Goal: Task Accomplishment & Management: Manage account settings

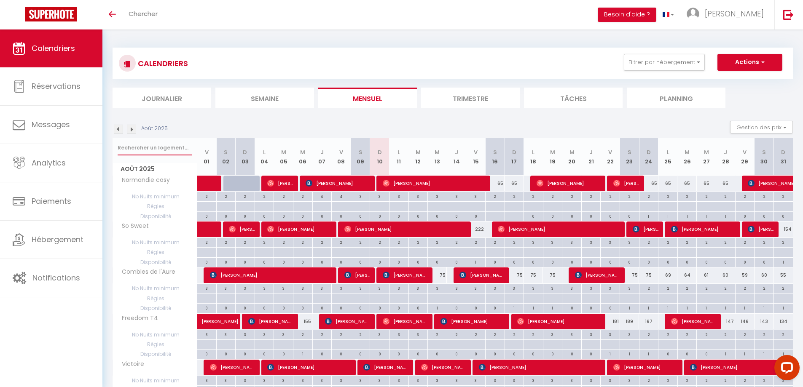
click at [143, 148] on input "text" at bounding box center [155, 147] width 75 height 15
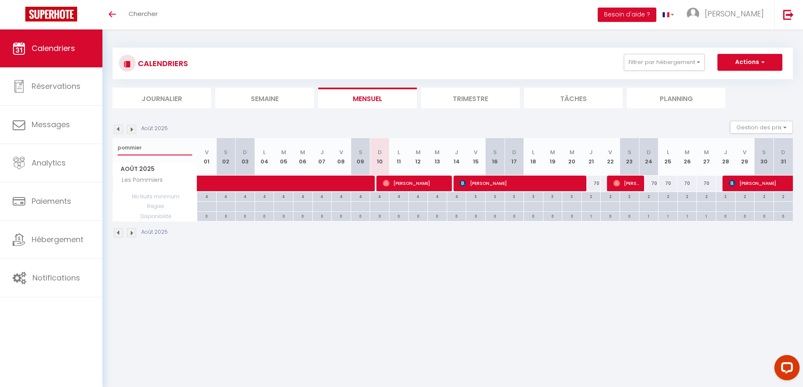
type input "pommier"
click at [631, 184] on span "[PERSON_NAME]" at bounding box center [626, 183] width 26 height 16
select select "OK"
select select "0"
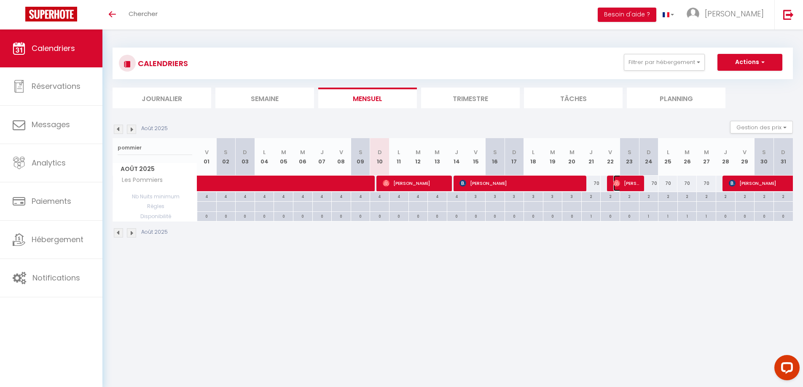
select select "0"
select select "1"
select select
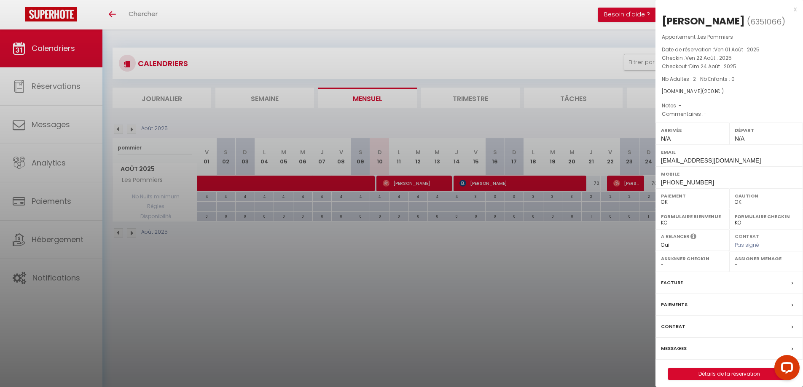
click at [795, 10] on div "x" at bounding box center [725, 9] width 141 height 10
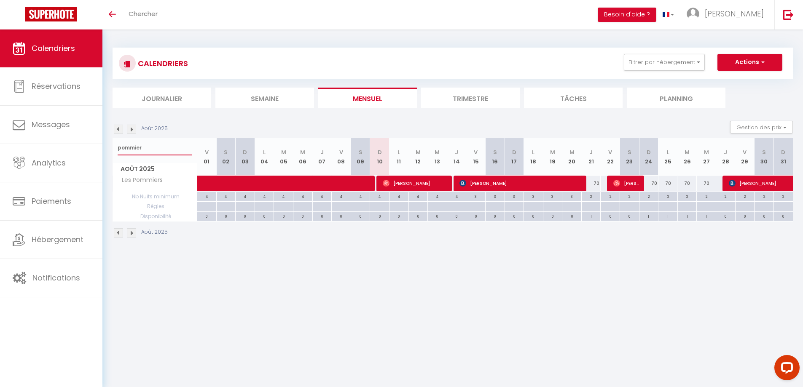
drag, startPoint x: 147, startPoint y: 151, endPoint x: 116, endPoint y: 146, distance: 31.2
click at [114, 145] on div "pommier" at bounding box center [155, 147] width 84 height 19
click at [139, 147] on input "text" at bounding box center [155, 147] width 75 height 15
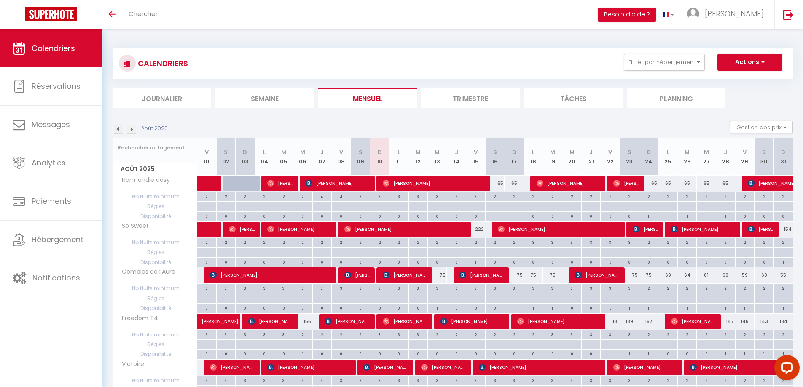
click at [613, 322] on div "181" at bounding box center [610, 322] width 19 height 16
type input "181"
type input "Ven 22 Août 2025"
type input "Sam 23 Août 2025"
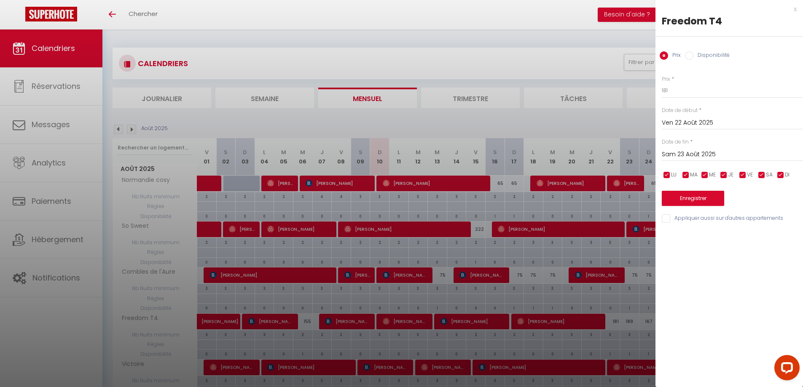
click at [794, 8] on div "x" at bounding box center [725, 9] width 141 height 10
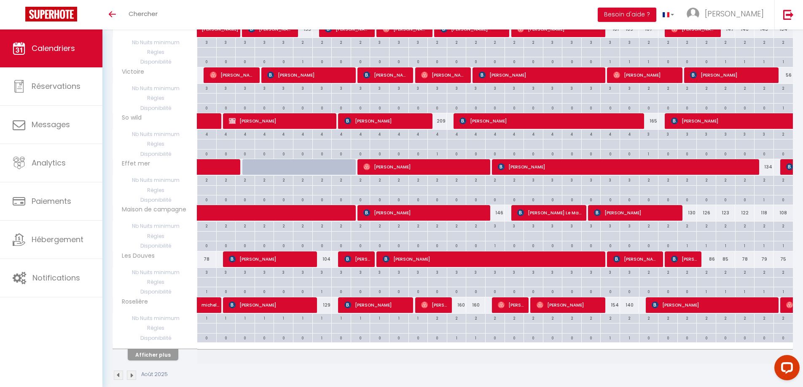
scroll to position [304, 0]
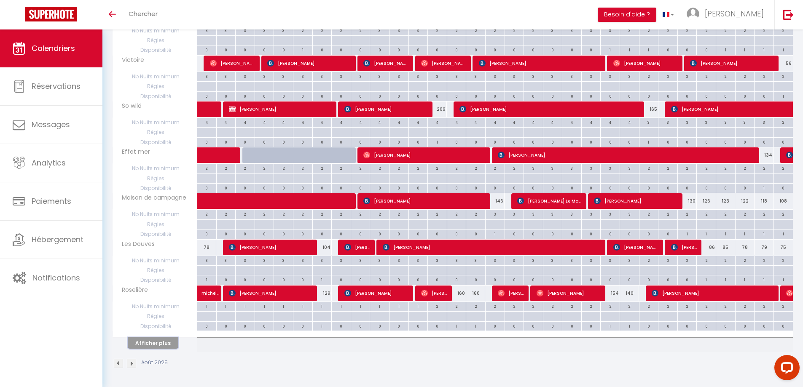
click at [153, 344] on button "Afficher plus" at bounding box center [153, 343] width 51 height 11
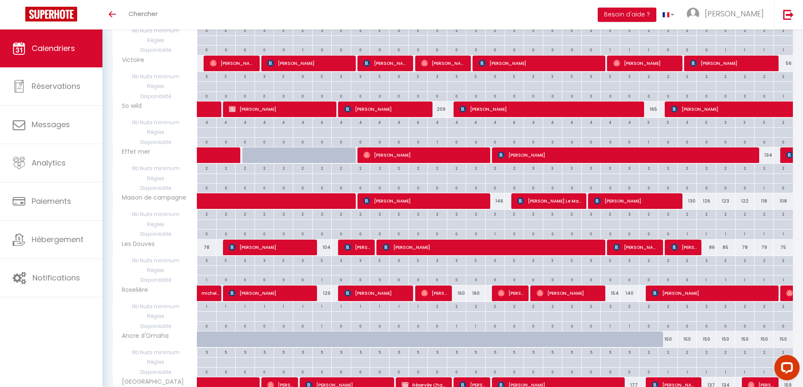
click at [461, 296] on div "160" at bounding box center [456, 294] width 19 height 16
type input "160"
type input "[DEMOGRAPHIC_DATA][DATE]"
type input "Ven 15 Août 2025"
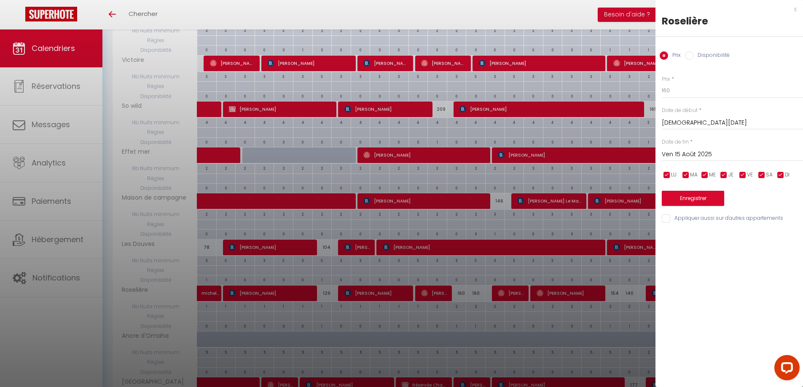
click at [794, 8] on div "x" at bounding box center [725, 9] width 141 height 10
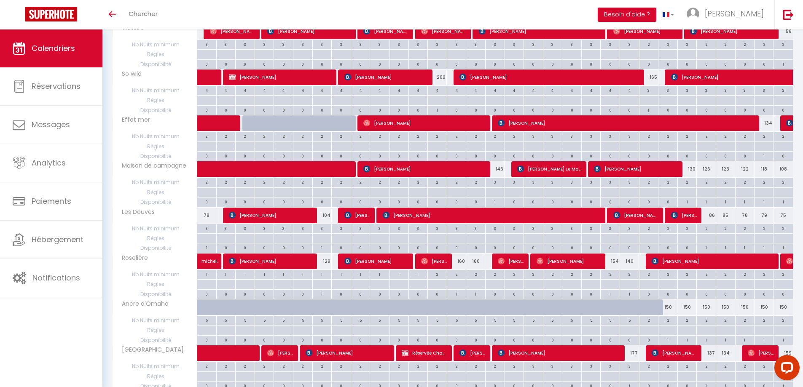
scroll to position [337, 0]
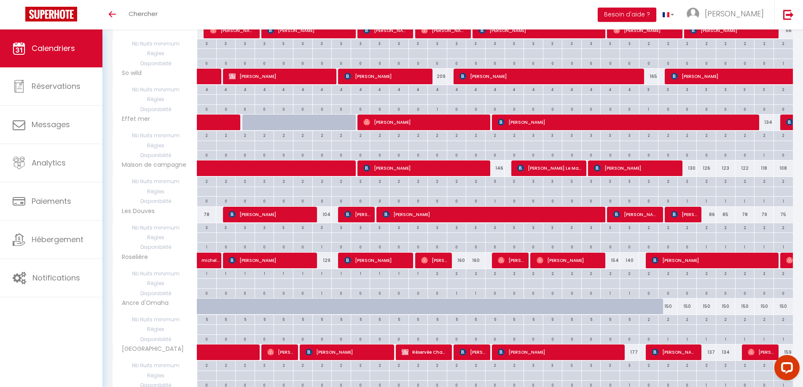
click at [670, 310] on div "150" at bounding box center [667, 307] width 19 height 16
type input "150"
type input "Lun 25 Août 2025"
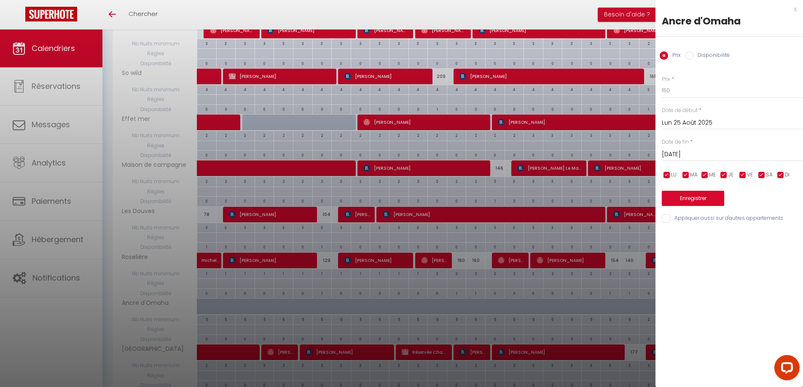
click at [727, 155] on input "[DATE]" at bounding box center [732, 154] width 141 height 11
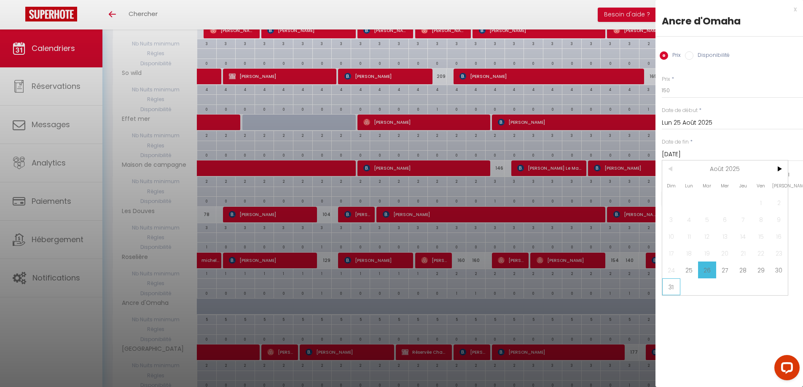
click at [671, 284] on span "31" at bounding box center [671, 287] width 18 height 17
type input "Dim 31 Août 2025"
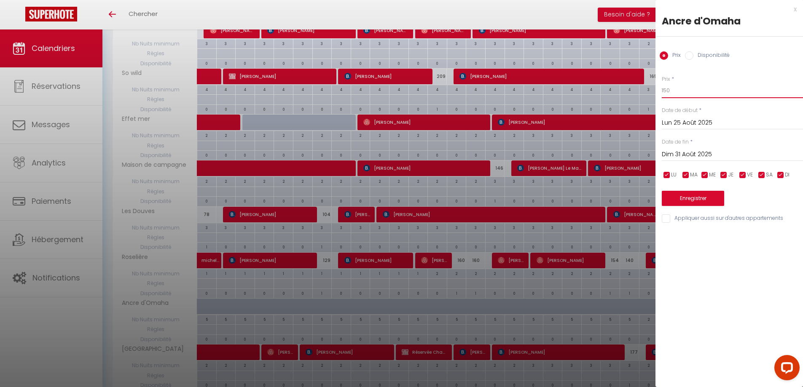
drag, startPoint x: 663, startPoint y: 94, endPoint x: 668, endPoint y: 94, distance: 5.1
click at [666, 94] on input "150" at bounding box center [732, 90] width 141 height 15
type input "130"
click at [688, 200] on button "Enregistrer" at bounding box center [693, 198] width 62 height 15
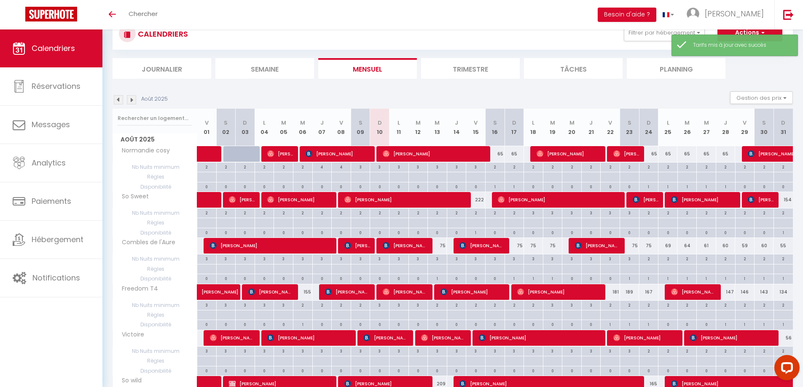
scroll to position [304, 0]
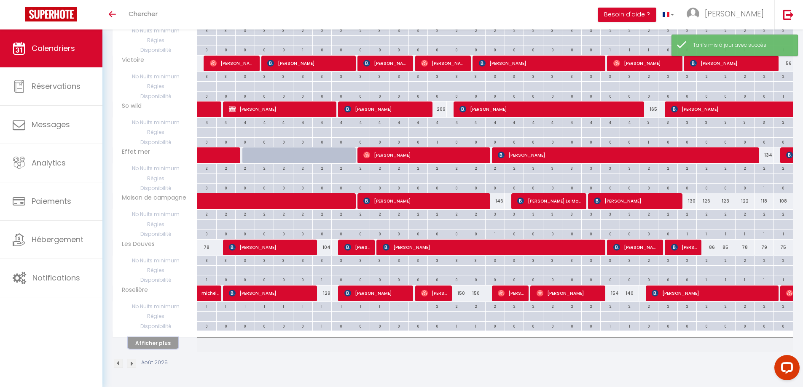
click at [159, 344] on button "Afficher plus" at bounding box center [153, 343] width 51 height 11
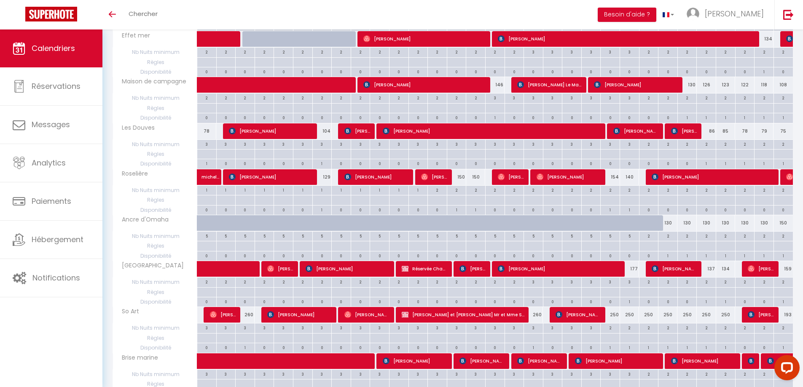
scroll to position [431, 0]
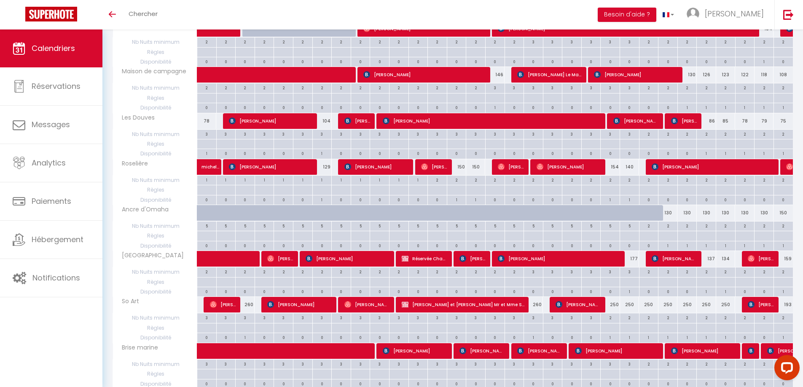
click at [782, 215] on div "150" at bounding box center [782, 213] width 19 height 16
type input "150"
type input "Dim 31 Août 2025"
type input "Lun 01 Septembre 2025"
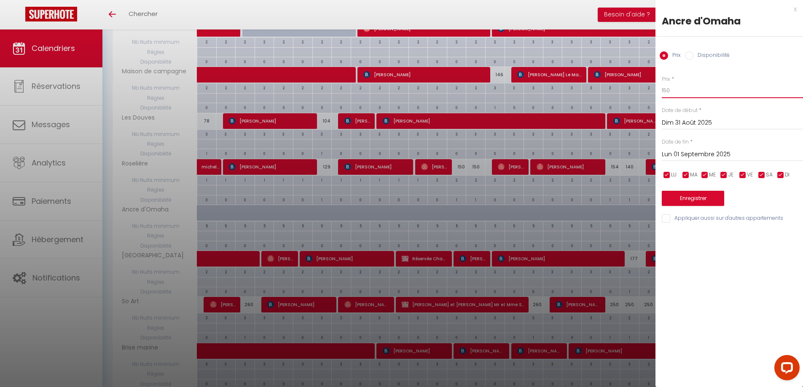
click at [665, 91] on input "150" at bounding box center [732, 90] width 141 height 15
type input "130"
click at [692, 196] on button "Enregistrer" at bounding box center [693, 198] width 62 height 15
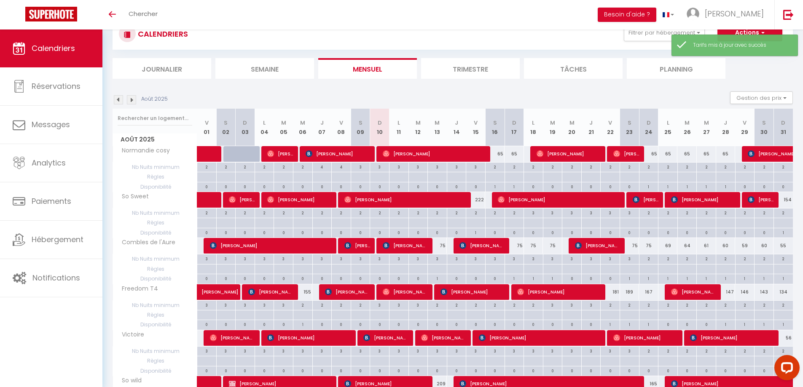
scroll to position [304, 0]
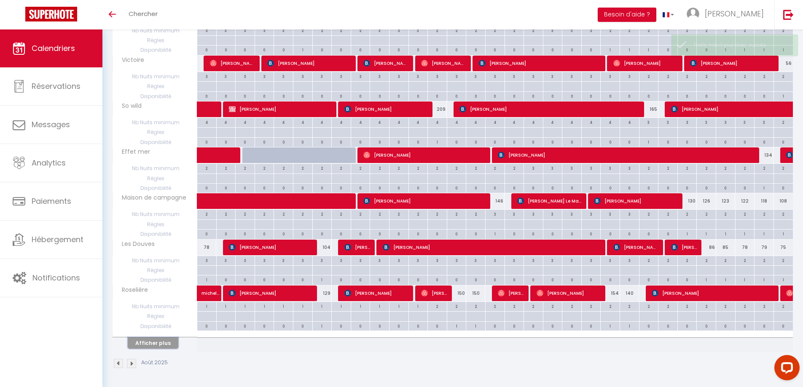
click at [151, 346] on button "Afficher plus" at bounding box center [153, 343] width 51 height 11
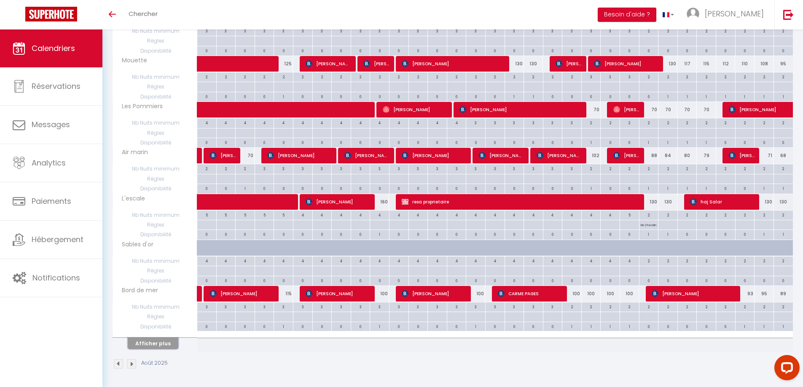
scroll to position [765, 0]
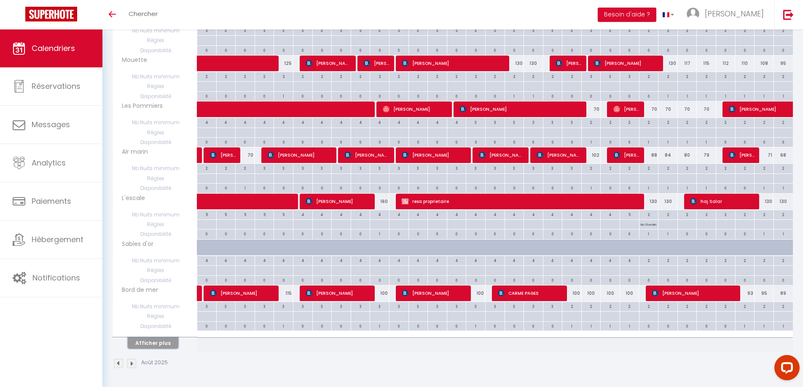
click at [151, 344] on button "Afficher plus" at bounding box center [153, 343] width 51 height 11
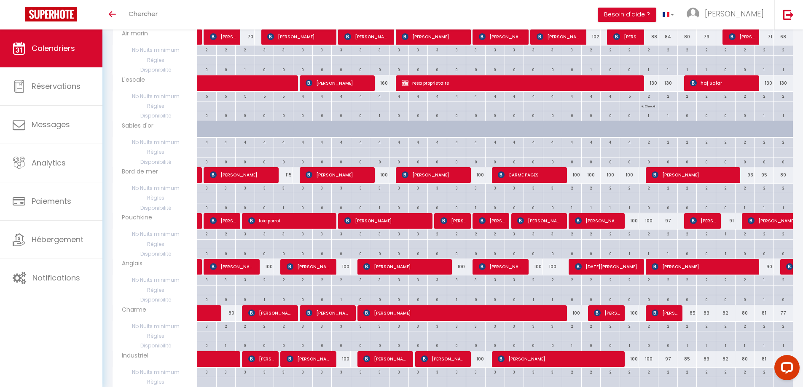
scroll to position [891, 0]
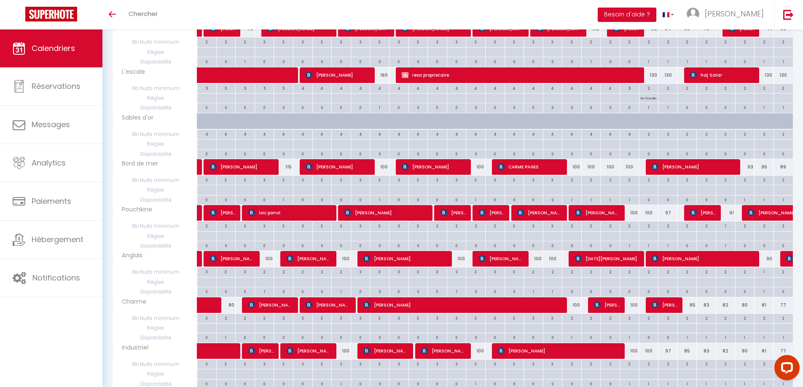
click at [635, 354] on div "100" at bounding box center [629, 352] width 19 height 16
type input "100"
type input "Sam 23 Août 2025"
type input "Dim 24 Août 2025"
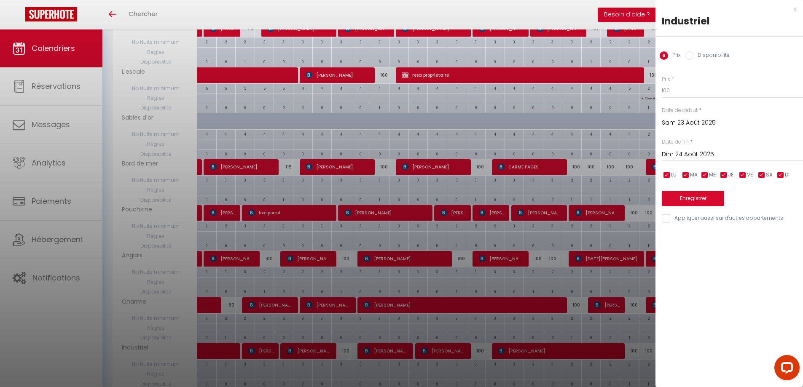
click at [795, 11] on div "x" at bounding box center [725, 9] width 141 height 10
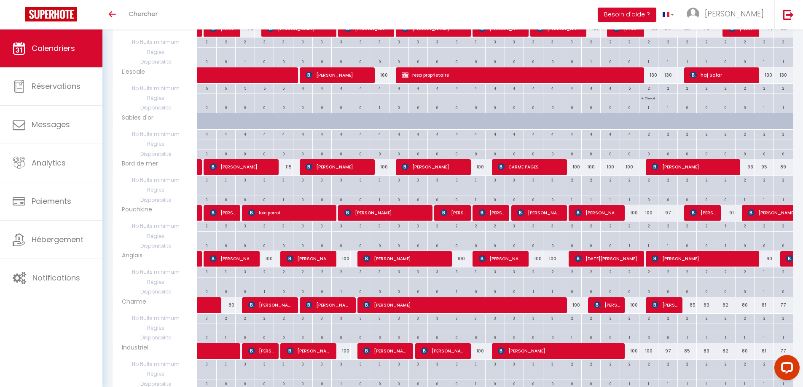
scroll to position [1144, 0]
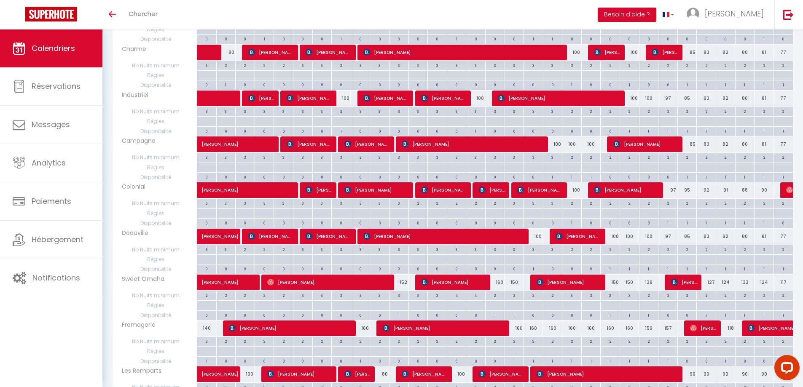
click at [499, 284] on div "160" at bounding box center [494, 283] width 19 height 16
type input "160"
type input "[PERSON_NAME][DATE]"
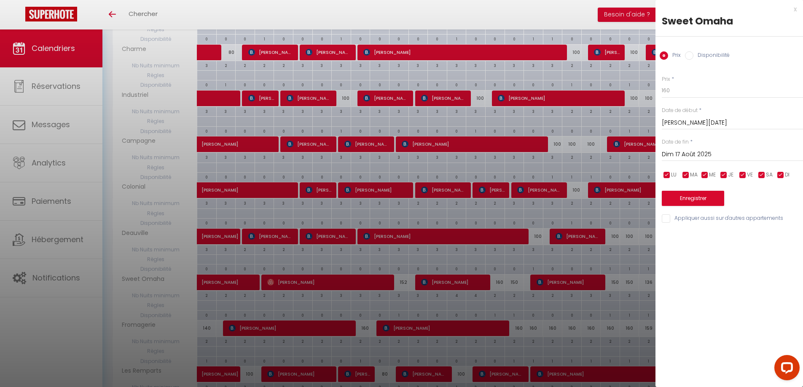
click at [680, 155] on input "Dim 17 Août 2025" at bounding box center [732, 154] width 141 height 11
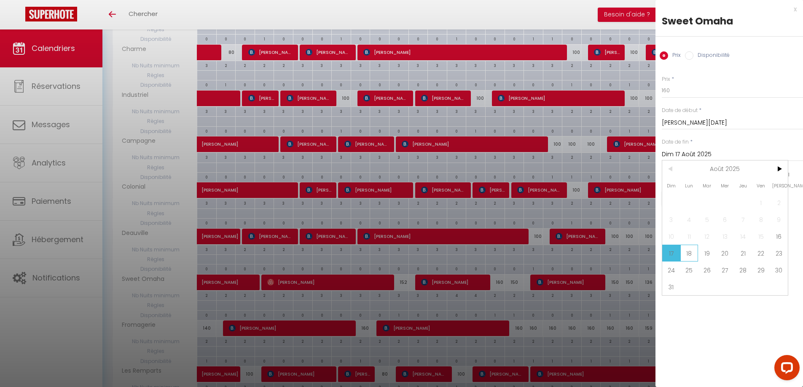
click at [686, 254] on span "18" at bounding box center [689, 253] width 18 height 17
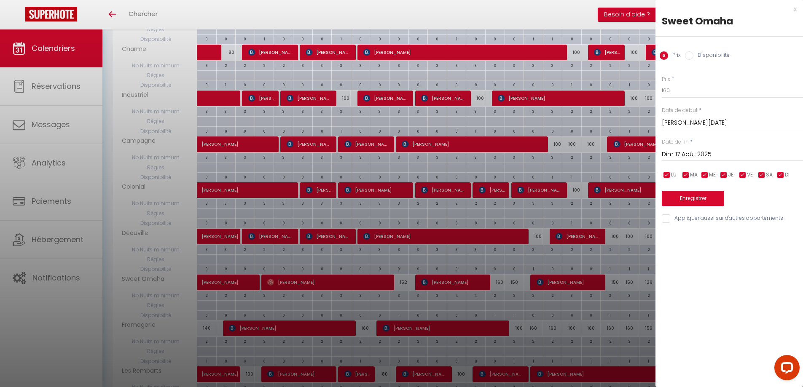
type input "Lun 18 Août 2025"
click at [666, 91] on input "160" at bounding box center [732, 90] width 141 height 15
type input "150"
click at [687, 199] on button "Enregistrer" at bounding box center [693, 198] width 62 height 15
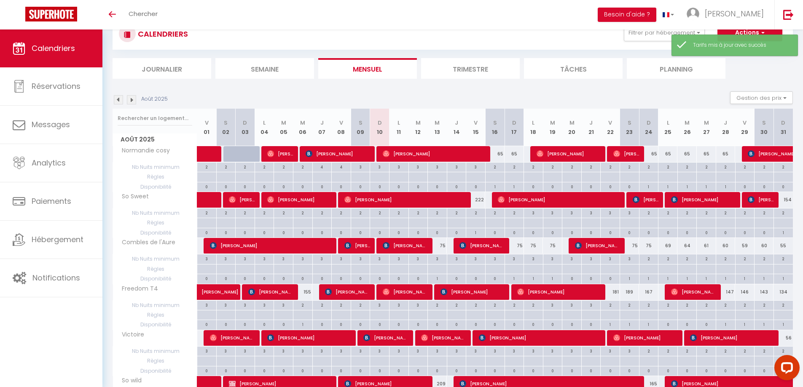
scroll to position [304, 0]
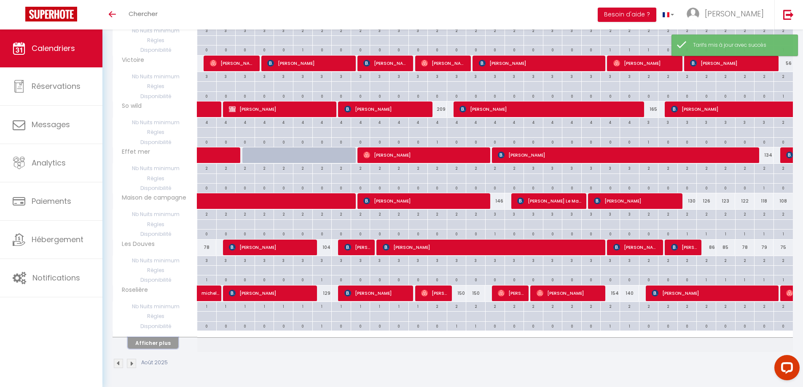
click at [154, 345] on button "Afficher plus" at bounding box center [153, 343] width 51 height 11
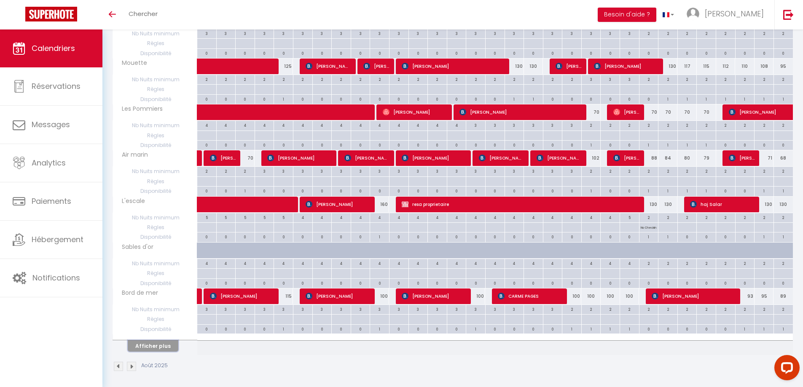
scroll to position [765, 0]
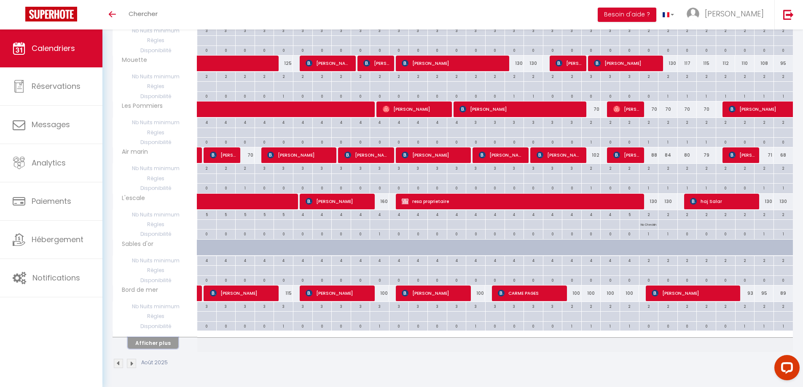
click at [154, 345] on button "Afficher plus" at bounding box center [153, 343] width 51 height 11
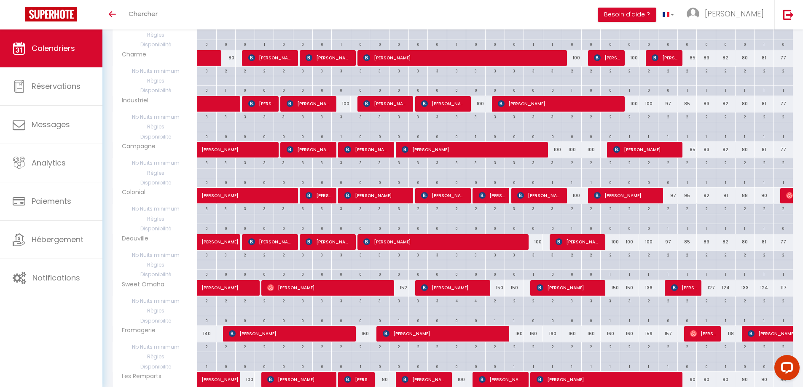
scroll to position [1144, 0]
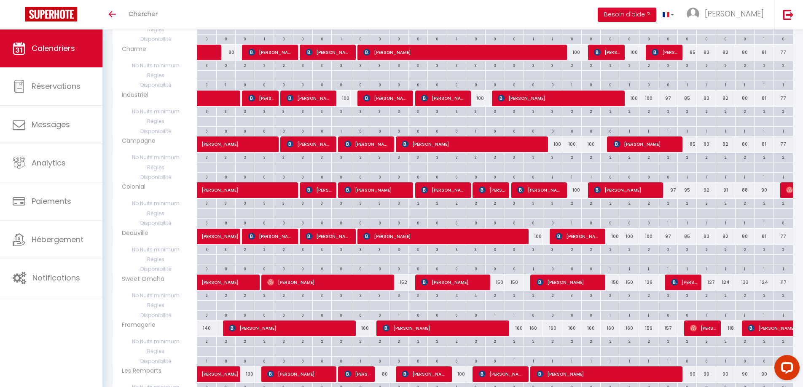
click at [632, 298] on div "3" at bounding box center [629, 295] width 19 height 8
type input "3"
type input "Sam 23 Août 2025"
type input "Dim 24 Août 2025"
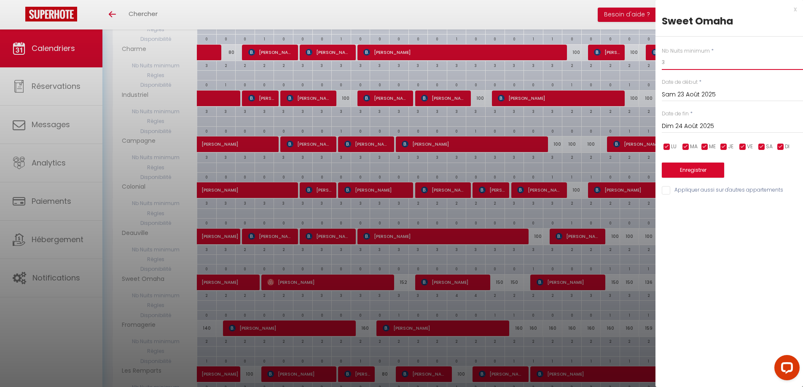
drag, startPoint x: 668, startPoint y: 65, endPoint x: 631, endPoint y: 58, distance: 38.2
type input "2"
click at [685, 169] on button "Enregistrer" at bounding box center [693, 170] width 62 height 15
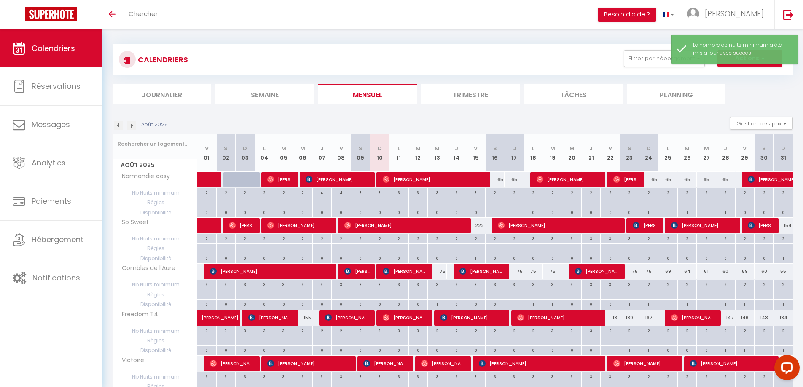
scroll to position [0, 0]
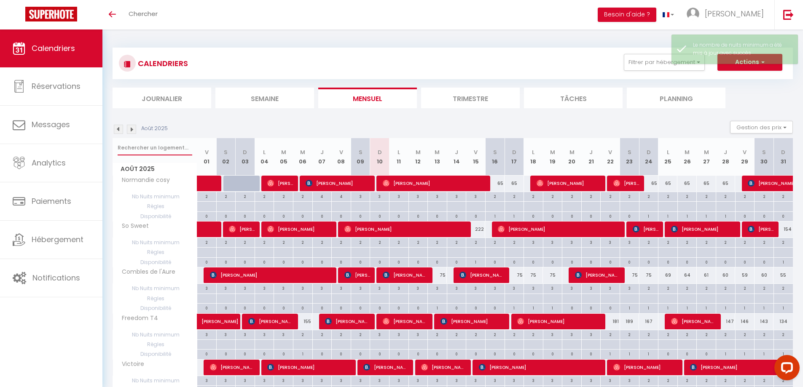
click at [125, 145] on input "text" at bounding box center [155, 147] width 75 height 15
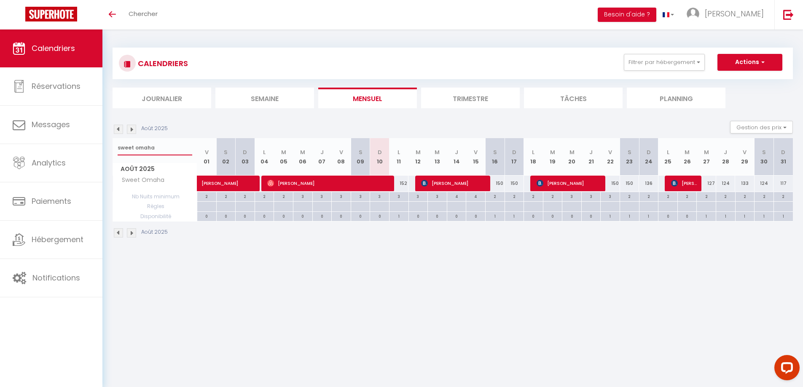
type input "sweet omaha"
click at [611, 191] on div "150" at bounding box center [610, 184] width 19 height 16
type input "150"
type input "Ven 22 Août 2025"
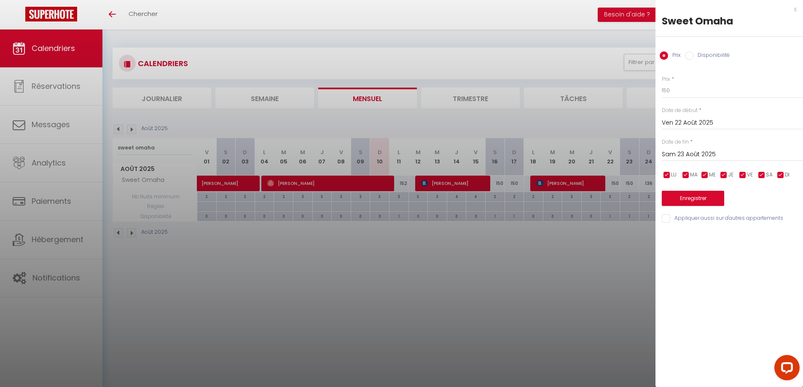
click at [699, 155] on input "Sam 23 Août 2025" at bounding box center [732, 154] width 141 height 11
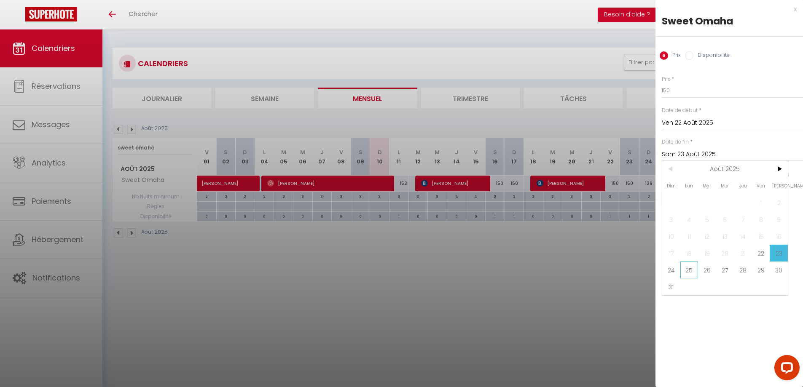
click at [690, 270] on span "25" at bounding box center [689, 270] width 18 height 17
type input "Lun 25 Août 2025"
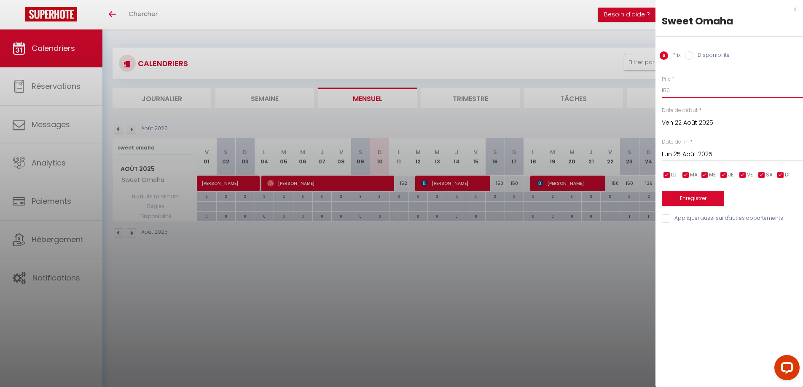
click at [666, 91] on input "150" at bounding box center [732, 90] width 141 height 15
type input "140"
click at [682, 200] on button "Enregistrer" at bounding box center [693, 198] width 62 height 15
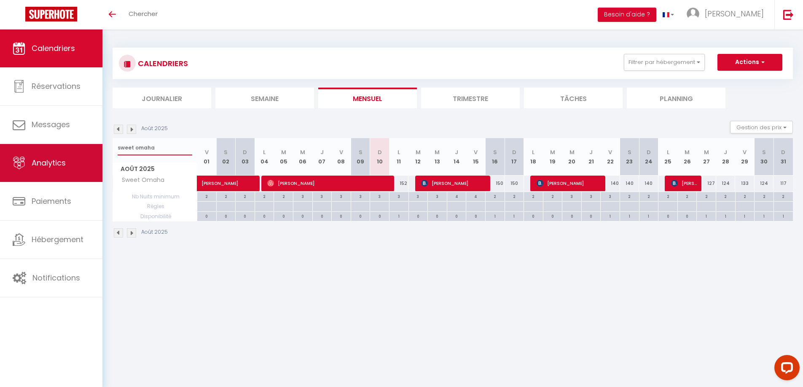
drag, startPoint x: 160, startPoint y: 148, endPoint x: 97, endPoint y: 148, distance: 63.2
click at [97, 148] on div "Questions et aide sur la MIGRATION - [GEOGRAPHIC_DATA] ouverte de 13 à 14h puis…" at bounding box center [401, 143] width 803 height 227
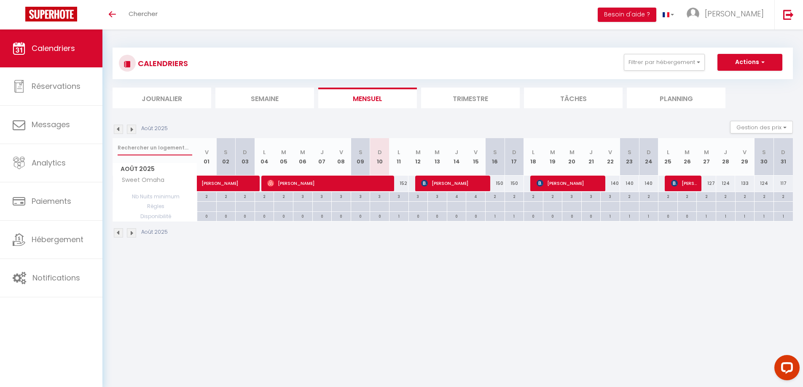
click at [148, 151] on input "text" at bounding box center [155, 147] width 75 height 15
click at [150, 147] on input "text" at bounding box center [155, 147] width 75 height 15
click at [133, 128] on img at bounding box center [131, 129] width 9 height 9
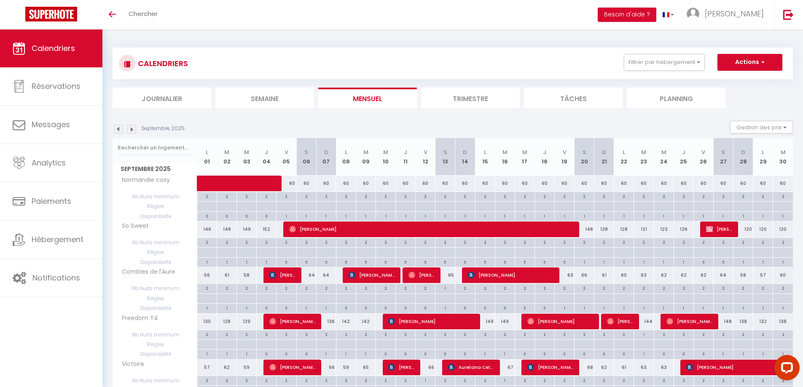
click at [117, 130] on img at bounding box center [118, 129] width 9 height 9
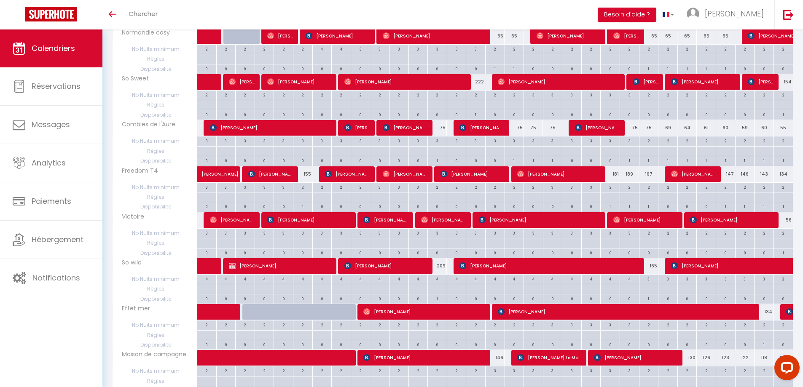
scroll to position [136, 0]
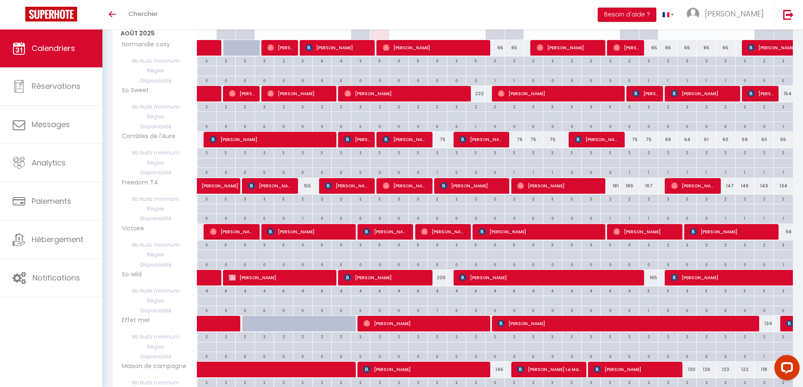
click at [612, 191] on div "181" at bounding box center [610, 186] width 19 height 16
type input "181"
type input "Ven 22 Août 2025"
type input "Sam 23 Août 2025"
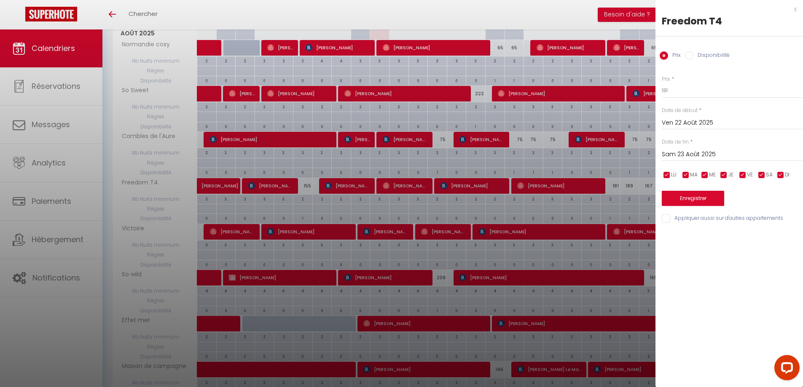
click at [795, 11] on div "x" at bounding box center [725, 9] width 141 height 10
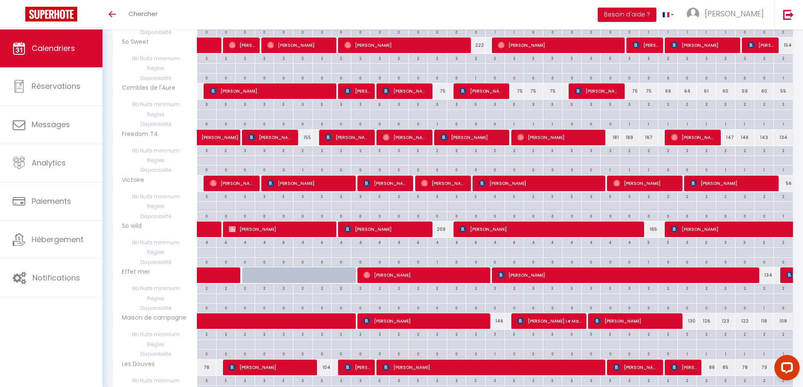
scroll to position [304, 0]
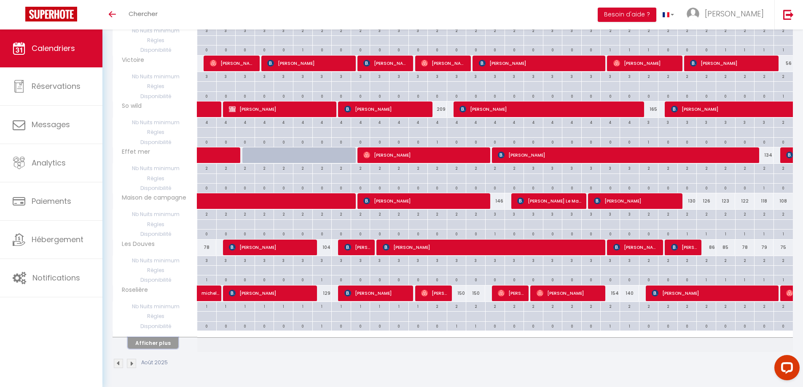
click at [152, 341] on button "Afficher plus" at bounding box center [153, 343] width 51 height 11
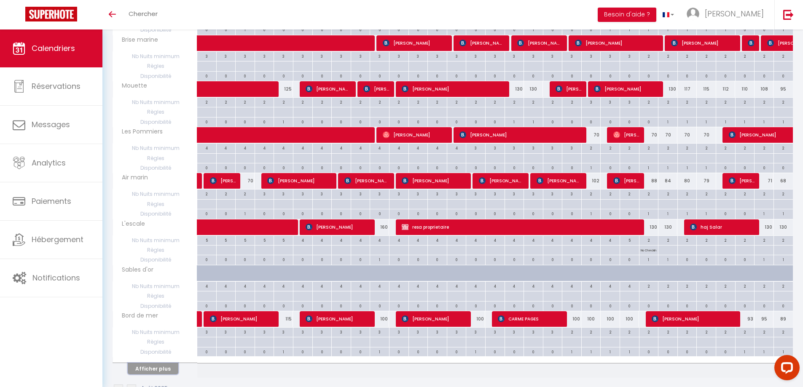
scroll to position [765, 0]
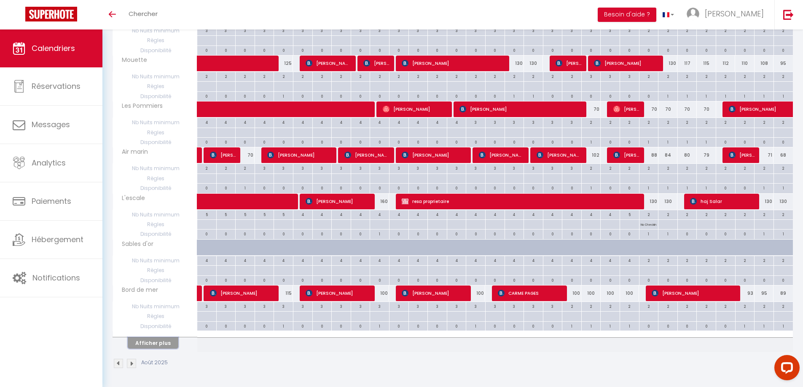
click at [151, 342] on button "Afficher plus" at bounding box center [153, 343] width 51 height 11
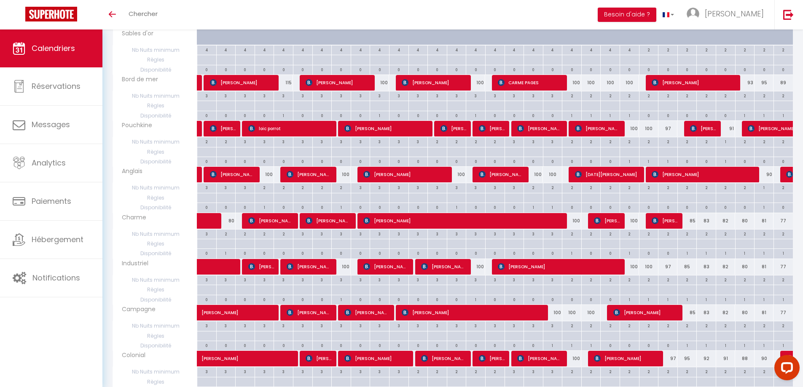
scroll to position [1225, 0]
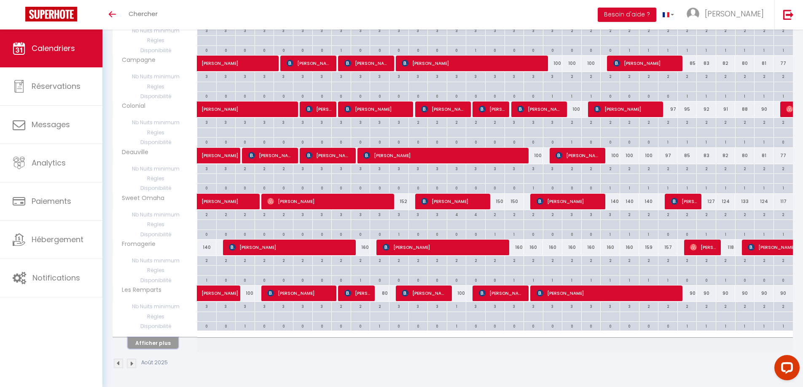
click at [151, 342] on button "Afficher plus" at bounding box center [153, 343] width 51 height 11
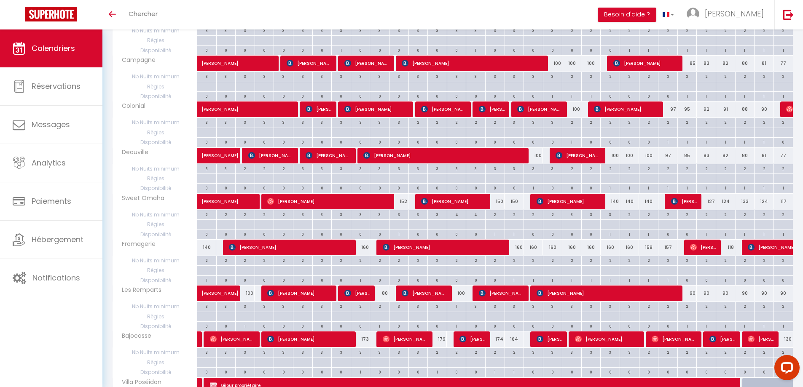
click at [460, 293] on div "100" at bounding box center [456, 294] width 19 height 16
type input "100"
type input "[DEMOGRAPHIC_DATA][DATE]"
type input "Ven 15 Août 2025"
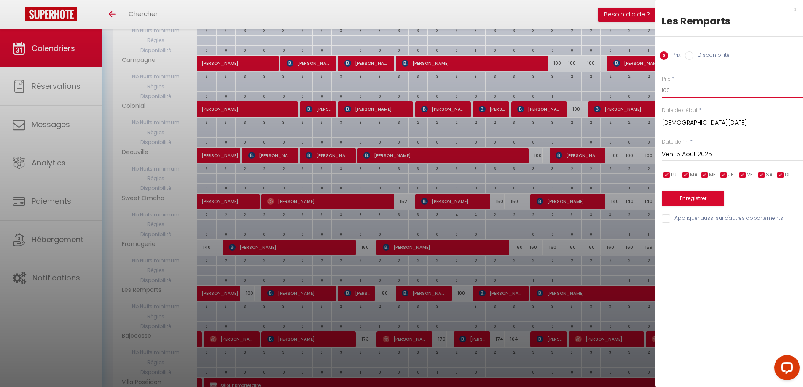
drag, startPoint x: 679, startPoint y: 93, endPoint x: 566, endPoint y: 115, distance: 114.7
type input "90"
click at [695, 195] on button "Enregistrer" at bounding box center [693, 198] width 62 height 15
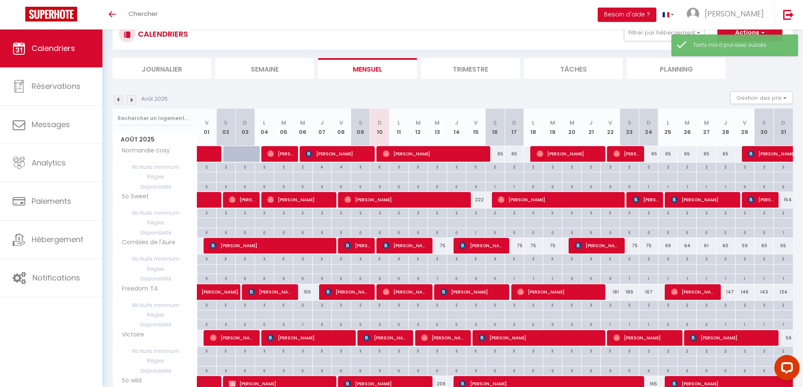
scroll to position [304, 0]
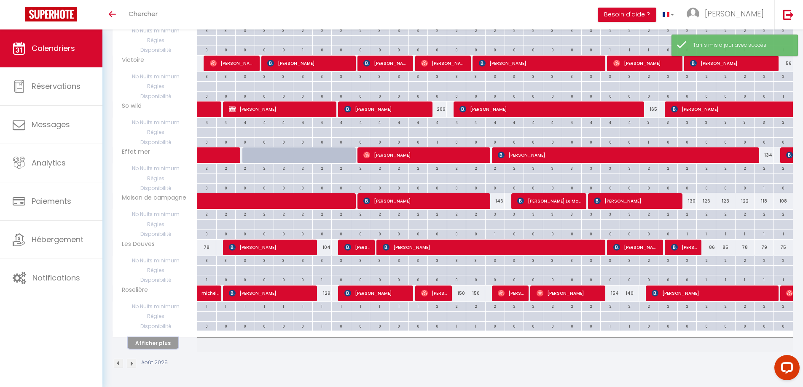
click at [148, 344] on button "Afficher plus" at bounding box center [153, 343] width 51 height 11
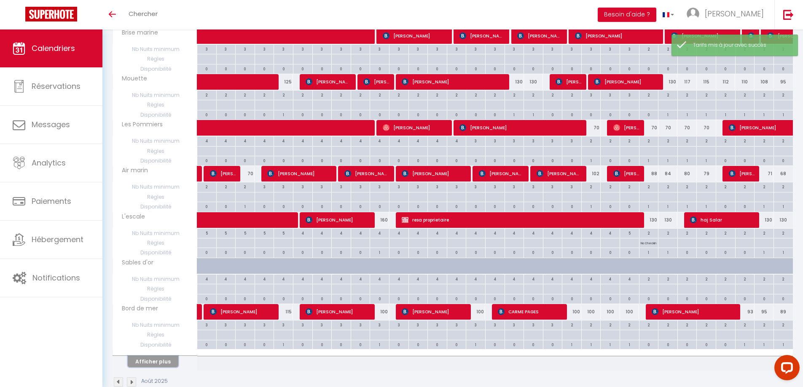
scroll to position [765, 0]
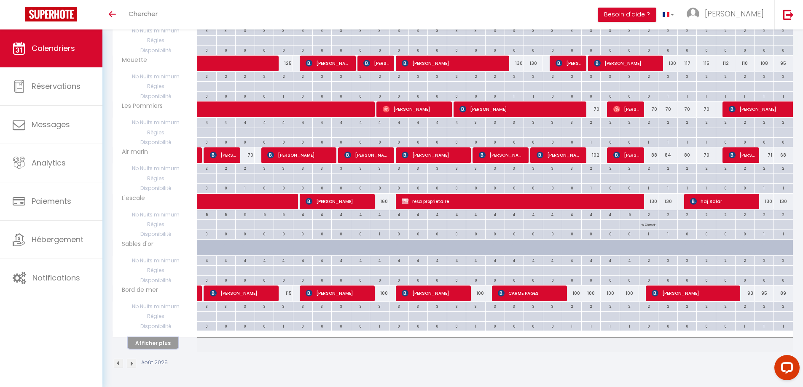
click at [148, 344] on button "Afficher plus" at bounding box center [153, 343] width 51 height 11
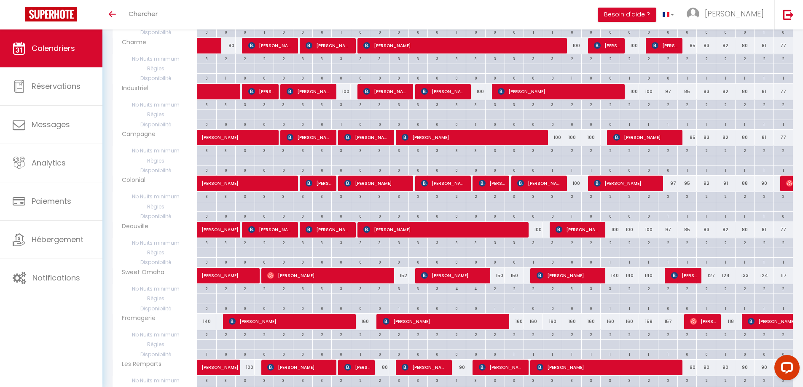
scroll to position [1225, 0]
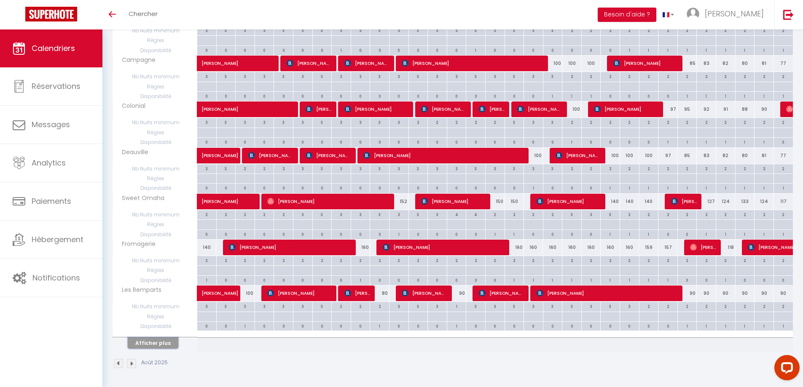
click at [148, 344] on button "Afficher plus" at bounding box center [153, 343] width 51 height 11
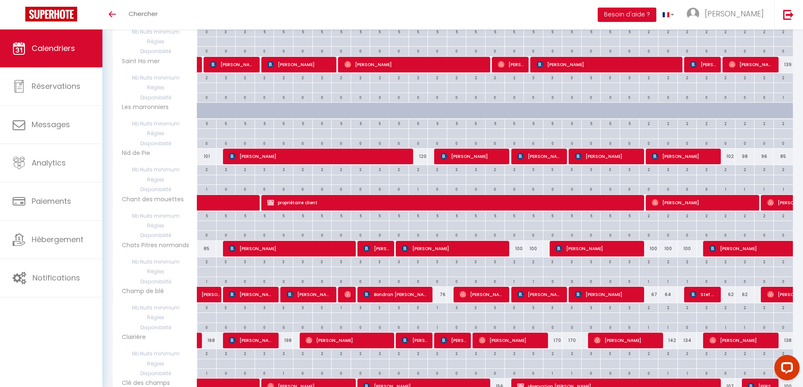
scroll to position [1604, 0]
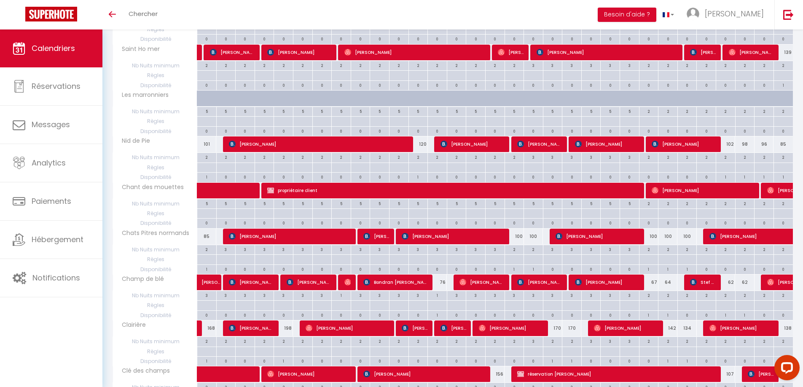
click at [515, 237] on div "100" at bounding box center [514, 237] width 19 height 16
type input "100"
type input "Dim 17 Août 2025"
type input "Lun 18 Août 2025"
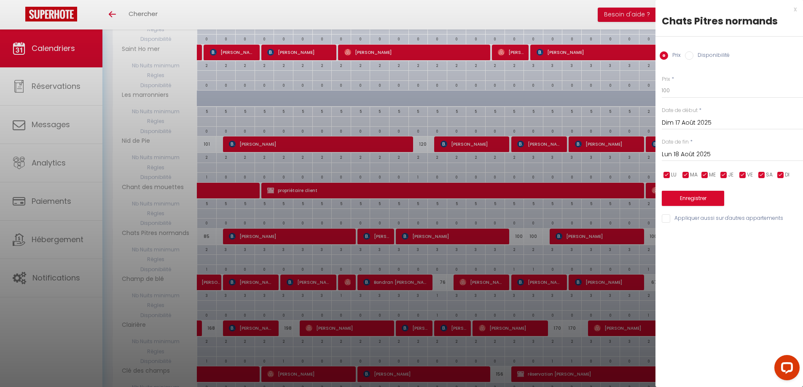
click at [794, 11] on div "x" at bounding box center [725, 9] width 141 height 10
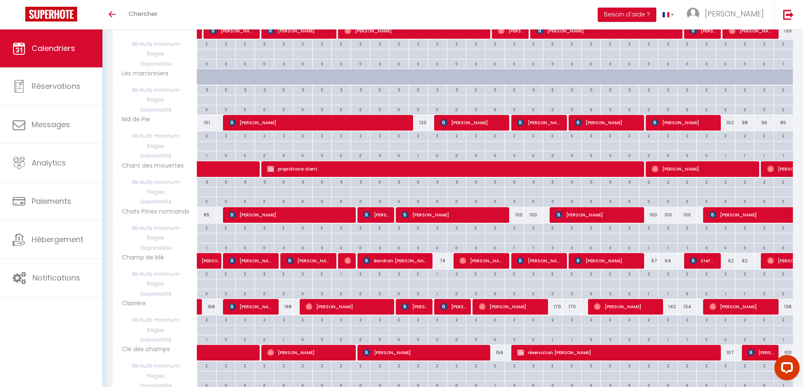
scroll to position [1685, 0]
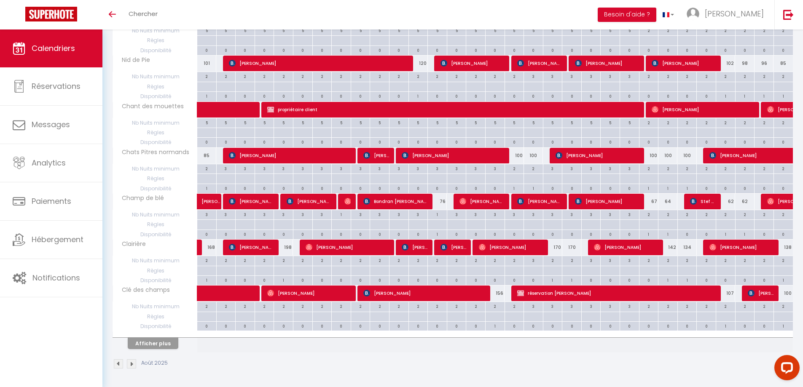
click at [556, 253] on div "170" at bounding box center [552, 248] width 19 height 16
type input "170"
type input "[DATE]"
type input "Mer 20 Août 2025"
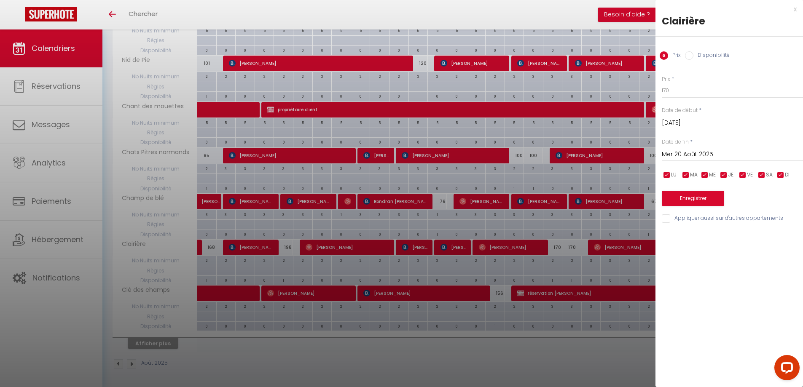
click at [794, 10] on div "x" at bounding box center [725, 9] width 141 height 10
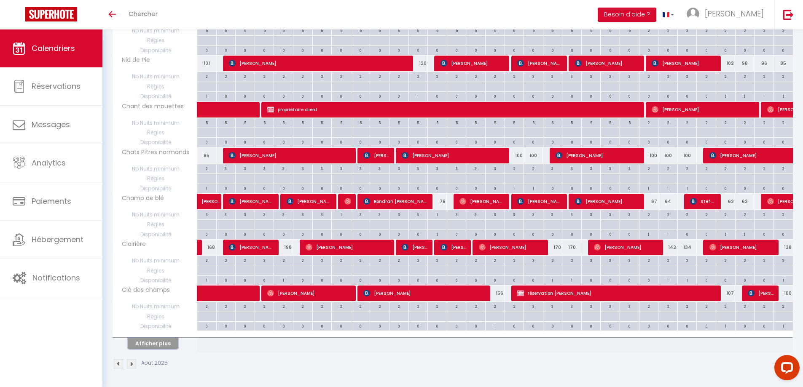
click at [150, 344] on button "Afficher plus" at bounding box center [153, 343] width 51 height 11
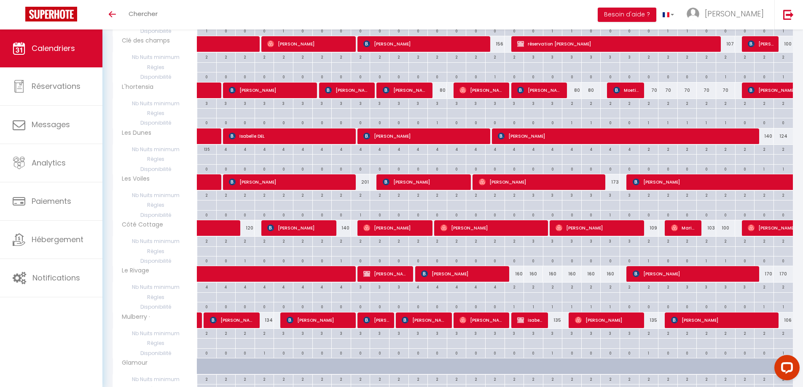
scroll to position [1938, 0]
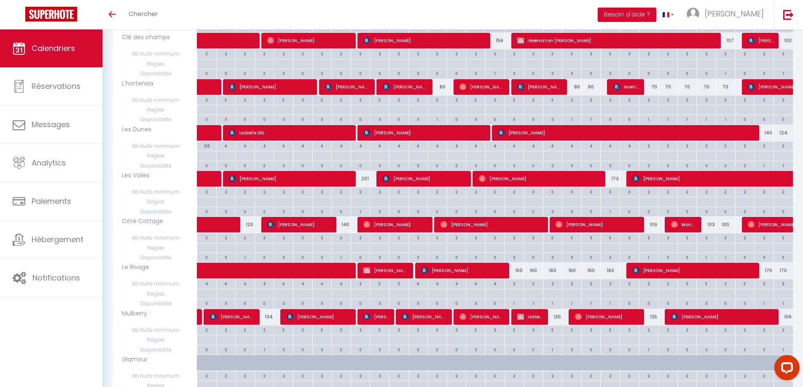
click at [517, 275] on div "160" at bounding box center [514, 271] width 19 height 16
type input "160"
type input "Dim 17 Août 2025"
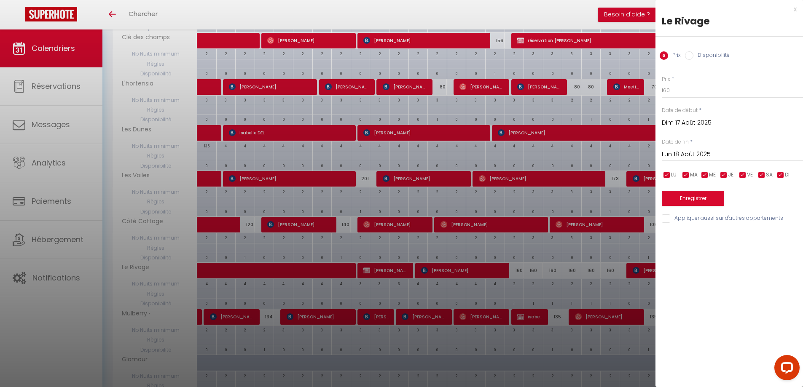
click at [704, 152] on input "Lun 18 Août 2025" at bounding box center [732, 154] width 141 height 11
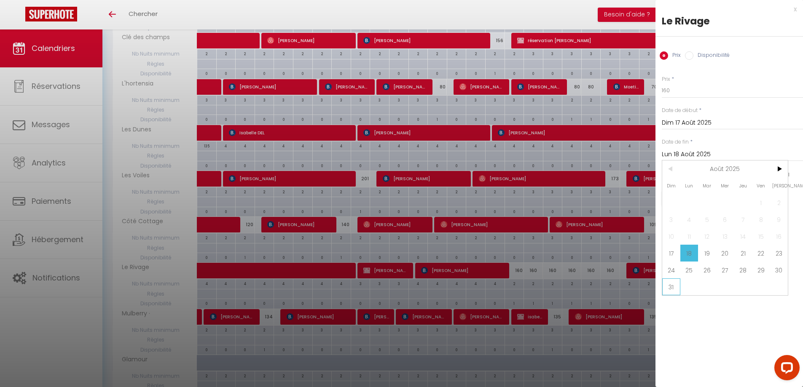
click at [671, 290] on span "31" at bounding box center [671, 287] width 18 height 17
type input "Dim 31 Août 2025"
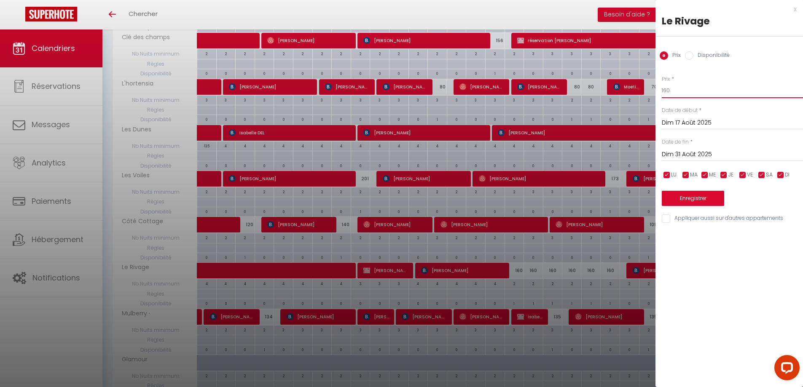
click at [667, 88] on input "160" at bounding box center [732, 90] width 141 height 15
type input "150"
click at [701, 195] on button "Enregistrer" at bounding box center [693, 198] width 62 height 15
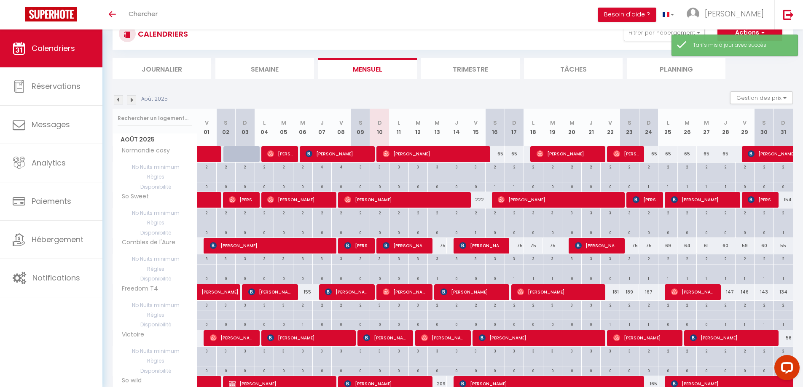
scroll to position [304, 0]
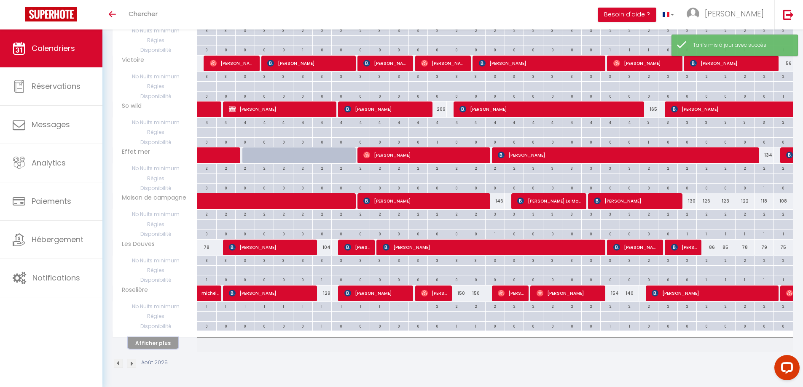
click at [160, 344] on button "Afficher plus" at bounding box center [153, 343] width 51 height 11
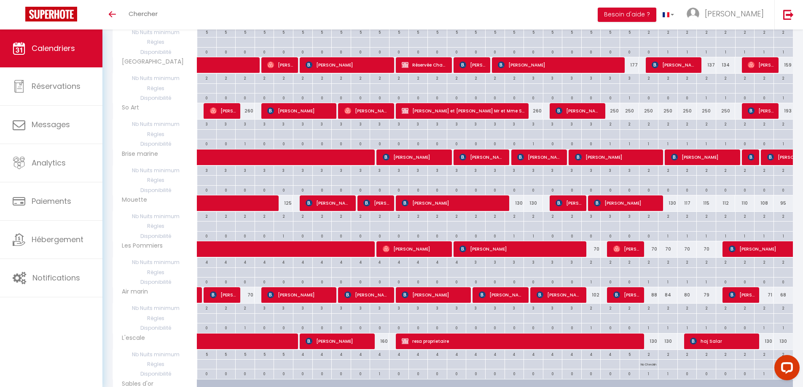
scroll to position [765, 0]
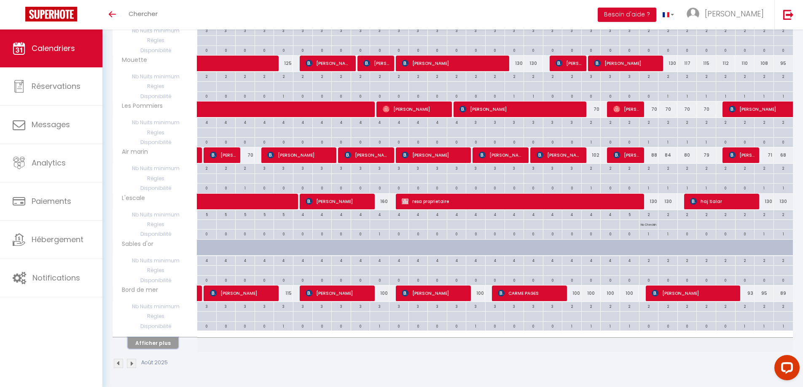
click at [158, 346] on button "Afficher plus" at bounding box center [153, 343] width 51 height 11
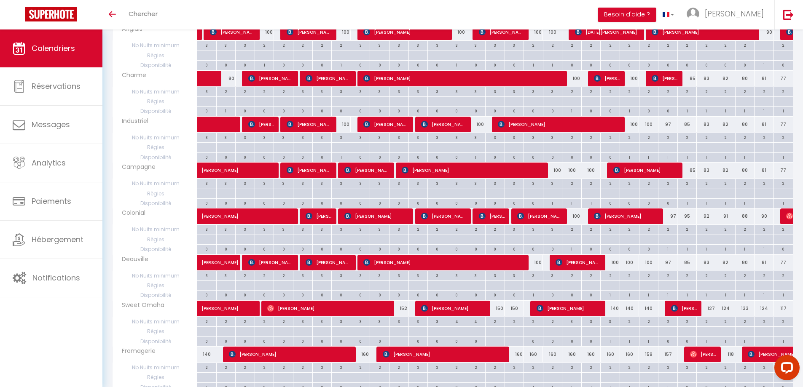
scroll to position [1225, 0]
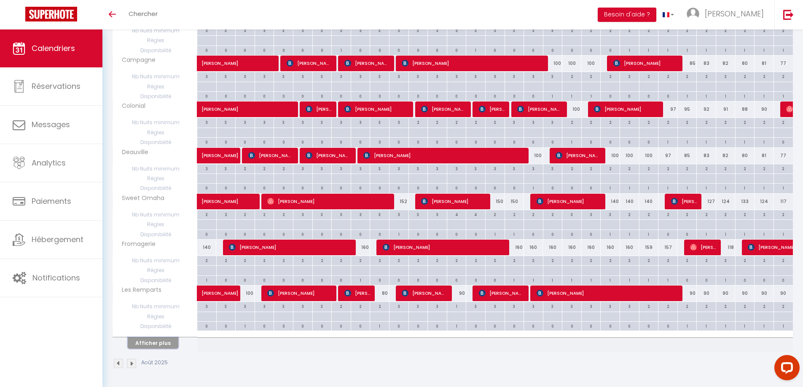
click at [158, 346] on button "Afficher plus" at bounding box center [153, 343] width 51 height 11
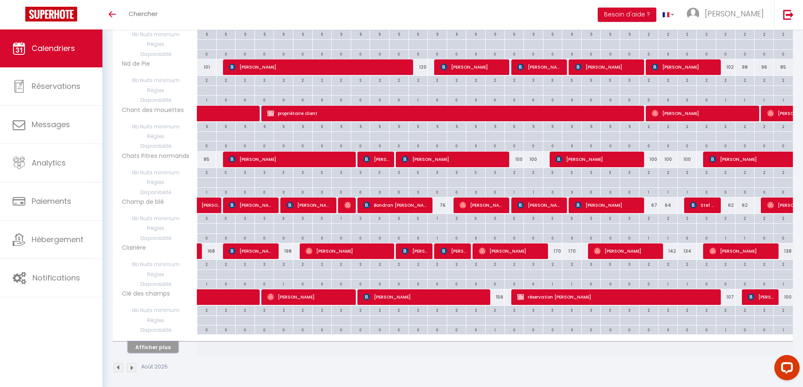
scroll to position [1685, 0]
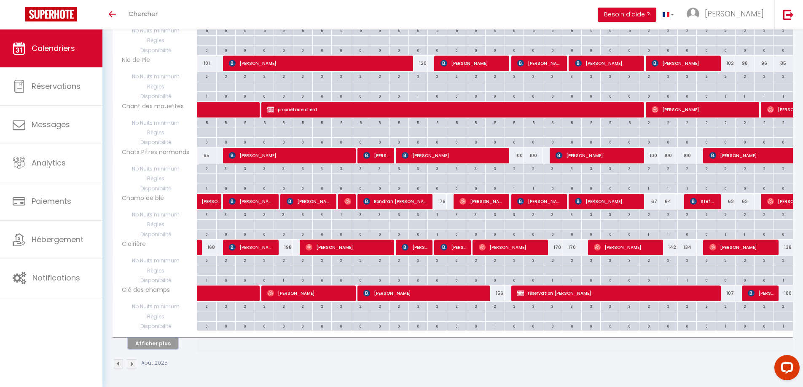
click at [158, 346] on button "Afficher plus" at bounding box center [153, 343] width 51 height 11
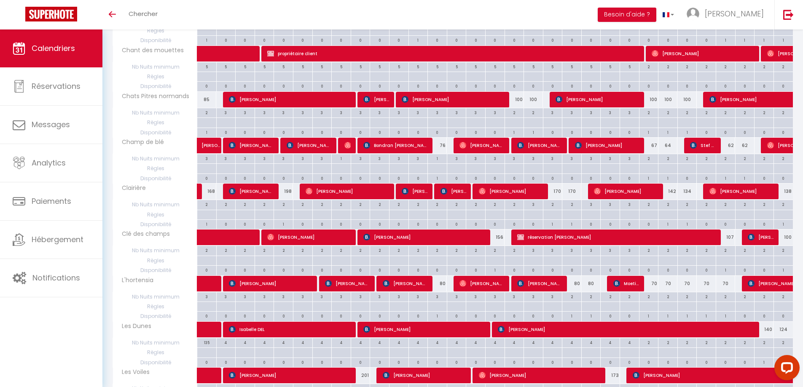
scroll to position [1769, 0]
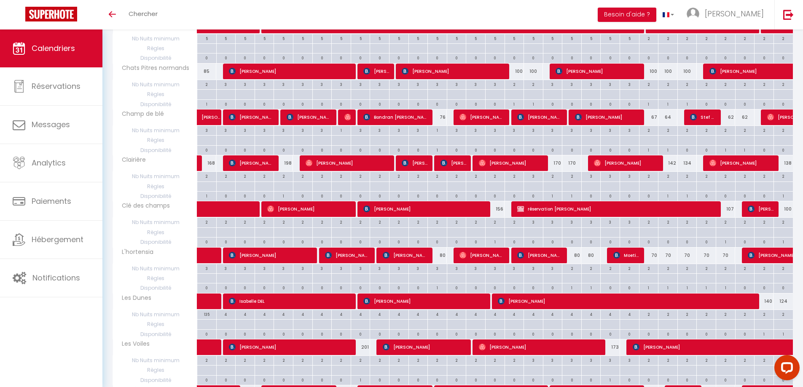
click at [576, 259] on div "80" at bounding box center [571, 256] width 19 height 16
type input "80"
type input "Mer 20 Août 2025"
type input "[DEMOGRAPHIC_DATA][DATE]"
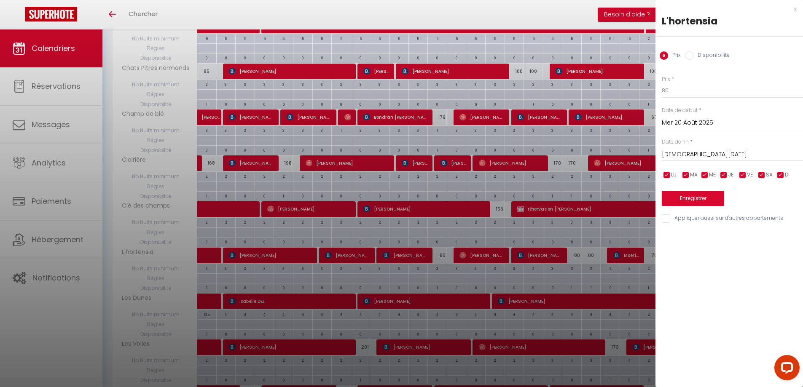
click at [796, 8] on div "x" at bounding box center [725, 9] width 141 height 10
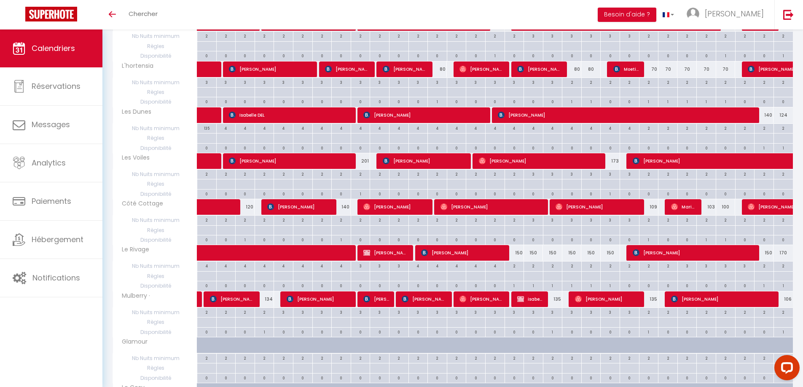
scroll to position [1980, 0]
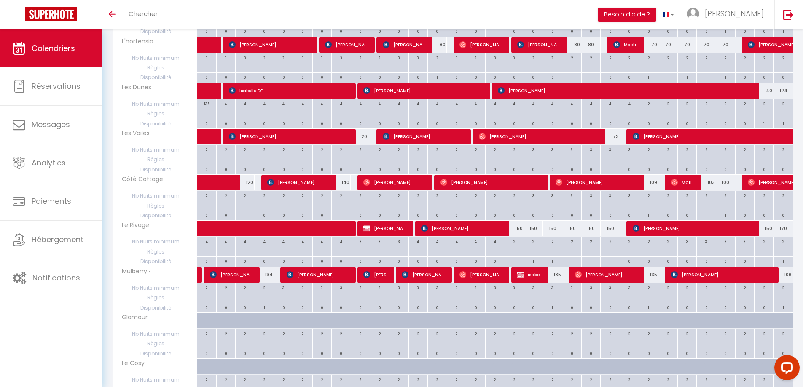
click at [785, 233] on div "170" at bounding box center [782, 229] width 19 height 16
type input "170"
type input "Dim 31 Août 2025"
type input "Lun 01 Septembre 2025"
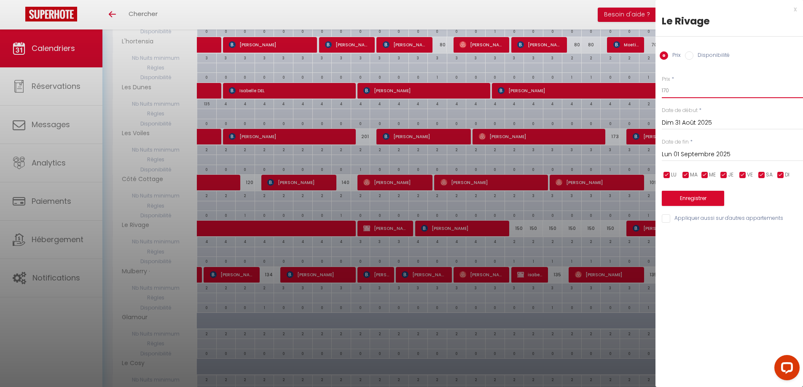
click at [665, 89] on input "170" at bounding box center [732, 90] width 141 height 15
type input "150"
click at [695, 201] on button "Enregistrer" at bounding box center [693, 198] width 62 height 15
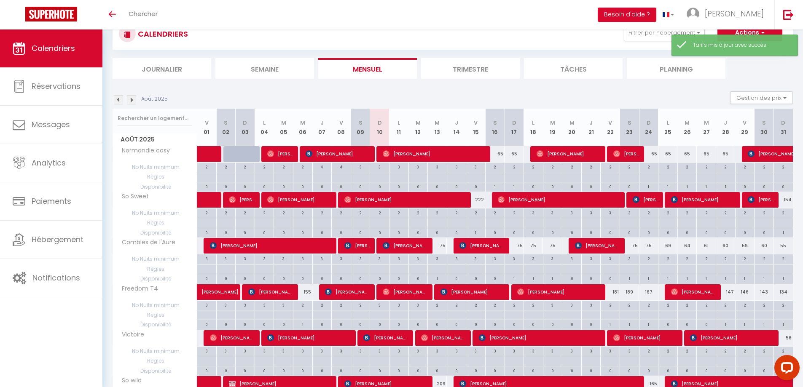
scroll to position [304, 0]
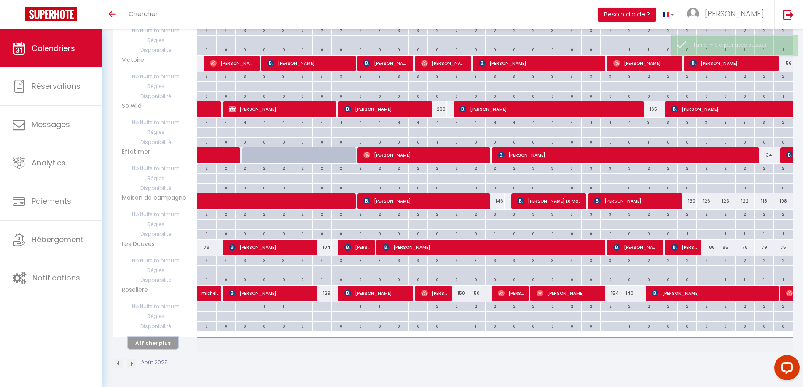
click at [148, 345] on button "Afficher plus" at bounding box center [153, 343] width 51 height 11
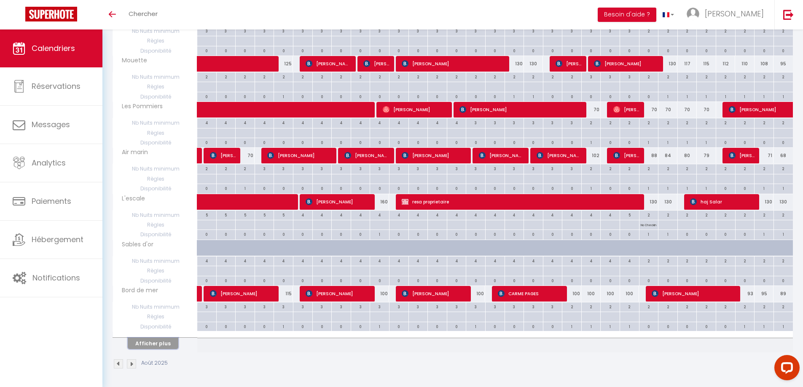
scroll to position [765, 0]
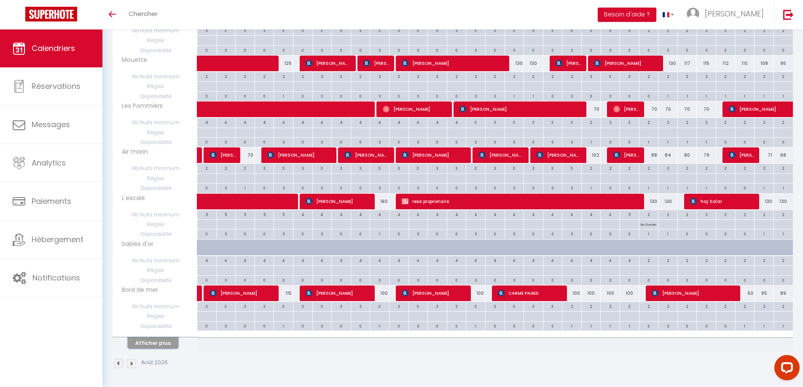
click at [149, 342] on button "Afficher plus" at bounding box center [153, 343] width 51 height 11
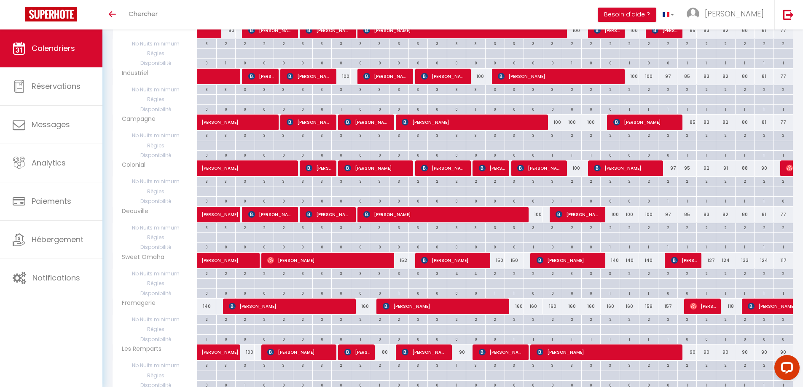
scroll to position [1225, 0]
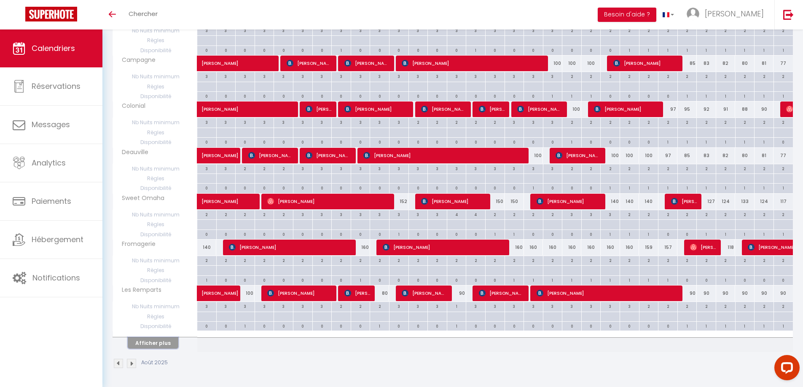
click at [148, 343] on button "Afficher plus" at bounding box center [153, 343] width 51 height 11
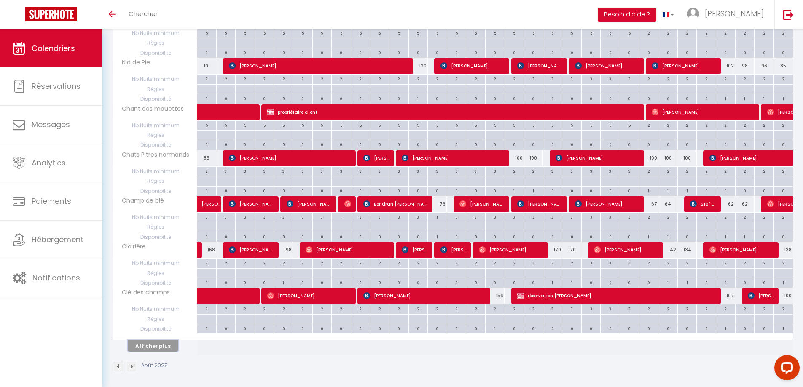
scroll to position [1685, 0]
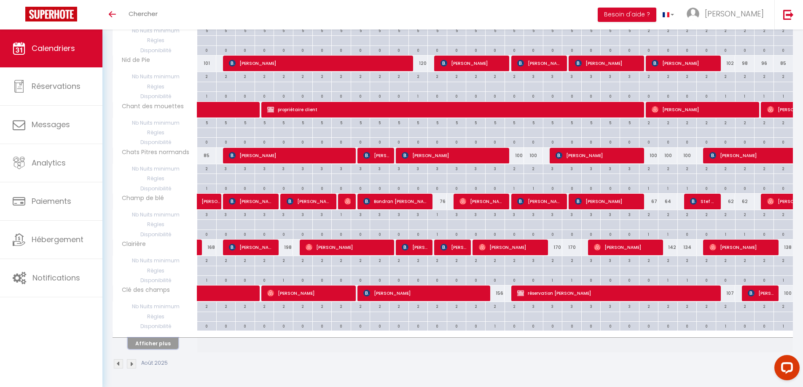
click at [148, 343] on button "Afficher plus" at bounding box center [153, 343] width 51 height 11
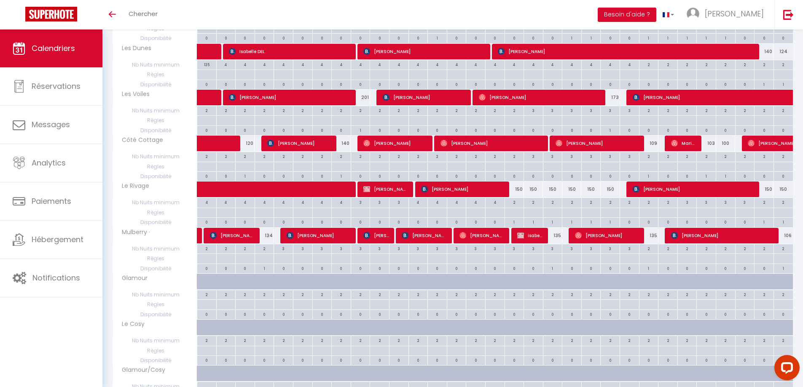
scroll to position [2146, 0]
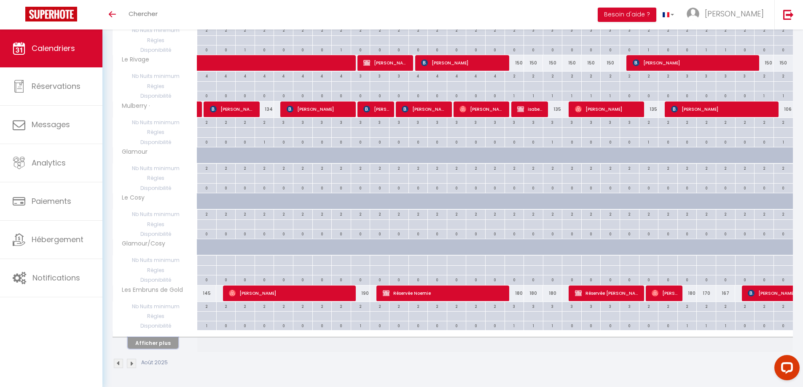
click at [149, 342] on button "Afficher plus" at bounding box center [153, 343] width 51 height 11
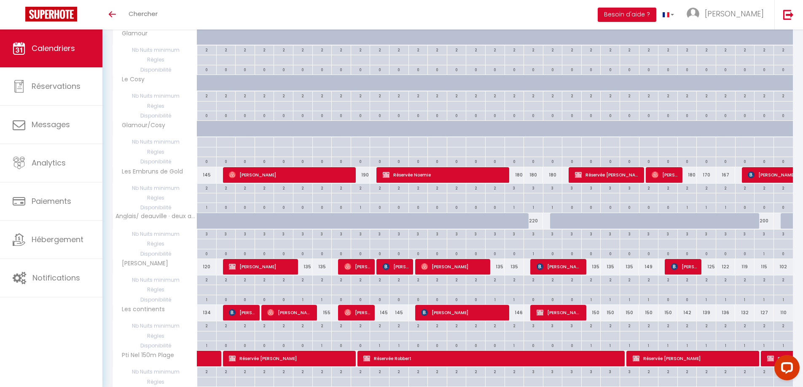
scroll to position [2314, 0]
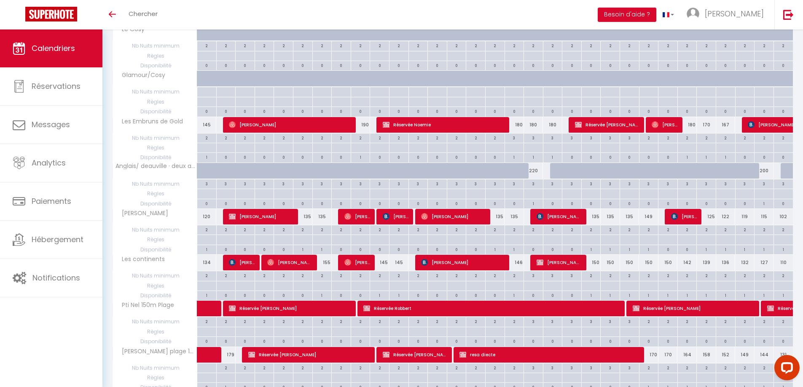
click at [383, 265] on div "145" at bounding box center [379, 263] width 19 height 16
type input "145"
type input "Dim 10 Août 2025"
type input "Lun 11 Août 2025"
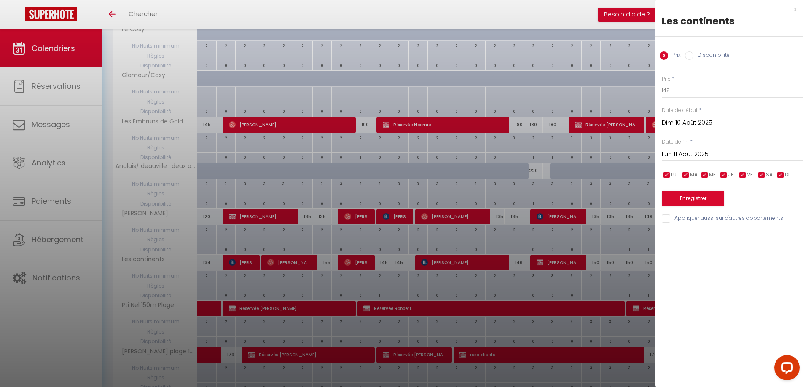
click at [795, 10] on div "x" at bounding box center [725, 9] width 141 height 10
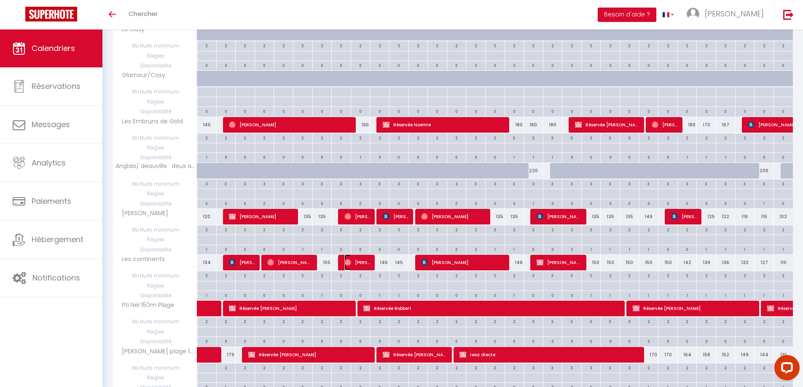
click at [353, 263] on span "[PERSON_NAME]" at bounding box center [357, 263] width 26 height 16
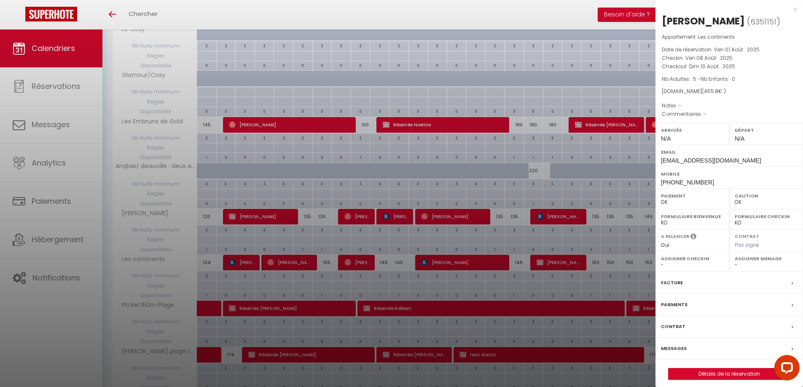
click at [795, 8] on div "x" at bounding box center [725, 9] width 141 height 10
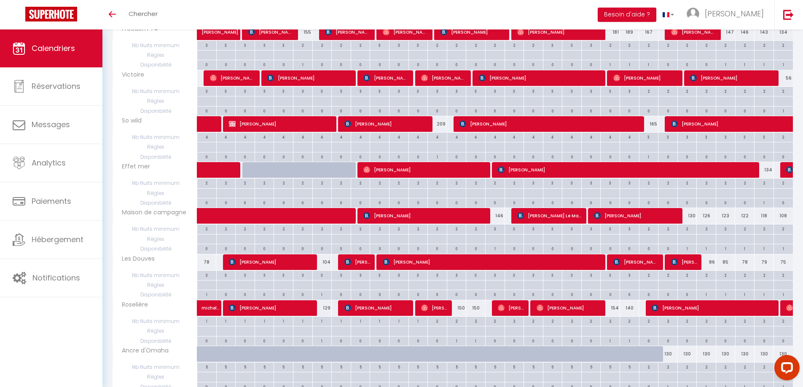
scroll to position [0, 0]
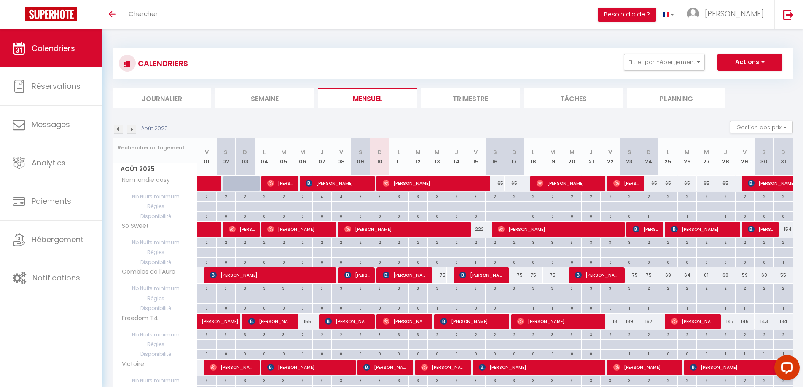
click at [132, 131] on img at bounding box center [131, 129] width 9 height 9
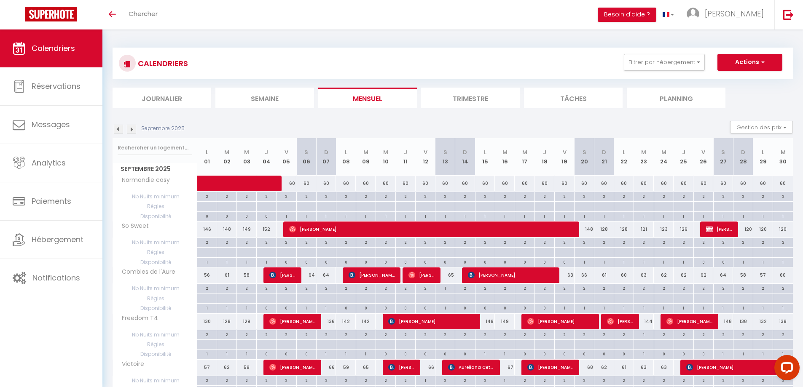
click at [117, 130] on img at bounding box center [118, 129] width 9 height 9
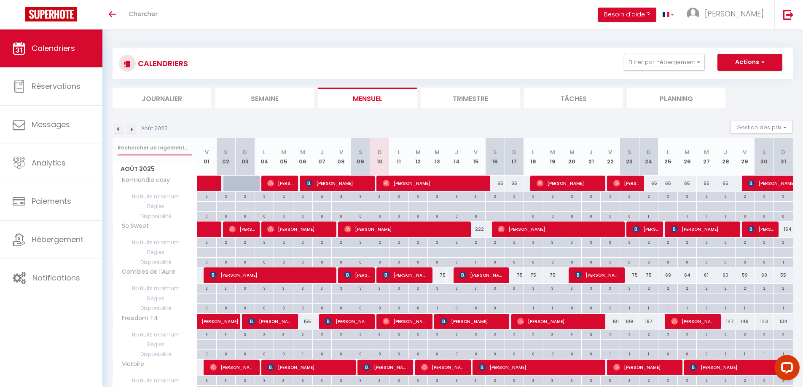
click at [156, 146] on input "text" at bounding box center [155, 147] width 75 height 15
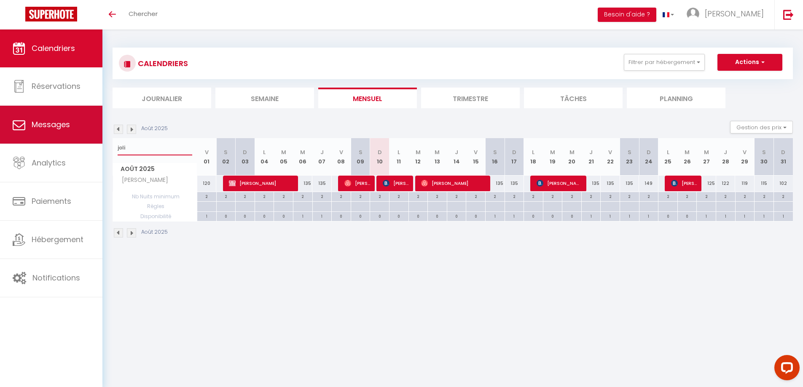
drag, startPoint x: 150, startPoint y: 152, endPoint x: 97, endPoint y: 129, distance: 57.9
click at [99, 141] on div "Questions et aide sur la MIGRATION - [GEOGRAPHIC_DATA] ouverte de 13 à 14h puis…" at bounding box center [401, 143] width 803 height 227
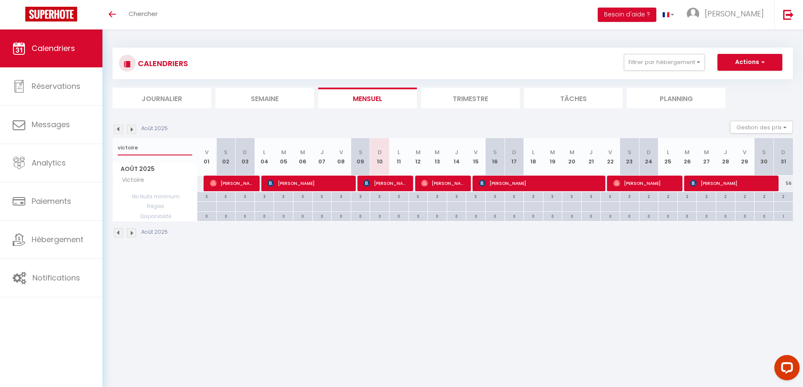
type input "victoire"
click at [427, 181] on img at bounding box center [424, 183] width 7 height 7
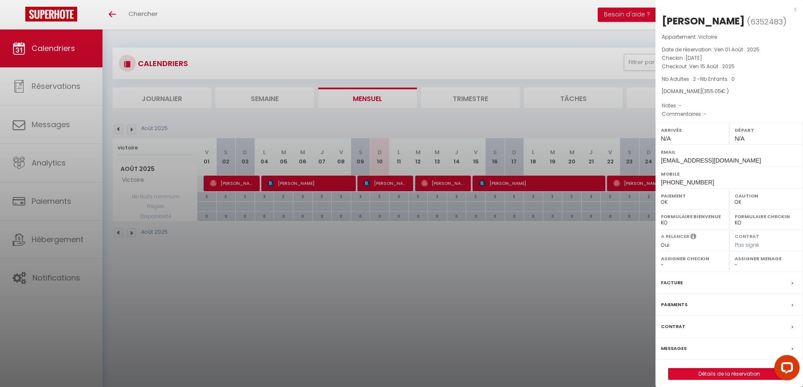
click at [794, 8] on div "x" at bounding box center [725, 9] width 141 height 10
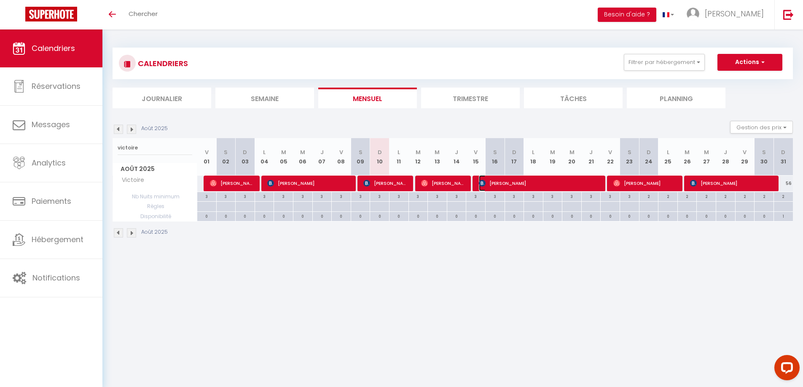
click at [487, 179] on span "[PERSON_NAME]" at bounding box center [540, 183] width 123 height 16
select select "KO"
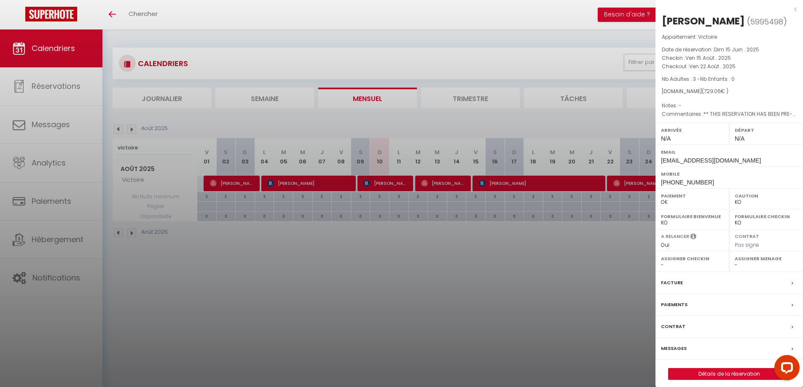
click at [795, 8] on div "x" at bounding box center [725, 9] width 141 height 10
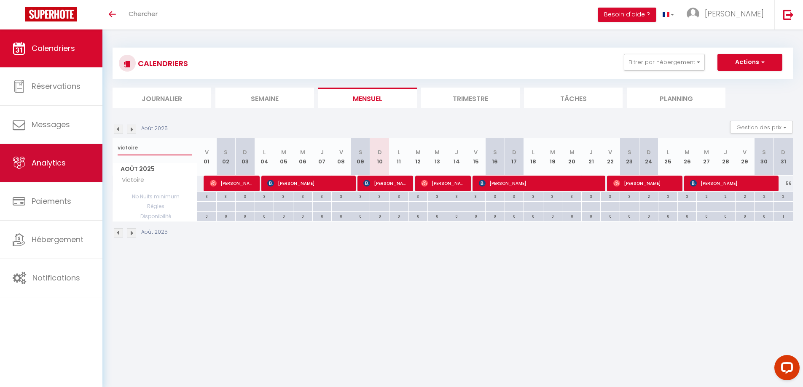
drag, startPoint x: 142, startPoint y: 150, endPoint x: 99, endPoint y: 147, distance: 42.6
click at [99, 148] on div "Questions et aide sur la MIGRATION - [GEOGRAPHIC_DATA] ouverte de 13 à 14h puis…" at bounding box center [401, 143] width 803 height 227
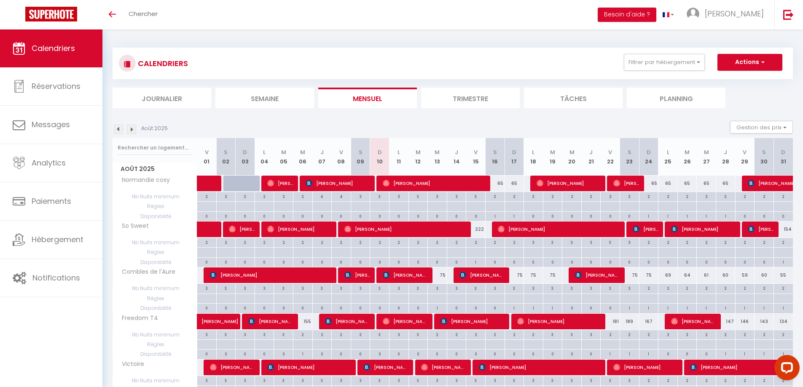
click at [131, 129] on img at bounding box center [131, 129] width 9 height 9
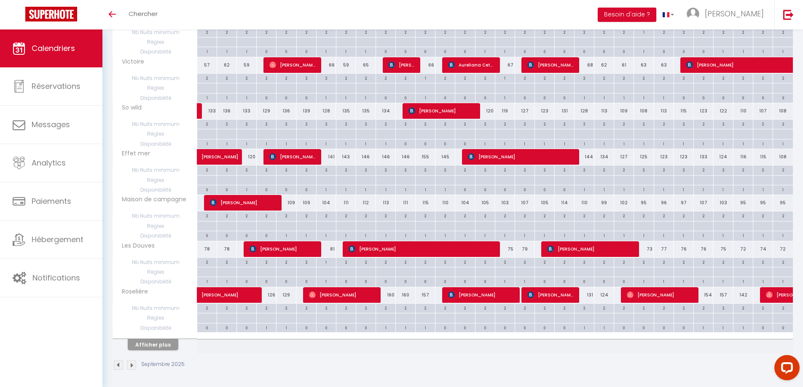
scroll to position [304, 0]
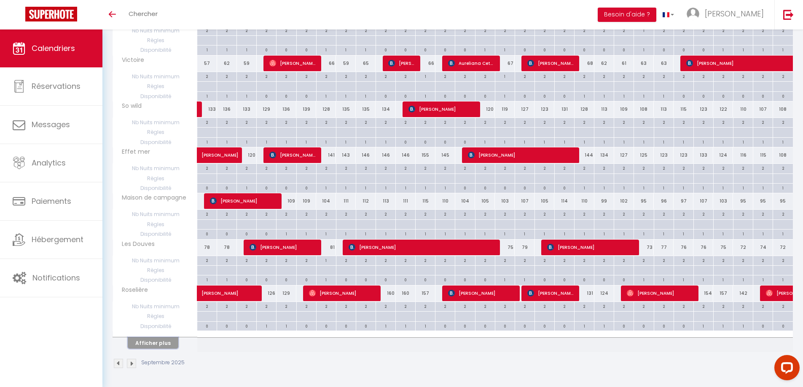
click at [145, 343] on button "Afficher plus" at bounding box center [153, 343] width 51 height 11
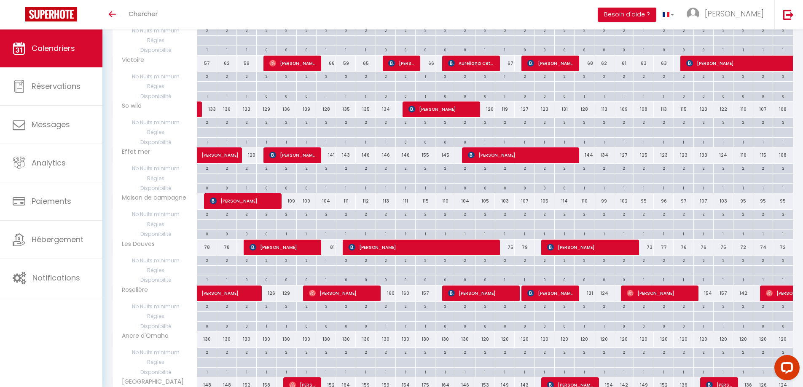
click at [207, 344] on div "130" at bounding box center [207, 340] width 20 height 16
type input "130"
type input "Lun 01 Septembre 2025"
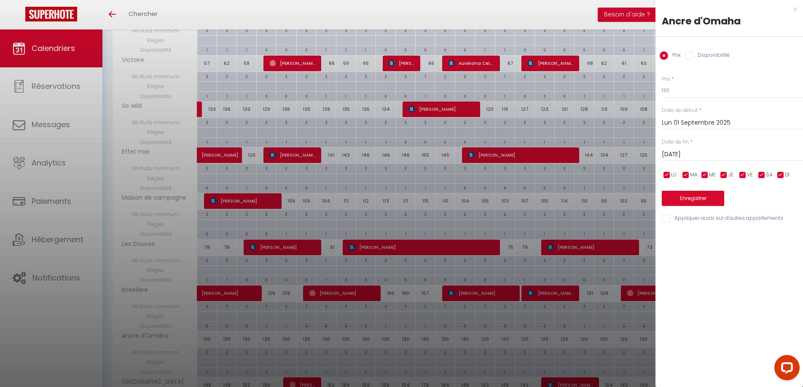
click at [700, 152] on input "[DATE]" at bounding box center [732, 154] width 141 height 11
click at [776, 219] on span "13" at bounding box center [779, 219] width 18 height 17
type input "[DATE]"
click at [667, 94] on input "130" at bounding box center [732, 90] width 141 height 15
type input "120"
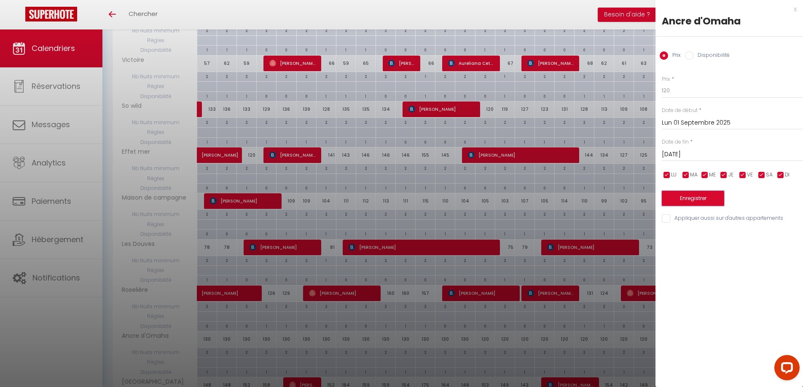
click at [688, 196] on button "Enregistrer" at bounding box center [693, 198] width 62 height 15
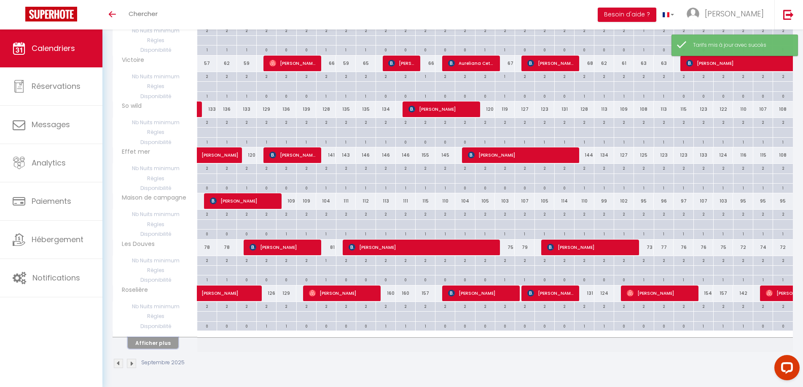
click at [154, 339] on button "Afficher plus" at bounding box center [153, 343] width 51 height 11
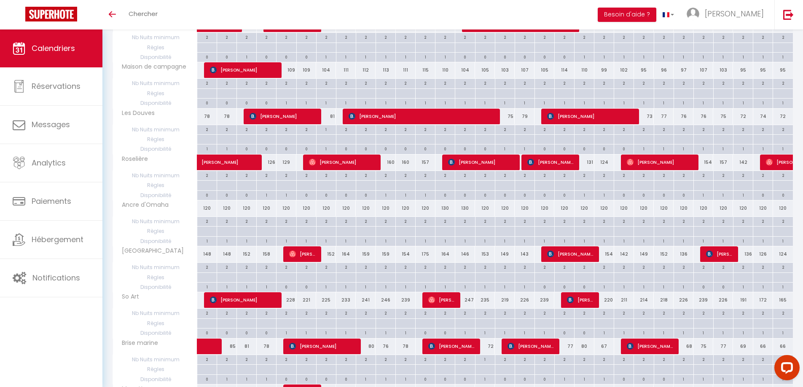
scroll to position [473, 0]
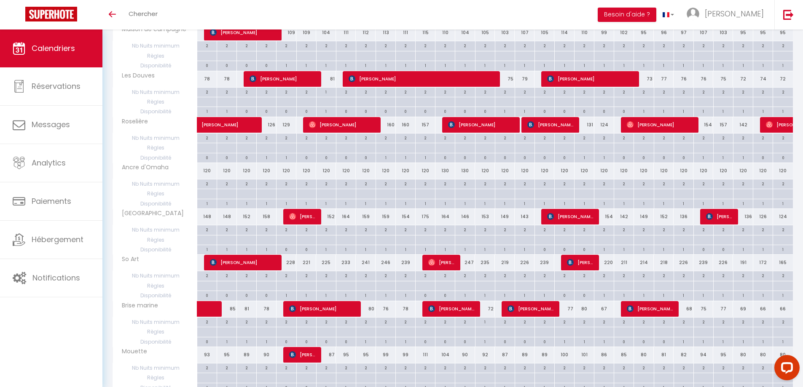
click at [341, 266] on div "233" at bounding box center [346, 263] width 20 height 16
type input "233"
type input "Lun 08 Septembre 2025"
type input "[DATE]"
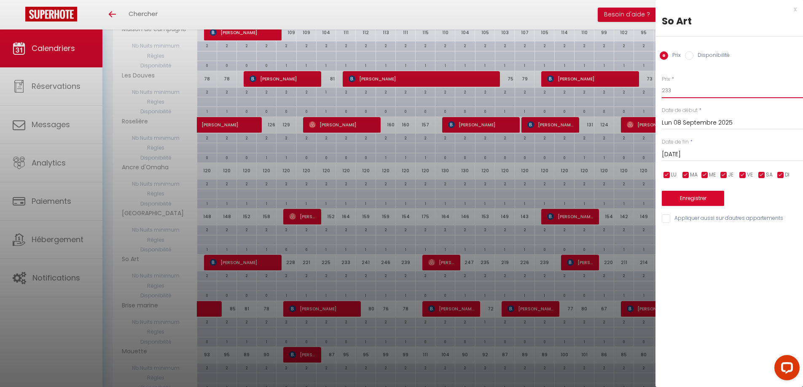
drag, startPoint x: 668, startPoint y: 92, endPoint x: 672, endPoint y: 93, distance: 4.2
click at [672, 93] on input "233" at bounding box center [732, 90] width 141 height 15
type input "230"
click at [687, 201] on button "Enregistrer" at bounding box center [693, 198] width 62 height 15
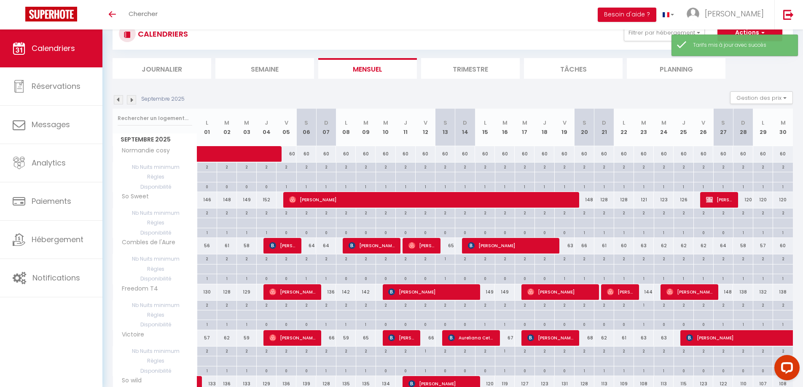
scroll to position [304, 0]
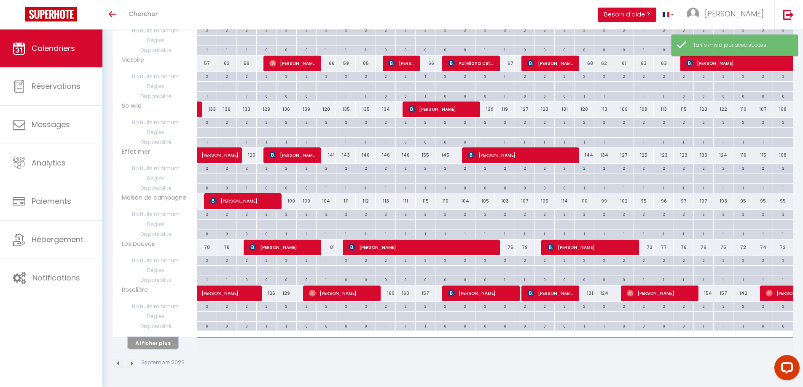
click at [152, 345] on button "Afficher plus" at bounding box center [153, 343] width 51 height 11
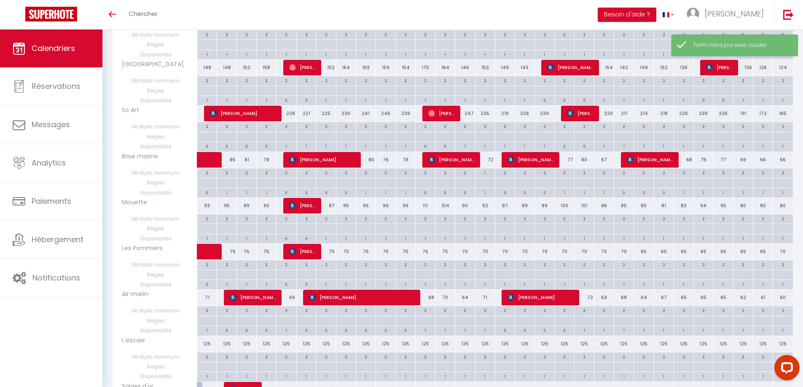
scroll to position [765, 0]
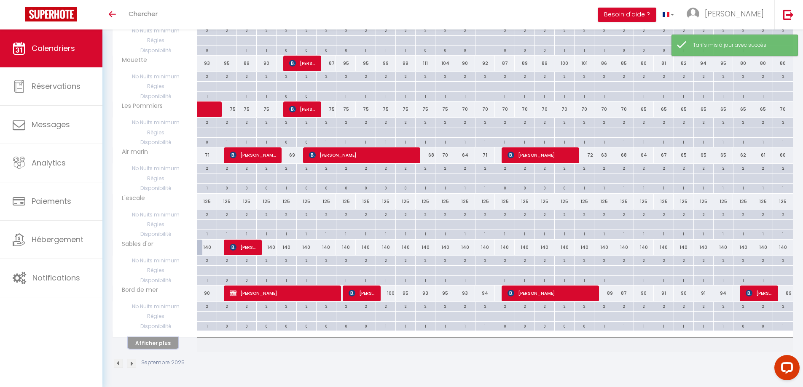
click at [159, 341] on button "Afficher plus" at bounding box center [153, 343] width 51 height 11
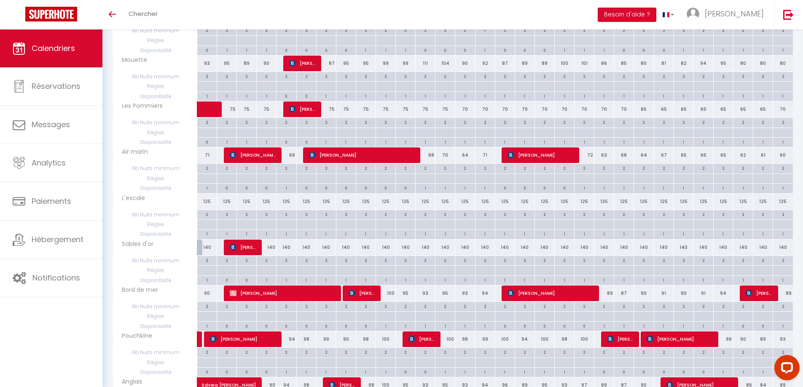
click at [545, 207] on div "125" at bounding box center [544, 202] width 20 height 16
type input "125"
type input "Jeu 18 Septembre 2025"
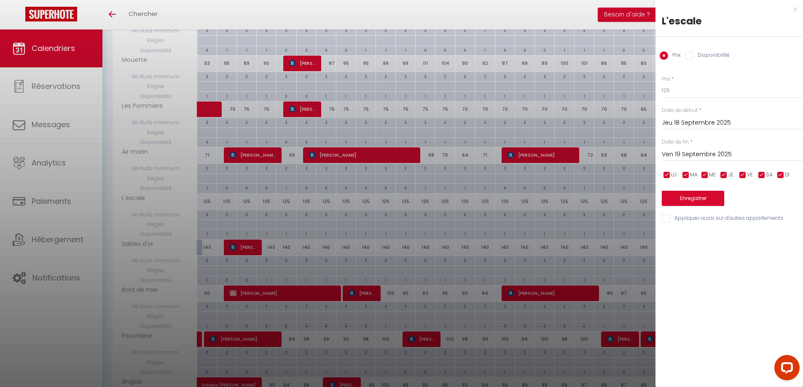
click at [723, 156] on input "Ven 19 Septembre 2025" at bounding box center [732, 154] width 141 height 11
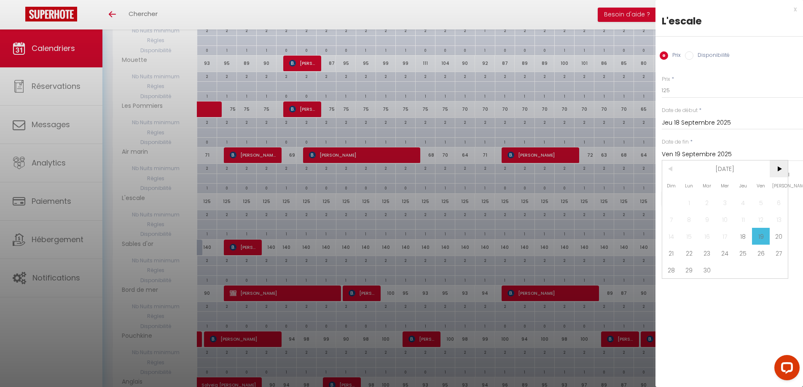
click at [782, 169] on span ">" at bounding box center [779, 169] width 18 height 17
click at [720, 199] on span "1" at bounding box center [725, 202] width 18 height 17
type input "Mer 01 Octobre 2025"
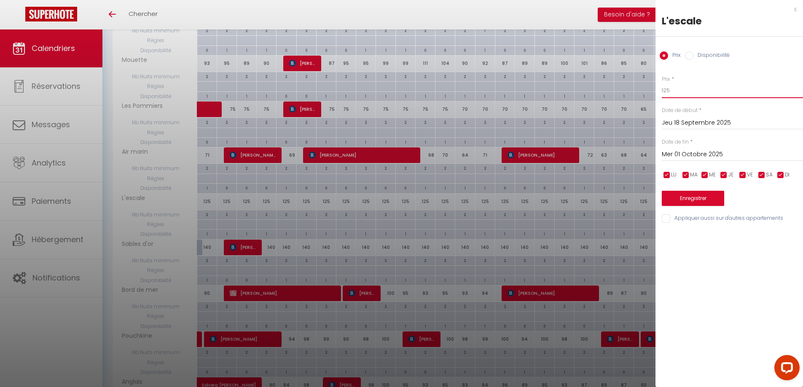
drag, startPoint x: 666, startPoint y: 90, endPoint x: 672, endPoint y: 89, distance: 6.8
click at [672, 89] on input "125" at bounding box center [732, 90] width 141 height 15
type input "120"
click at [682, 200] on button "Enregistrer" at bounding box center [693, 198] width 62 height 15
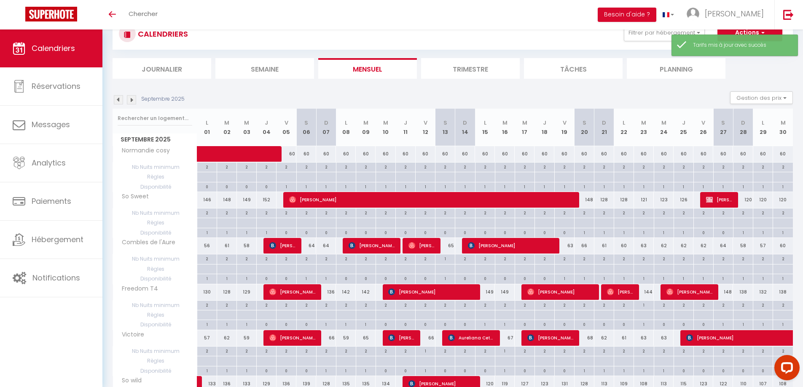
scroll to position [304, 0]
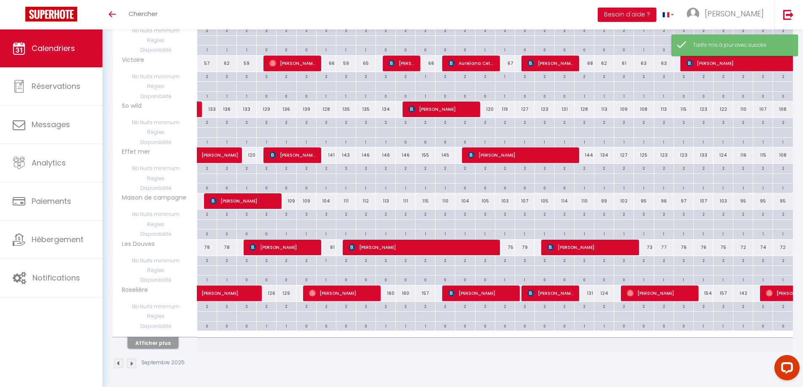
click at [155, 341] on button "Afficher plus" at bounding box center [153, 343] width 51 height 11
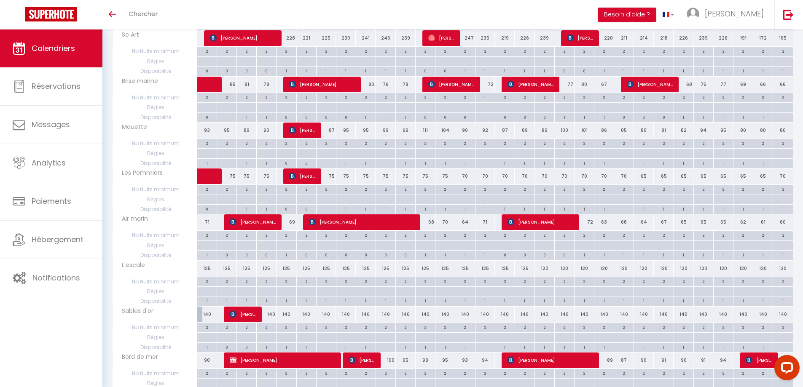
scroll to position [765, 0]
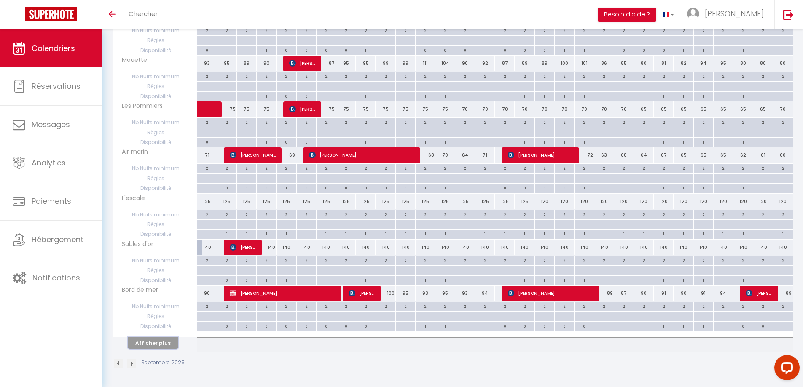
click at [157, 344] on button "Afficher plus" at bounding box center [153, 343] width 51 height 11
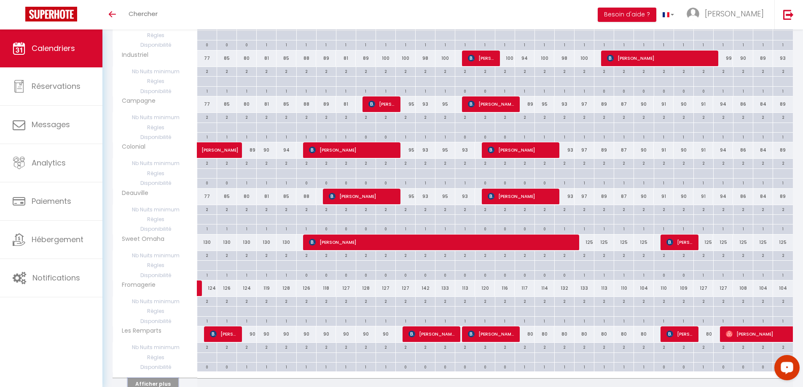
scroll to position [1186, 0]
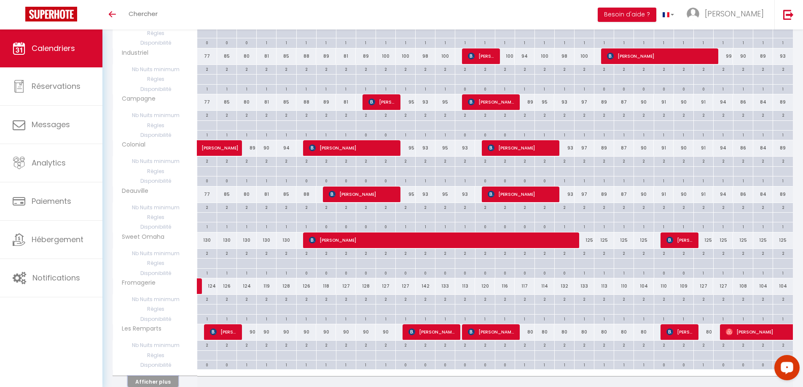
click at [167, 378] on button "Afficher plus" at bounding box center [153, 381] width 51 height 11
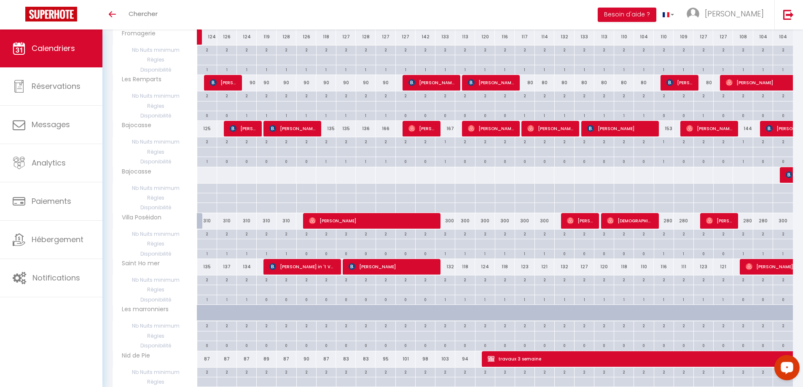
scroll to position [1439, 0]
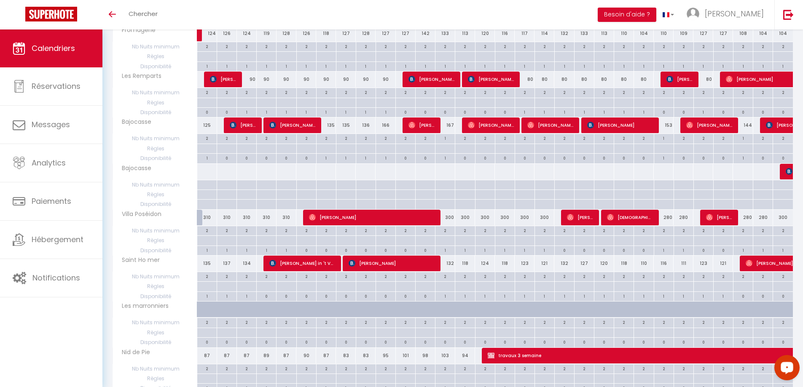
click at [785, 221] on div "300" at bounding box center [783, 218] width 20 height 16
type input "300"
type input "[DATE]"
type input "Mer 01 Octobre 2025"
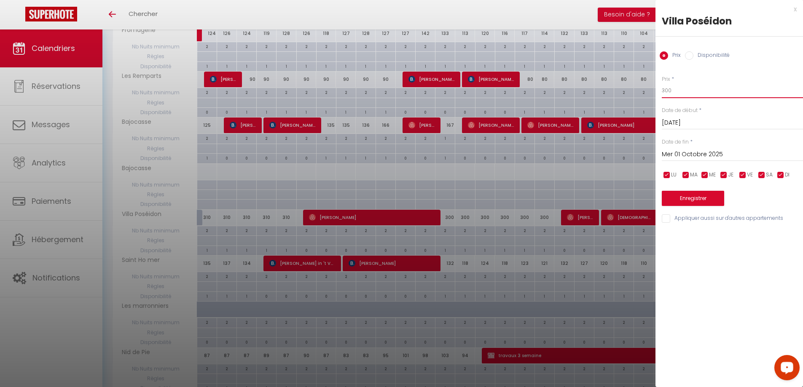
drag, startPoint x: 673, startPoint y: 91, endPoint x: 637, endPoint y: 91, distance: 35.8
type input "280"
click at [692, 201] on button "Enregistrer" at bounding box center [693, 198] width 62 height 15
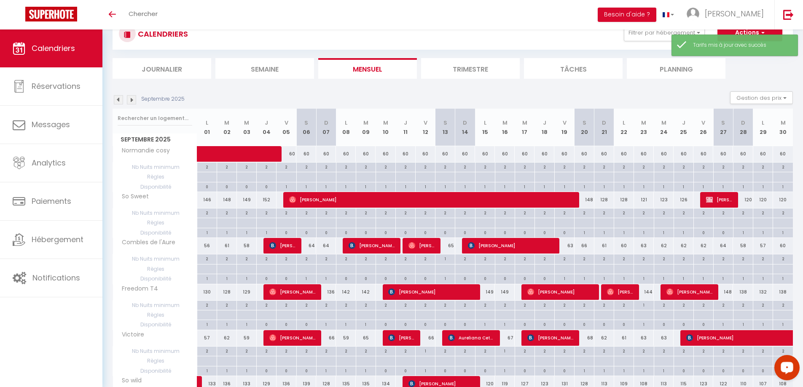
scroll to position [304, 0]
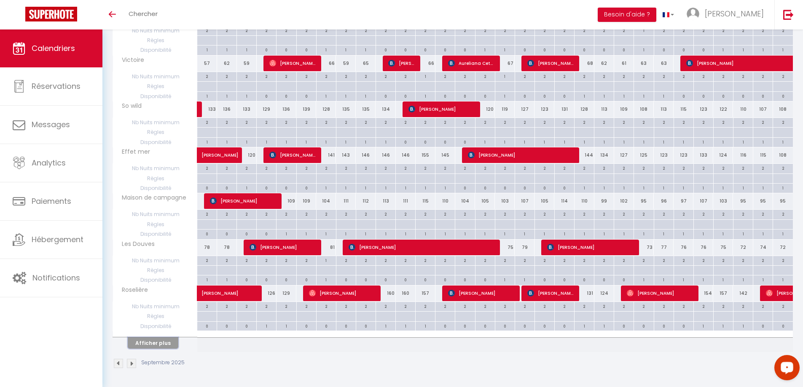
click at [156, 344] on button "Afficher plus" at bounding box center [153, 343] width 51 height 11
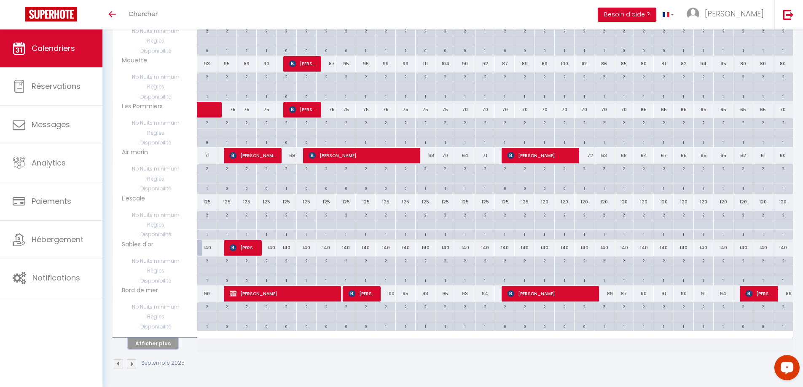
scroll to position [765, 0]
click at [160, 344] on button "Afficher plus" at bounding box center [153, 343] width 51 height 11
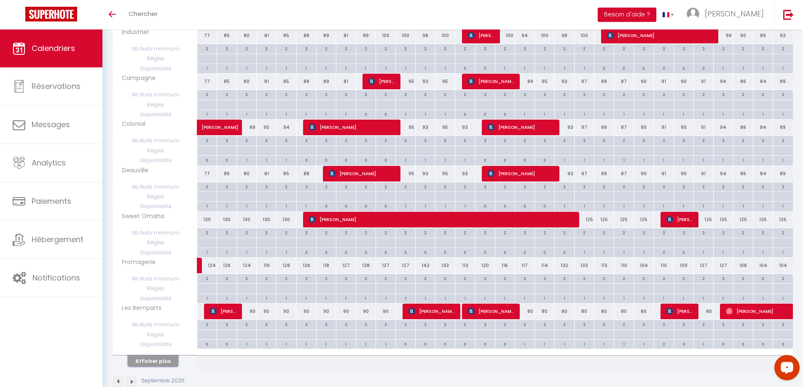
scroll to position [1225, 0]
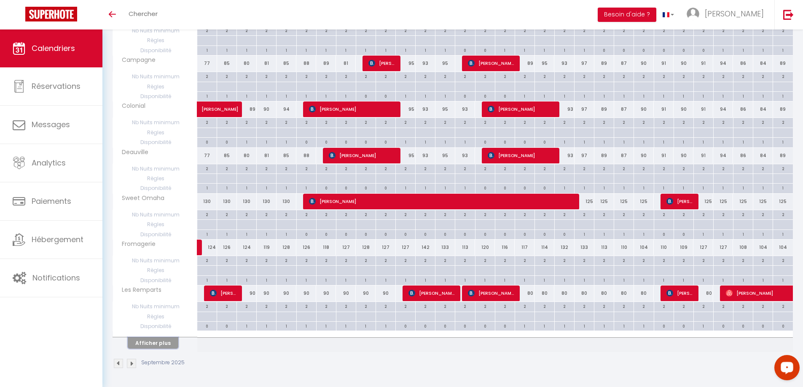
click at [160, 344] on button "Afficher plus" at bounding box center [153, 343] width 51 height 11
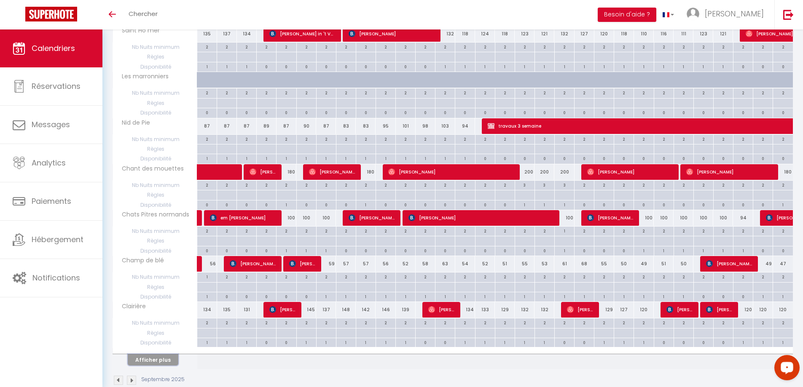
scroll to position [1685, 0]
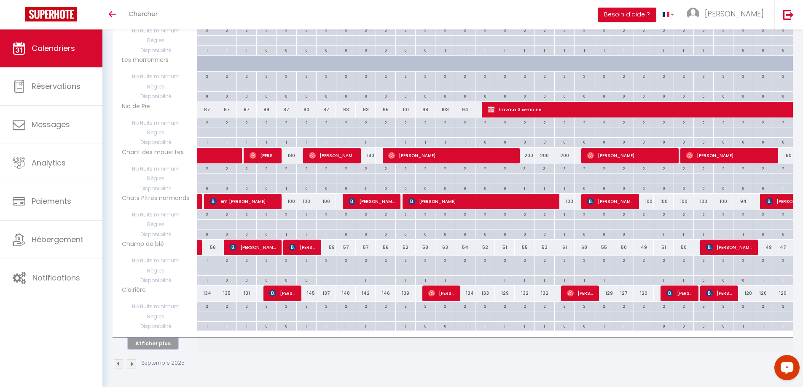
click at [160, 344] on button "Afficher plus" at bounding box center [153, 343] width 51 height 11
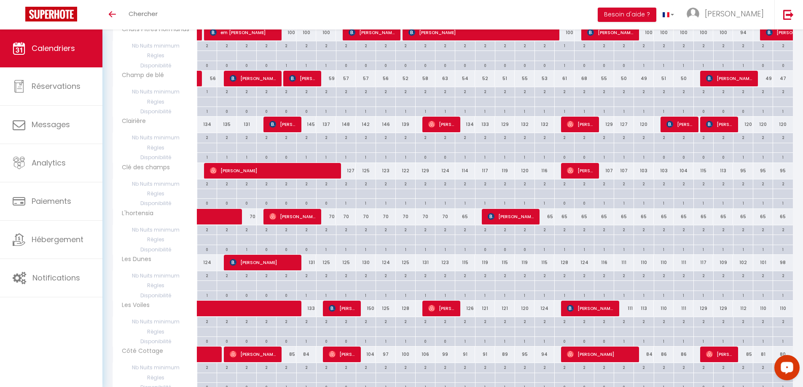
scroll to position [1938, 0]
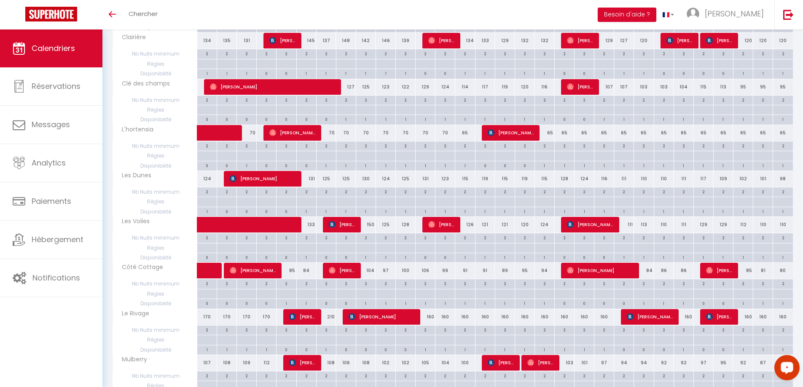
click at [747, 319] on div "160" at bounding box center [743, 317] width 20 height 16
type input "160"
type input "Dim 28 Septembre 2025"
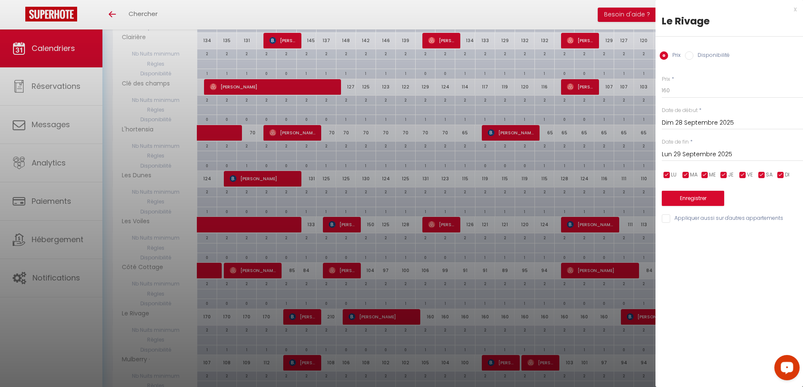
click at [718, 156] on input "Lun 29 Septembre 2025" at bounding box center [732, 154] width 141 height 11
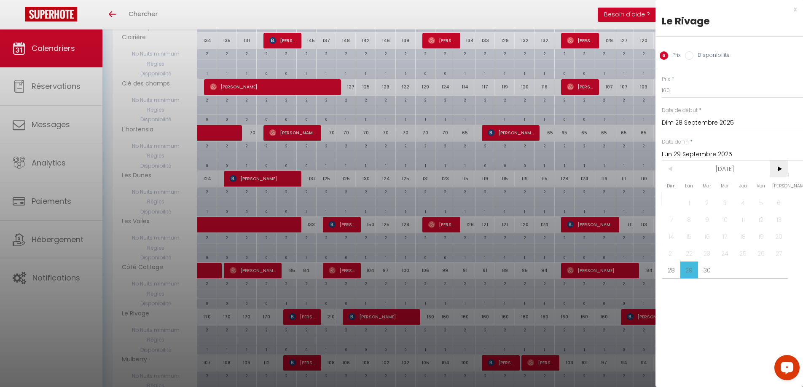
click at [780, 171] on span ">" at bounding box center [779, 169] width 18 height 17
drag, startPoint x: 723, startPoint y: 205, endPoint x: 658, endPoint y: 95, distance: 128.2
click at [724, 204] on span "1" at bounding box center [725, 202] width 18 height 17
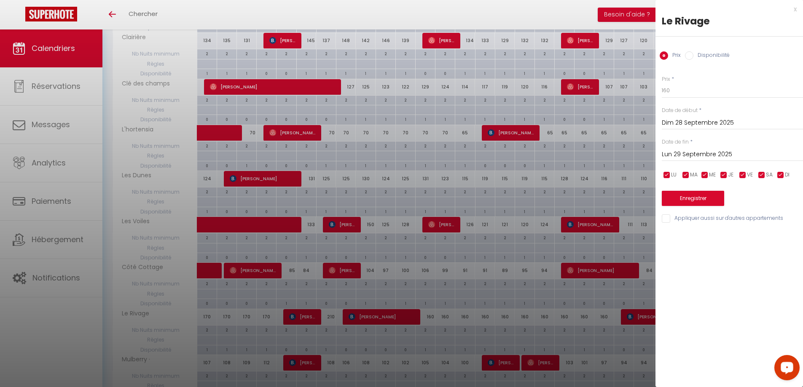
type input "Mer 01 Octobre 2025"
click at [666, 90] on input "160" at bounding box center [732, 90] width 141 height 15
type input "140"
click at [680, 200] on button "Enregistrer" at bounding box center [693, 198] width 62 height 15
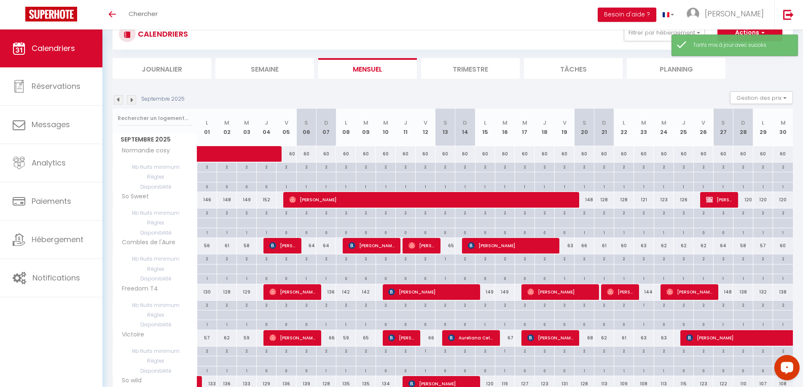
scroll to position [304, 0]
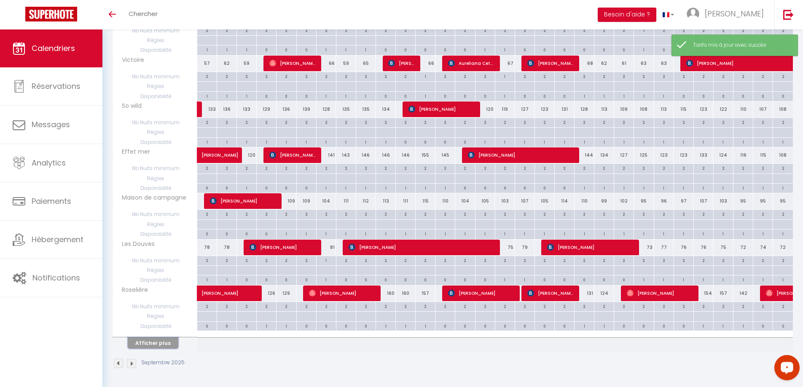
click at [146, 343] on button "Afficher plus" at bounding box center [153, 343] width 51 height 11
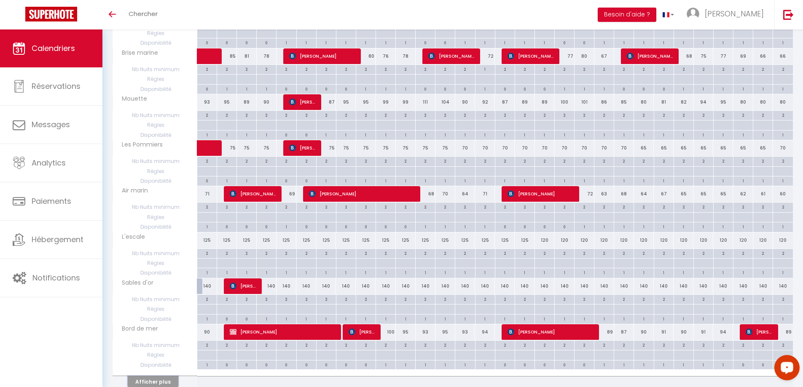
scroll to position [765, 0]
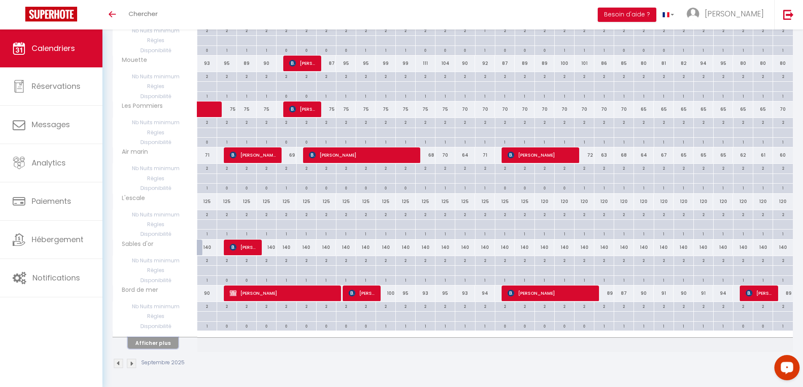
click at [151, 345] on button "Afficher plus" at bounding box center [153, 343] width 51 height 11
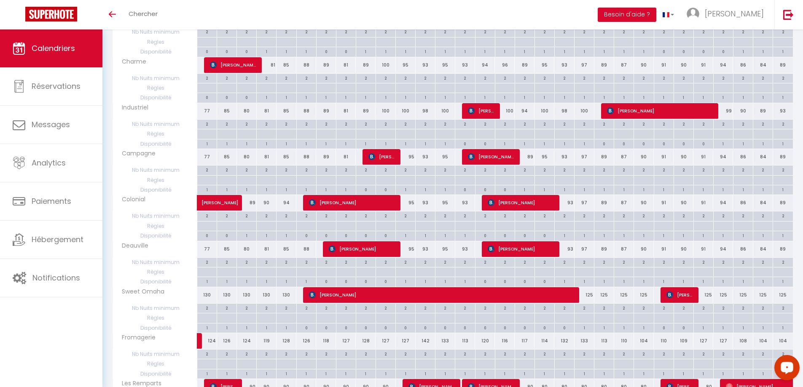
scroll to position [1225, 0]
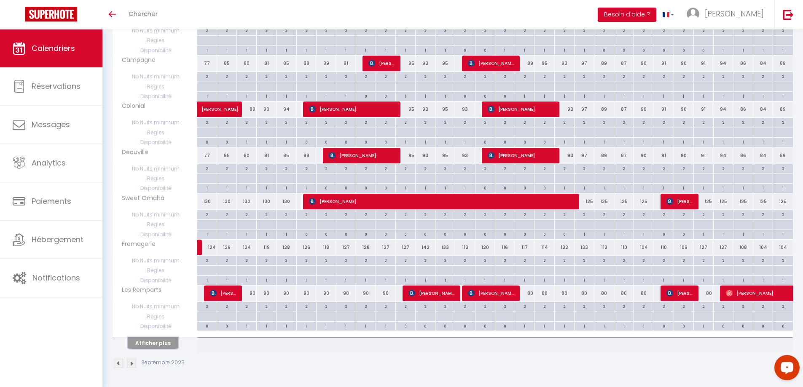
click at [148, 343] on button "Afficher plus" at bounding box center [153, 343] width 51 height 11
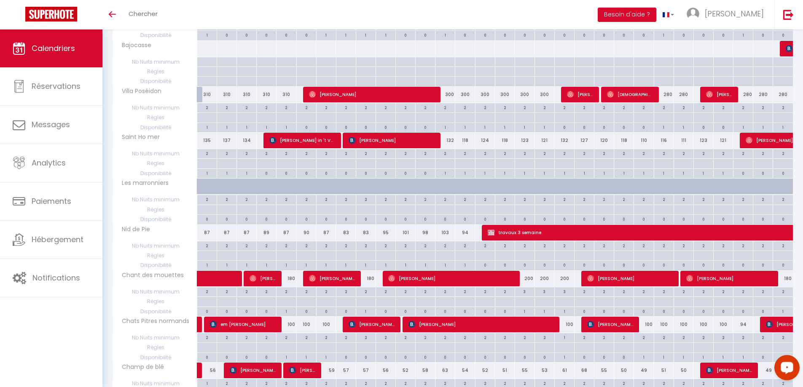
scroll to position [1685, 0]
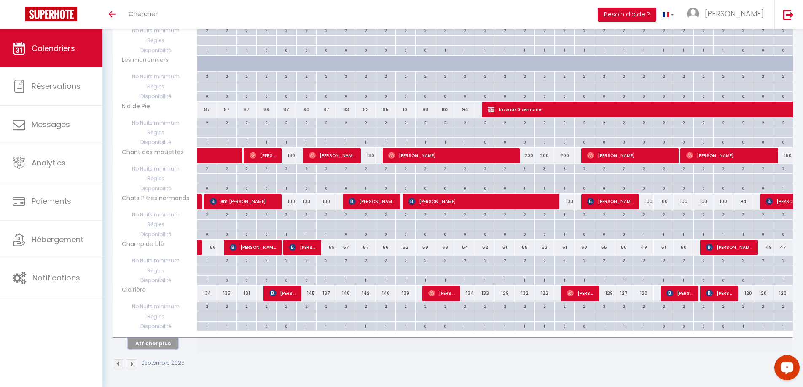
click at [156, 344] on button "Afficher plus" at bounding box center [153, 343] width 51 height 11
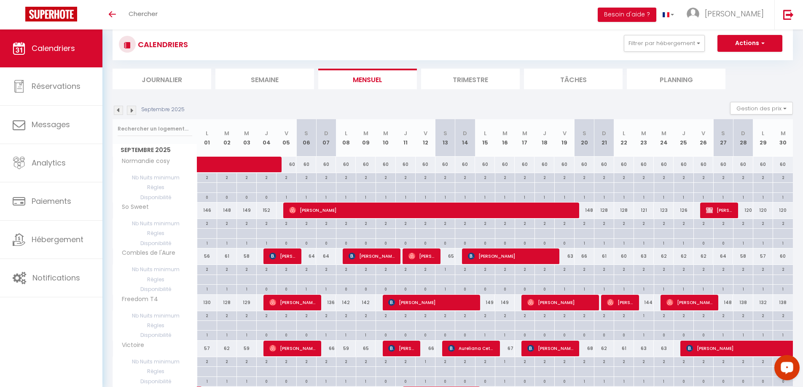
scroll to position [0, 0]
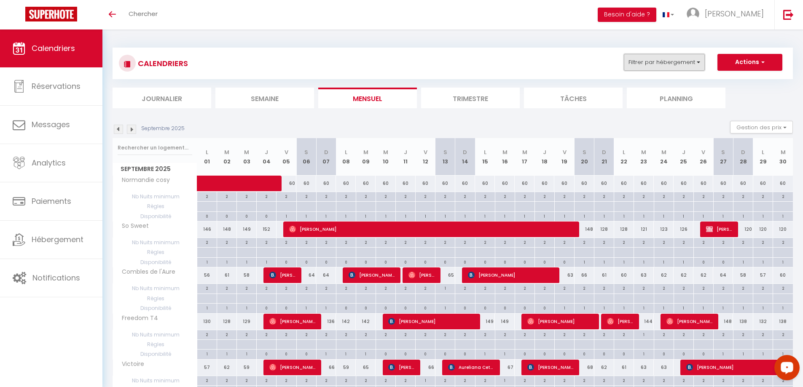
click at [700, 60] on button "Filtrer par hébergement" at bounding box center [664, 62] width 81 height 17
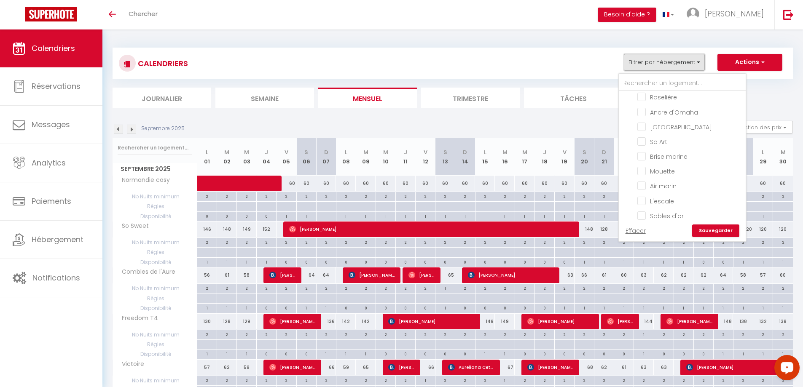
scroll to position [590, 0]
click at [639, 123] on input "[GEOGRAPHIC_DATA]" at bounding box center [689, 125] width 105 height 8
checkbox input "true"
checkbox input "false"
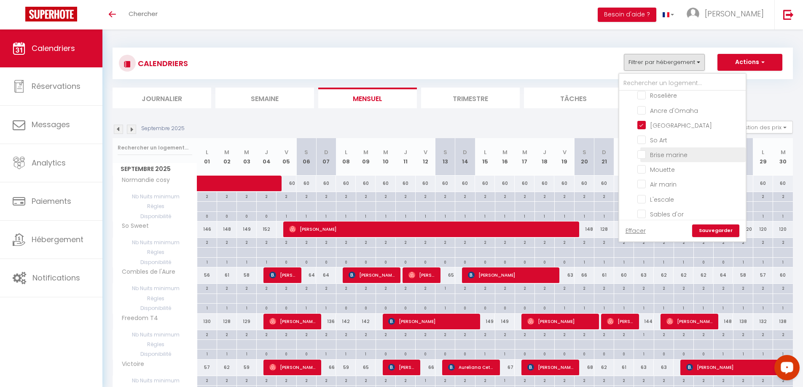
checkbox input "false"
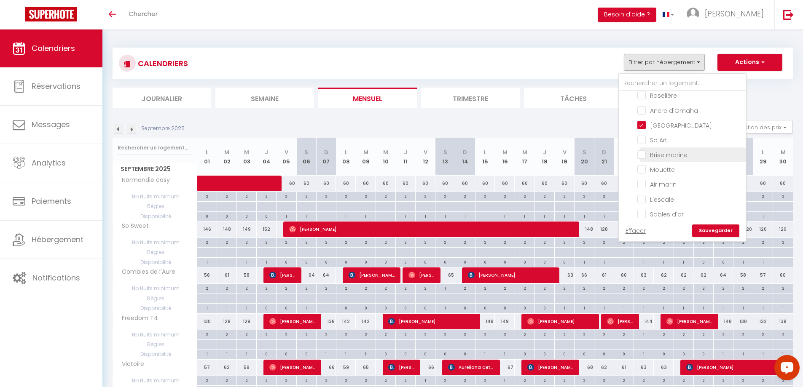
checkbox input "false"
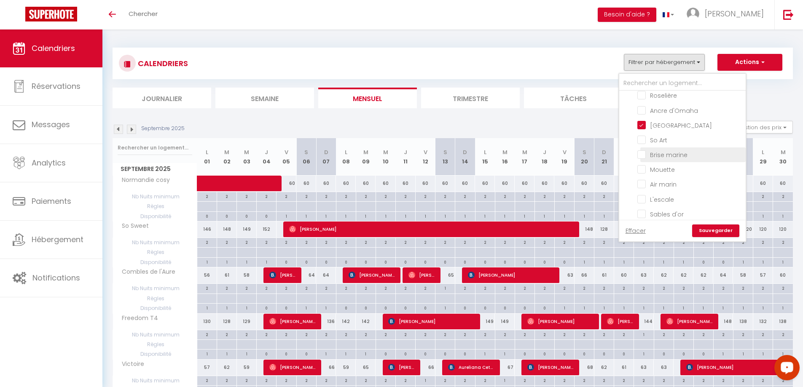
checkbox input "false"
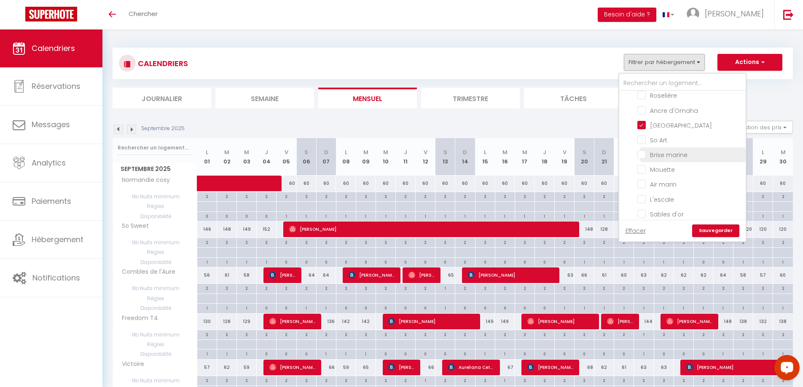
checkbox input "false"
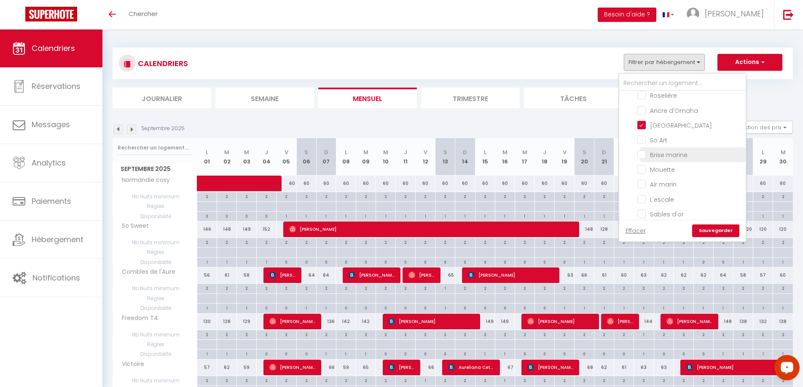
checkbox input "false"
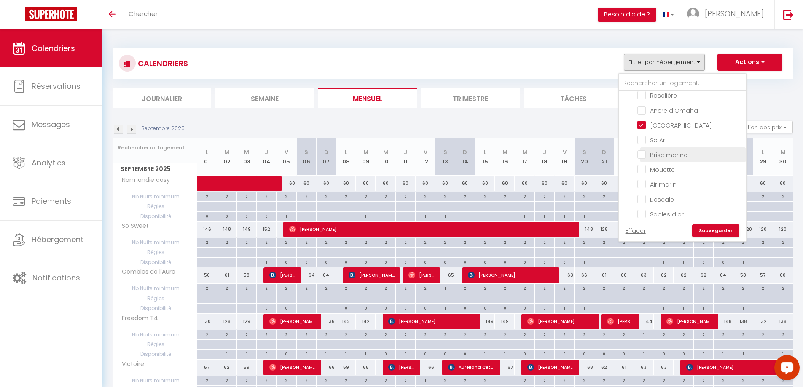
checkbox input "false"
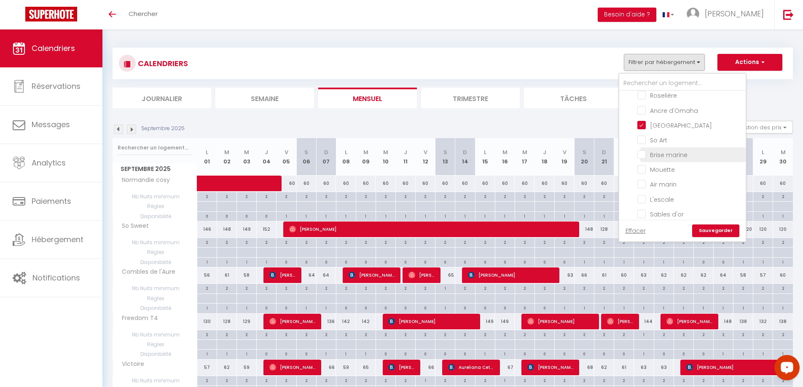
checkbox input "false"
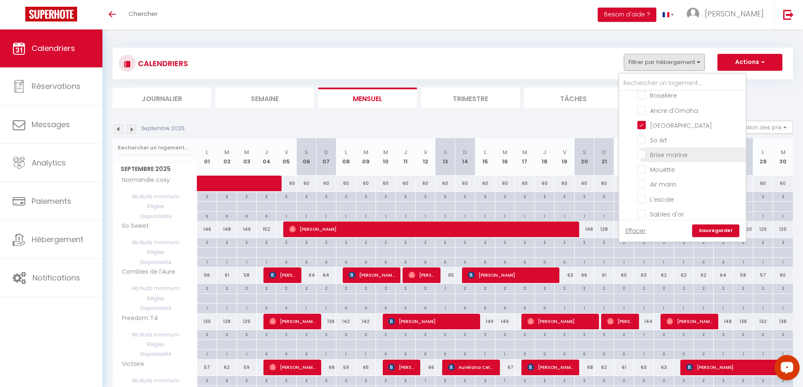
checkbox input "false"
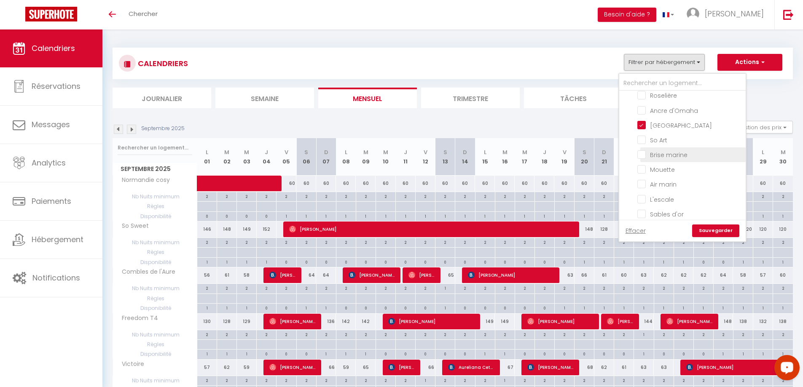
checkbox input "false"
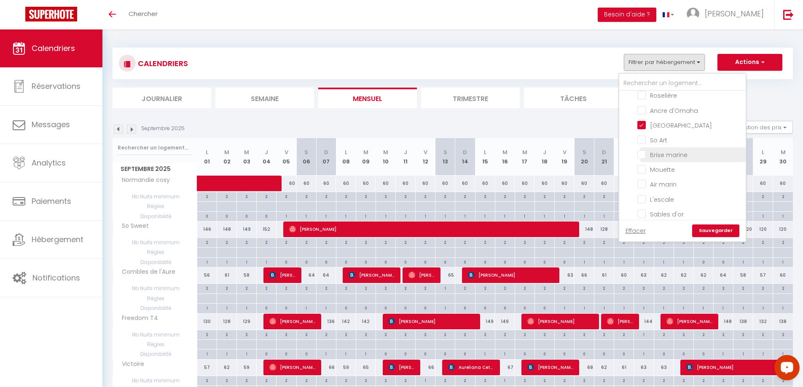
checkbox input "false"
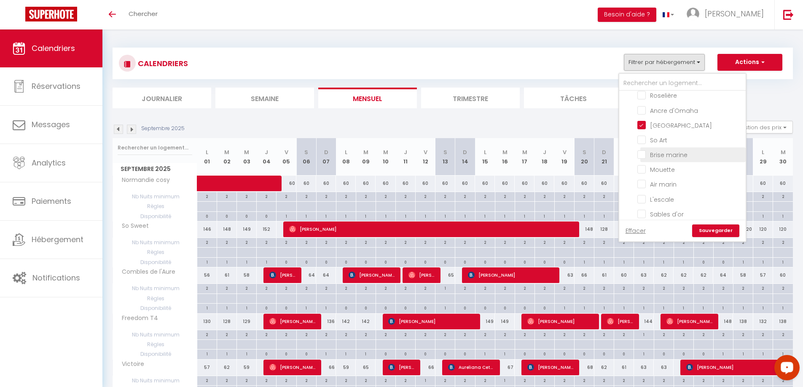
checkbox input "false"
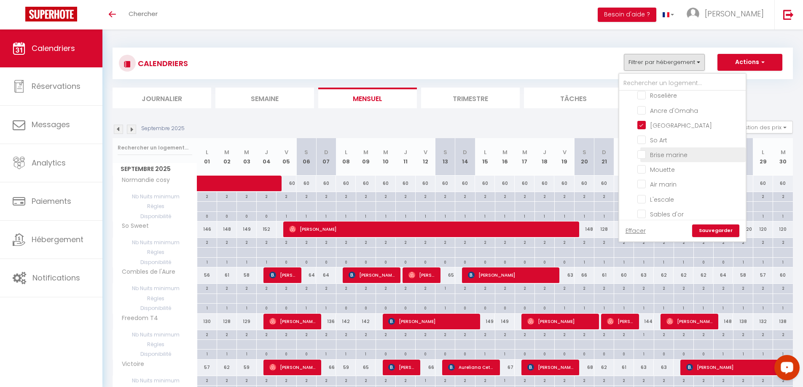
checkbox input "false"
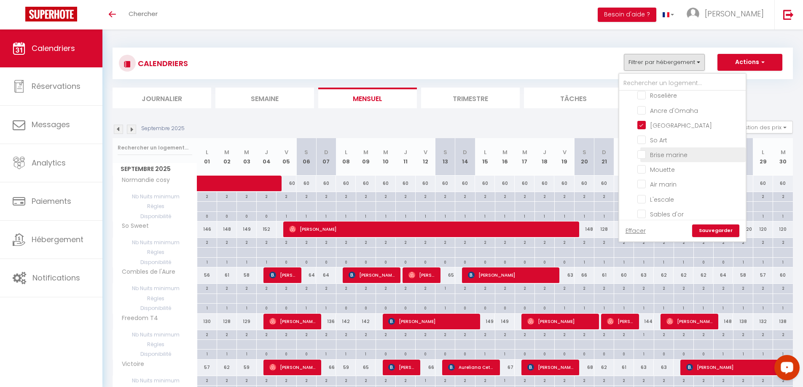
checkbox input "false"
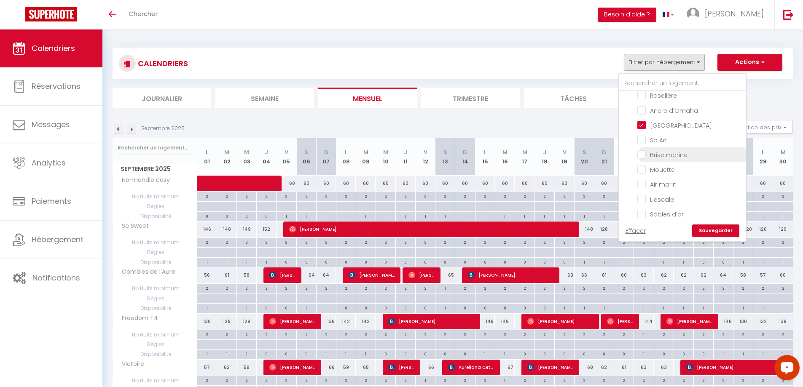
checkbox input "false"
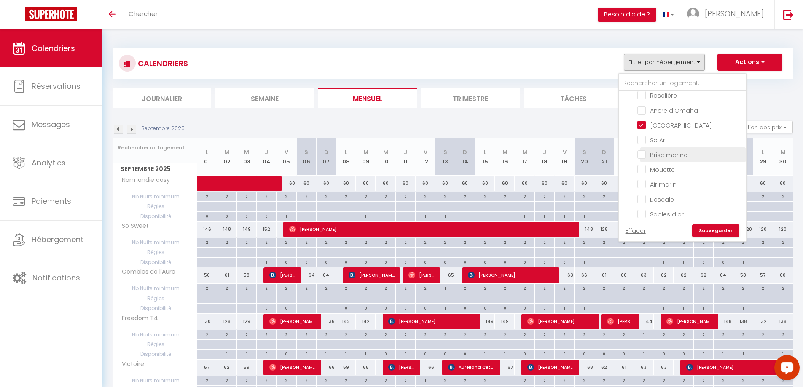
checkbox input "false"
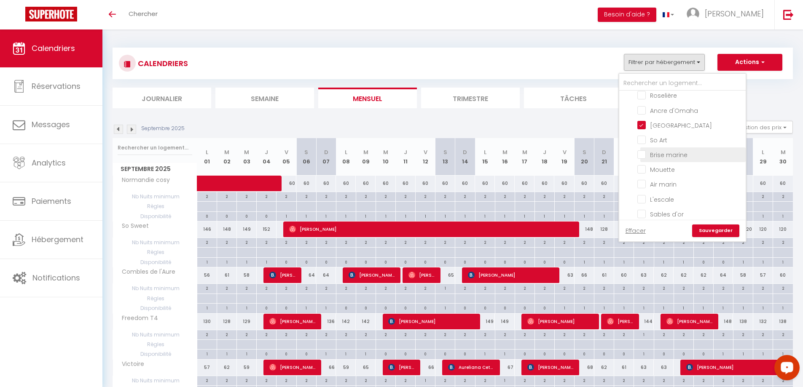
checkbox input "false"
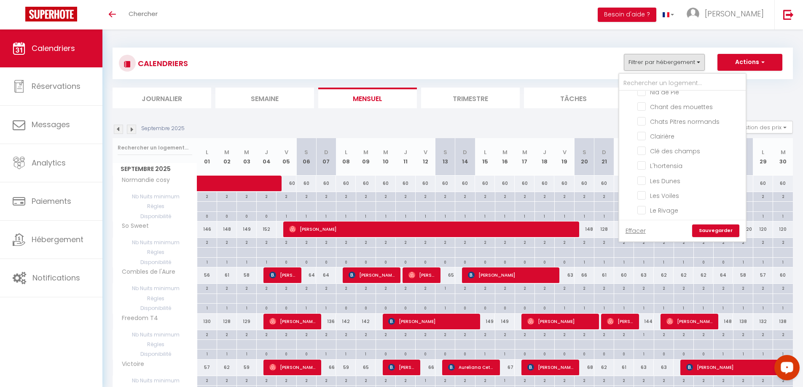
scroll to position [969, 0]
click at [639, 175] on input "Les Voiles" at bounding box center [689, 175] width 105 height 8
checkbox input "true"
checkbox input "false"
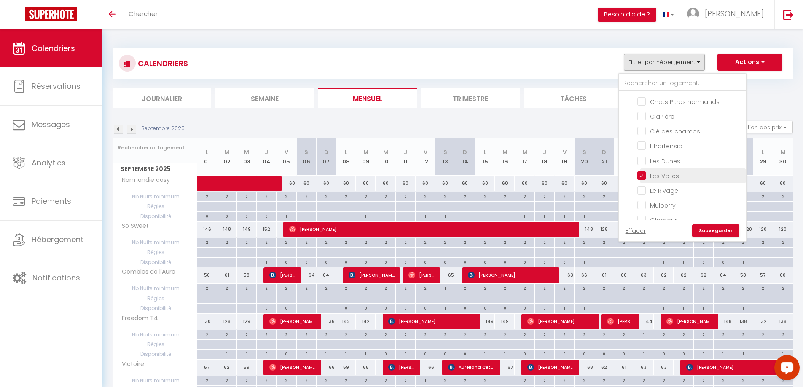
checkbox input "false"
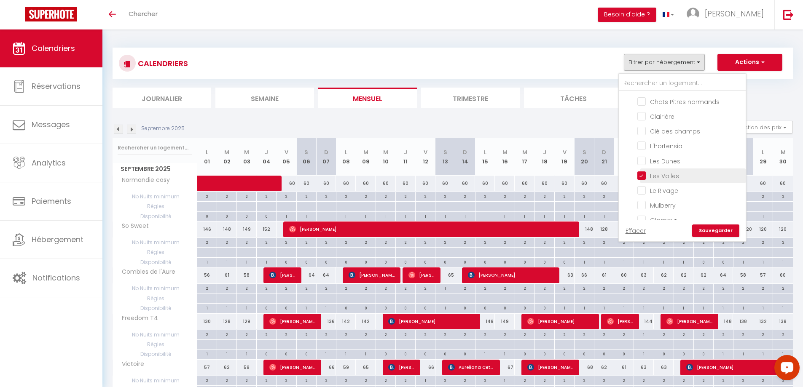
checkbox input "false"
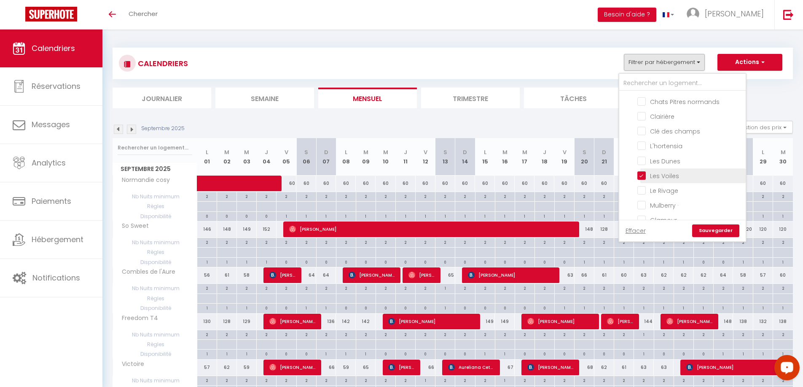
checkbox input "false"
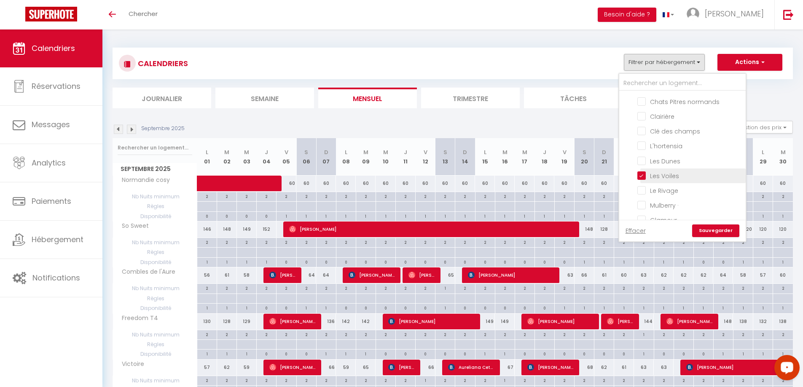
checkbox input "false"
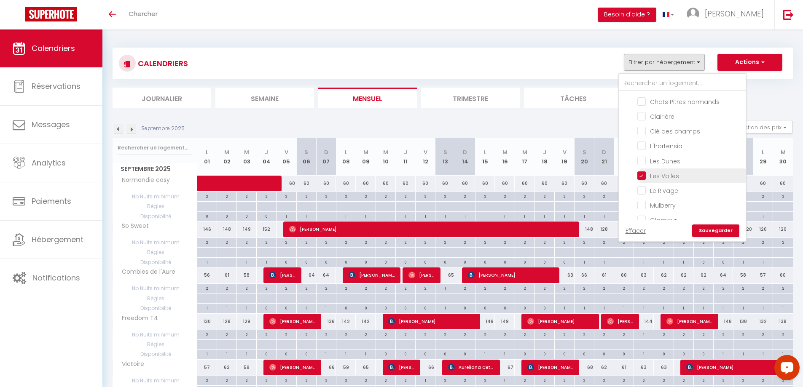
checkbox input "false"
click at [644, 191] on input "Le Rivage" at bounding box center [689, 190] width 105 height 8
click at [712, 231] on link "Sauvegarder" at bounding box center [715, 231] width 47 height 13
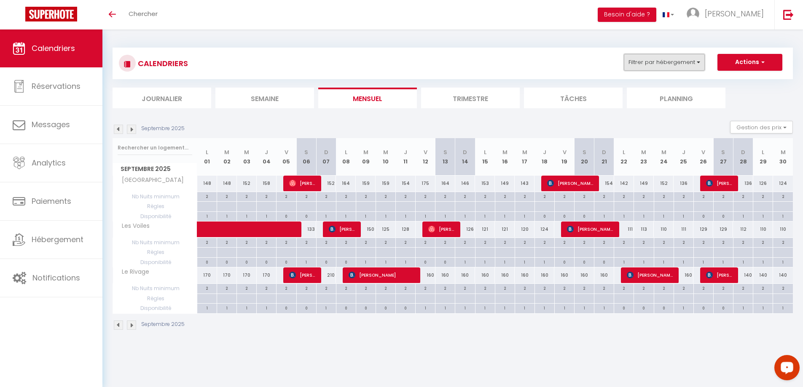
click at [697, 62] on button "Filtrer par hébergement" at bounding box center [664, 62] width 81 height 17
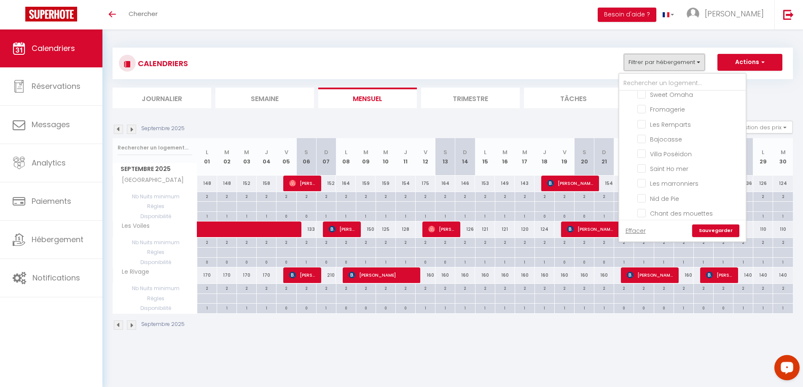
scroll to position [885, 0]
click at [643, 202] on input "Clairière" at bounding box center [689, 200] width 105 height 8
click at [718, 228] on link "Sauvegarder" at bounding box center [715, 231] width 47 height 13
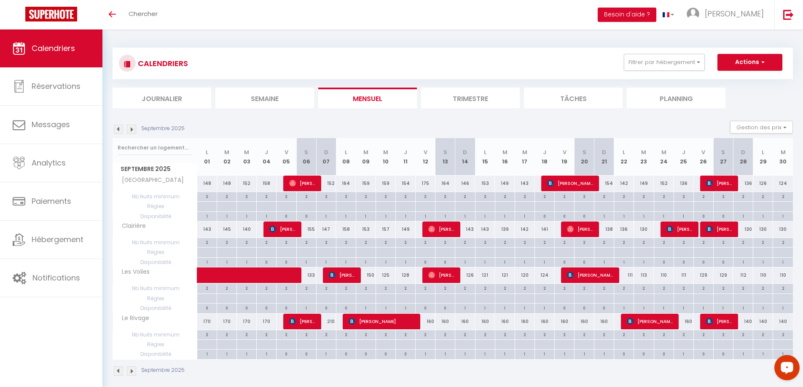
click at [430, 329] on div "160" at bounding box center [426, 322] width 20 height 16
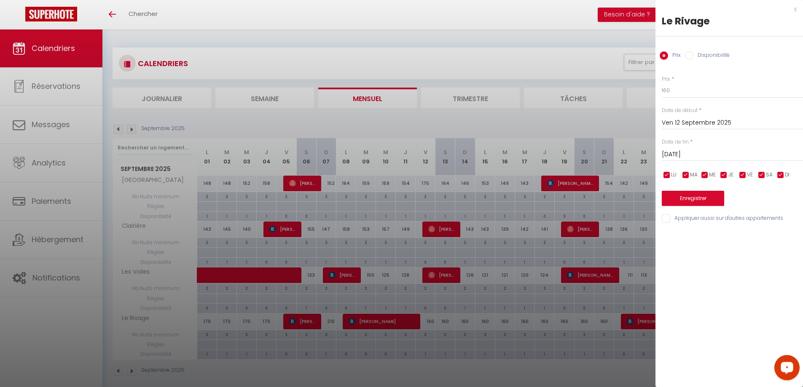
click at [714, 152] on input "[DATE]" at bounding box center [732, 154] width 141 height 11
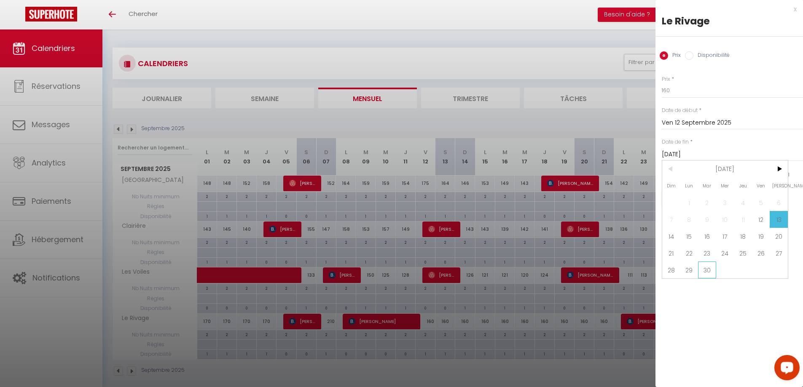
click at [706, 270] on span "30" at bounding box center [707, 270] width 18 height 17
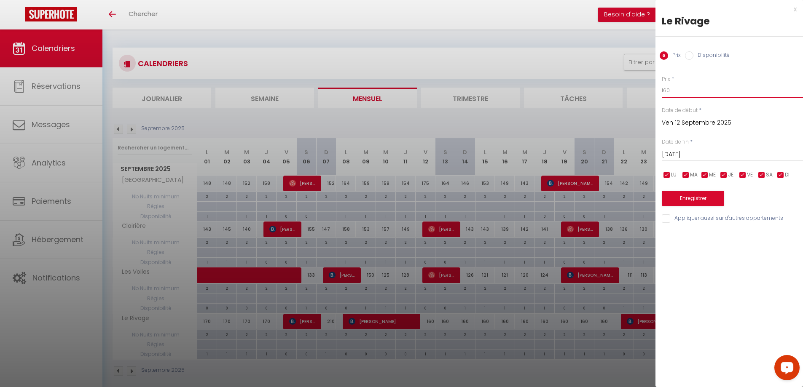
click at [666, 91] on input "160" at bounding box center [732, 90] width 141 height 15
click at [696, 201] on button "Enregistrer" at bounding box center [693, 198] width 62 height 15
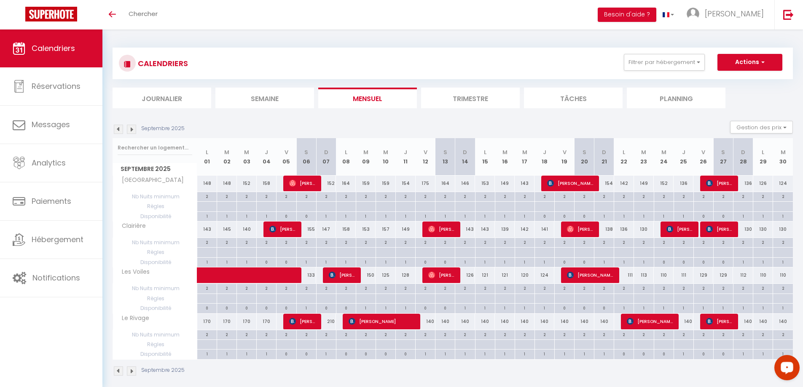
click at [206, 324] on div "170" at bounding box center [207, 322] width 20 height 16
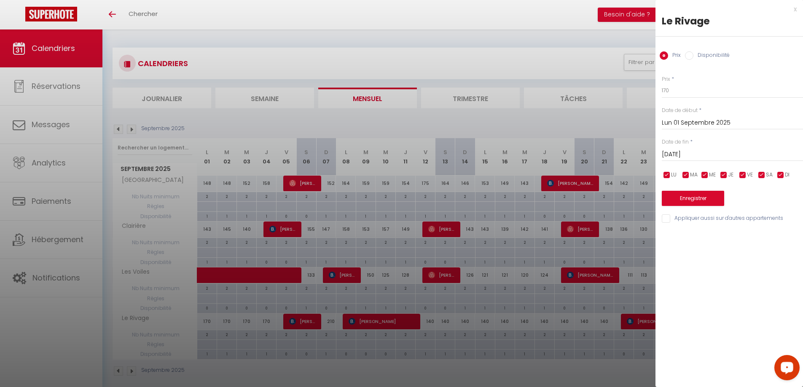
click at [698, 152] on input "[DATE]" at bounding box center [732, 154] width 141 height 11
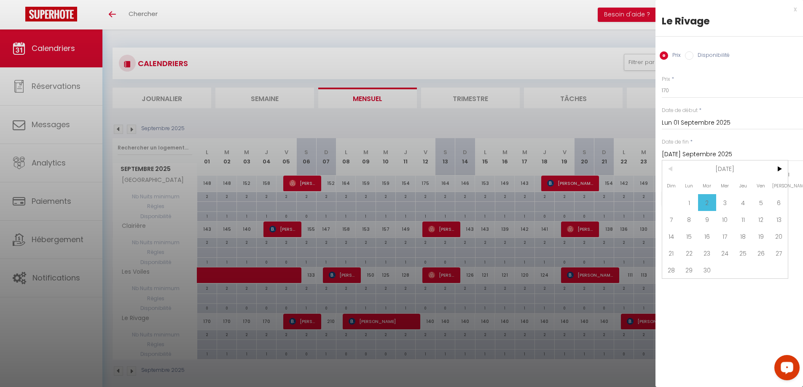
drag, startPoint x: 776, startPoint y: 202, endPoint x: 752, endPoint y: 170, distance: 40.6
click at [776, 203] on span "6" at bounding box center [779, 202] width 18 height 17
type input "Sam 06 Septembre 2025"
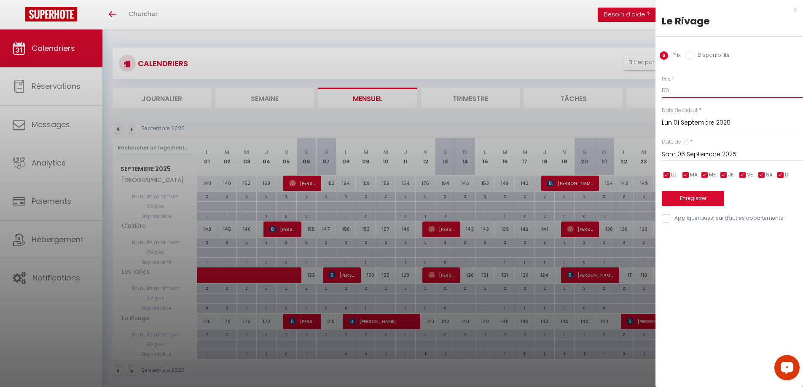
click at [665, 92] on input "170" at bounding box center [732, 90] width 141 height 15
type input "150"
click at [701, 196] on button "Enregistrer" at bounding box center [693, 198] width 62 height 15
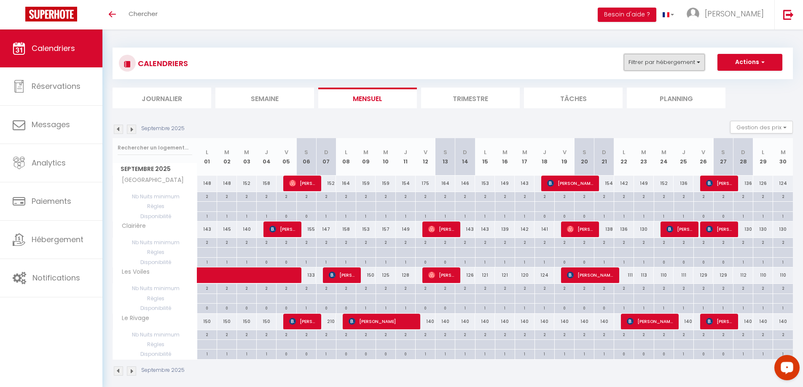
click at [696, 62] on button "Filtrer par hébergement" at bounding box center [664, 62] width 81 height 17
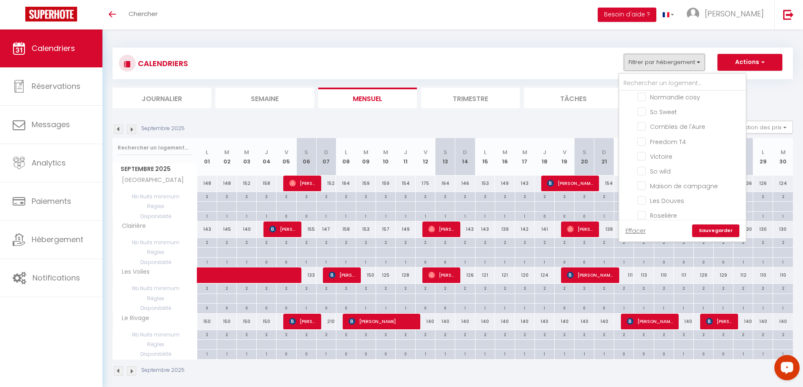
scroll to position [548, 0]
click at [640, 165] on input "[GEOGRAPHIC_DATA]" at bounding box center [689, 167] width 105 height 8
checkbox input "false"
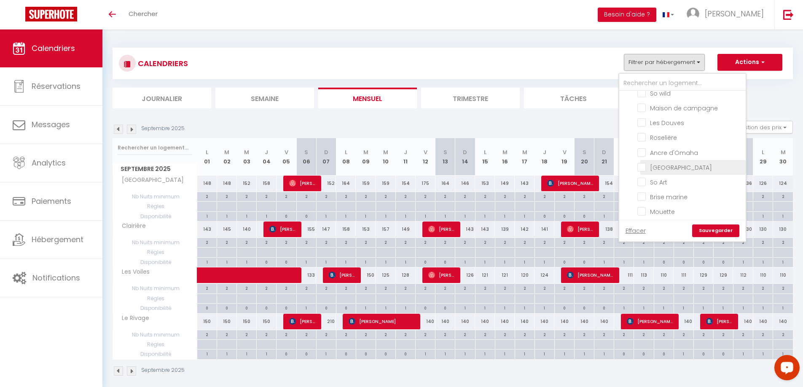
checkbox input "false"
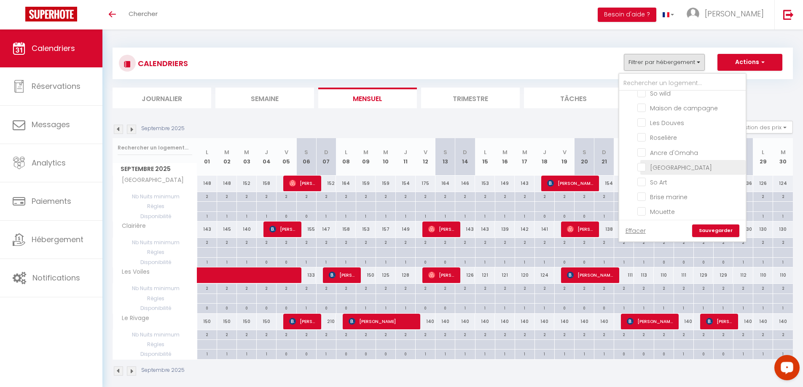
checkbox input "false"
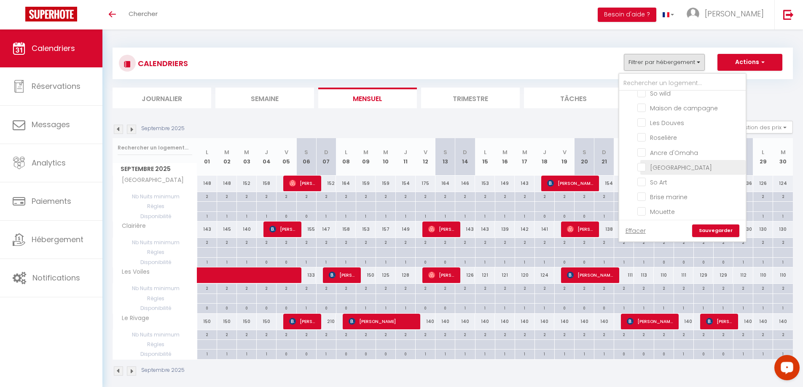
checkbox input "false"
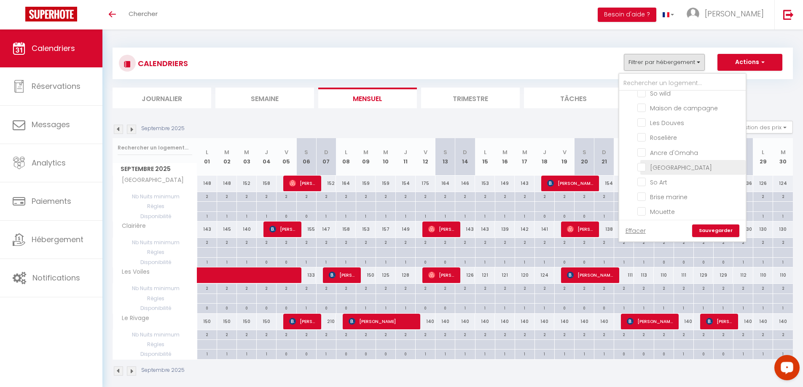
checkbox input "false"
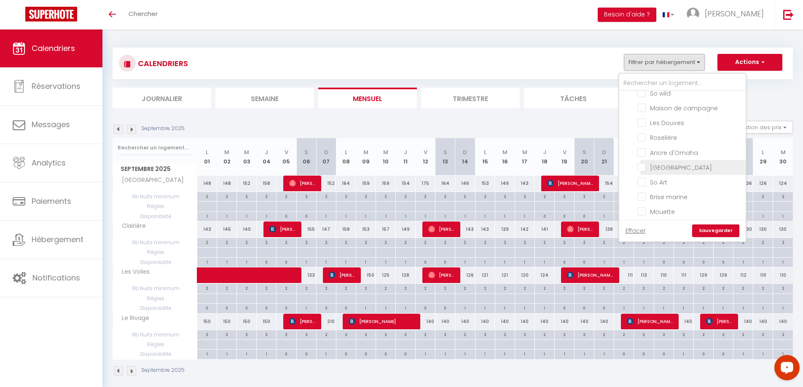
checkbox input "false"
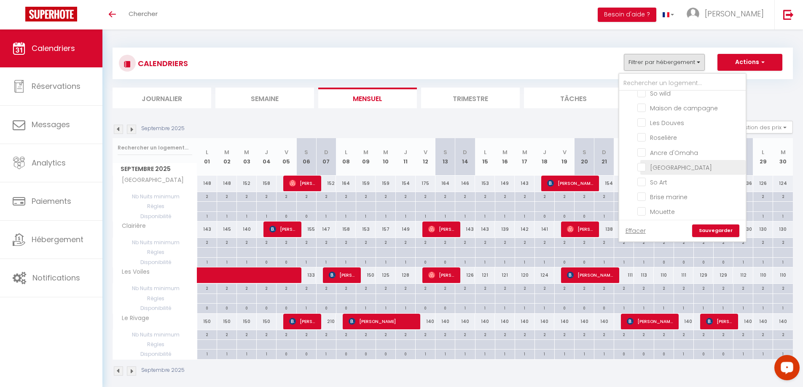
checkbox input "false"
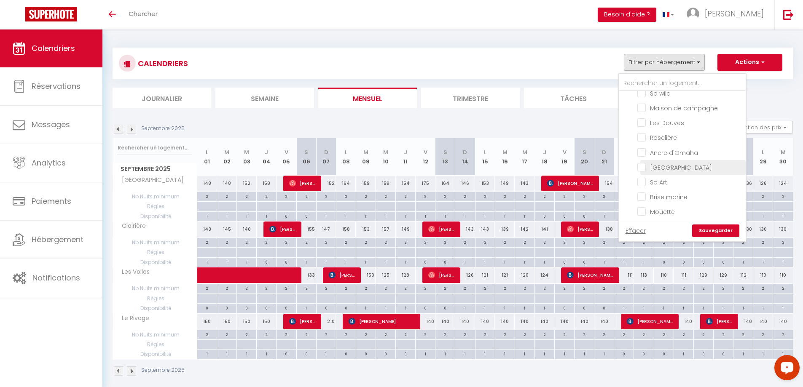
checkbox input "false"
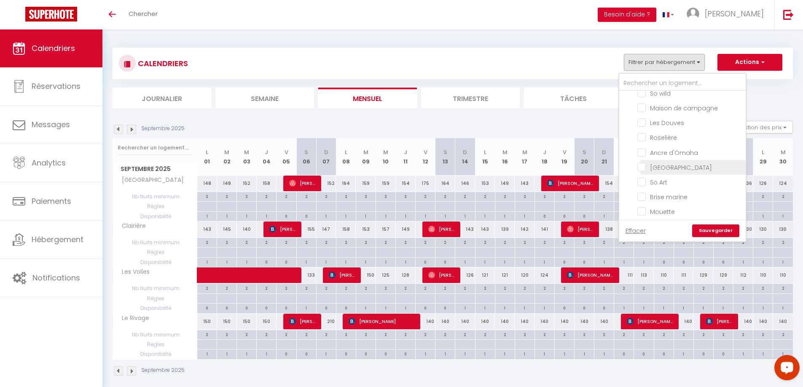
checkbox input "false"
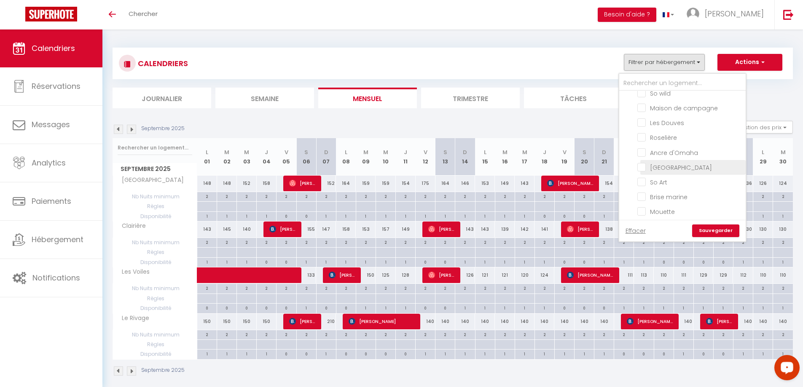
checkbox input "false"
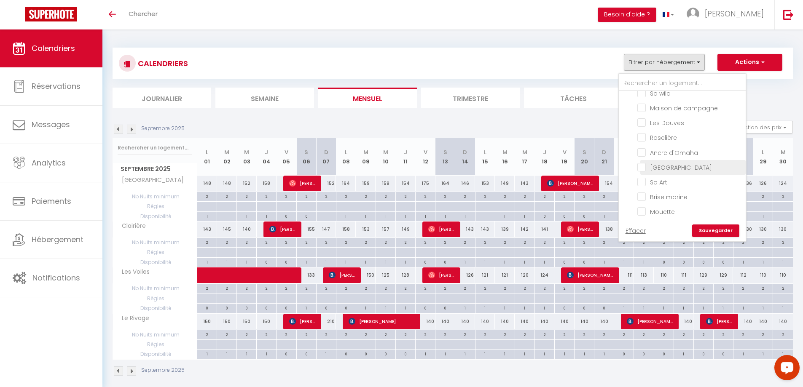
checkbox input "false"
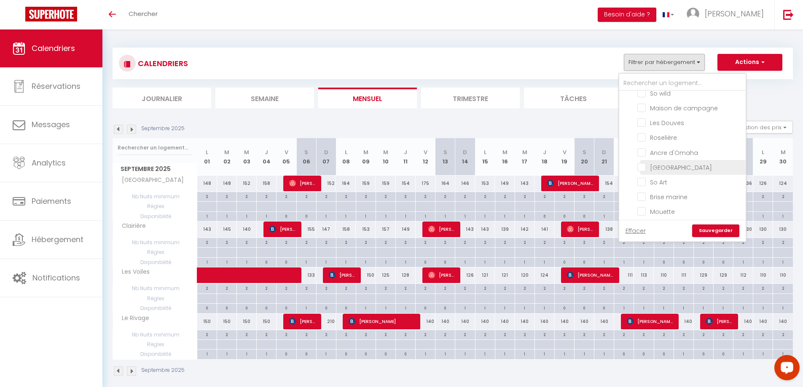
checkbox input "false"
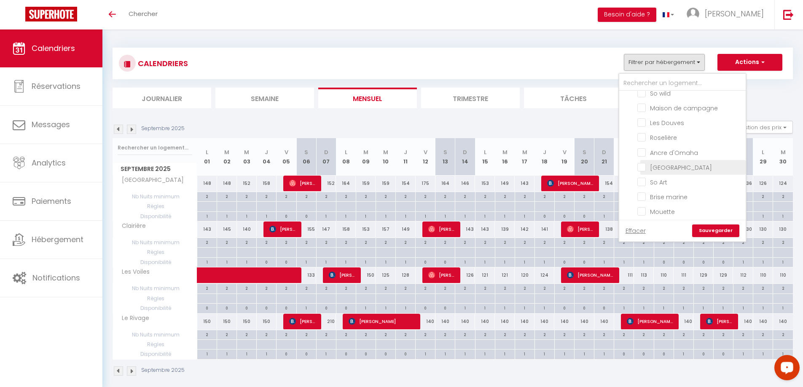
checkbox input "false"
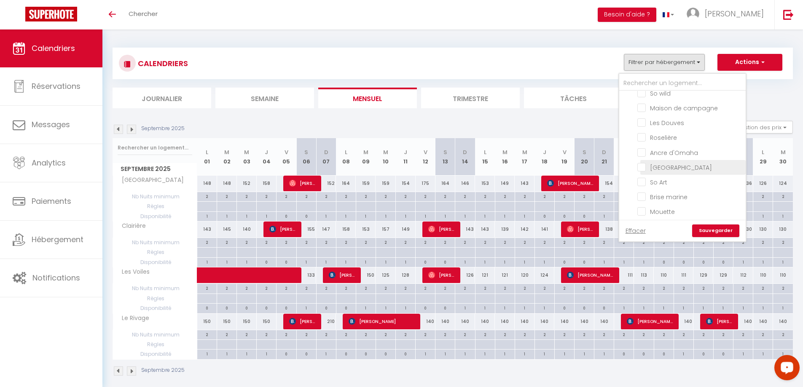
checkbox input "false"
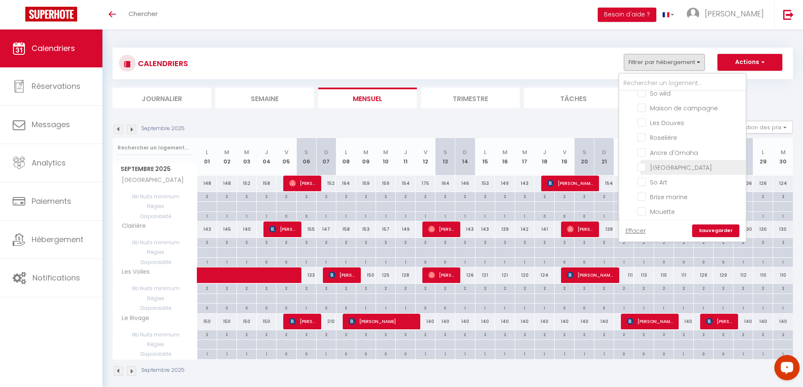
checkbox input "false"
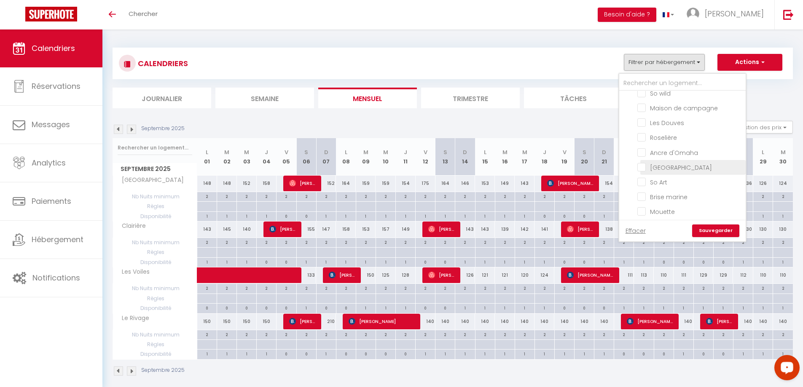
checkbox input "false"
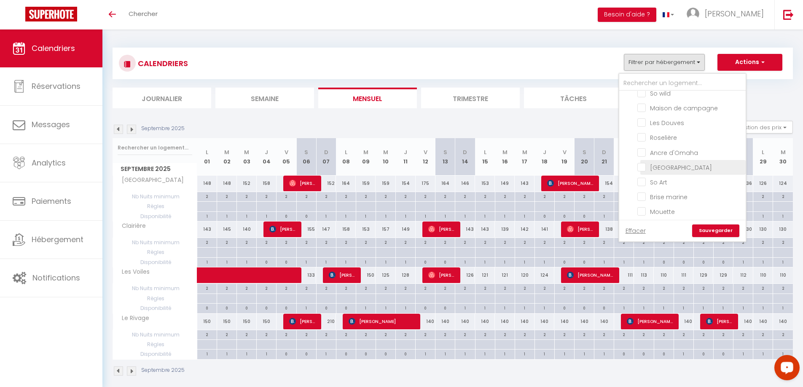
checkbox input "false"
click at [641, 158] on input "Clairière" at bounding box center [689, 158] width 105 height 8
checkbox input "false"
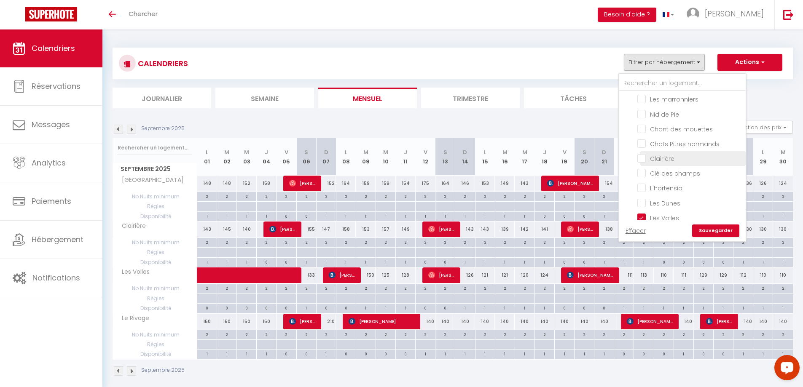
checkbox input "false"
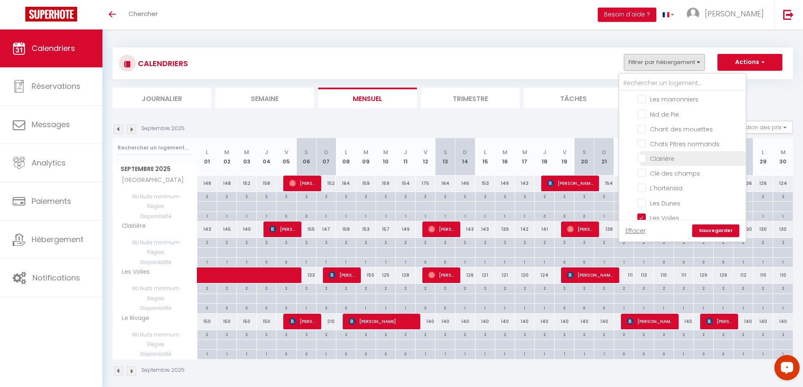
checkbox input "false"
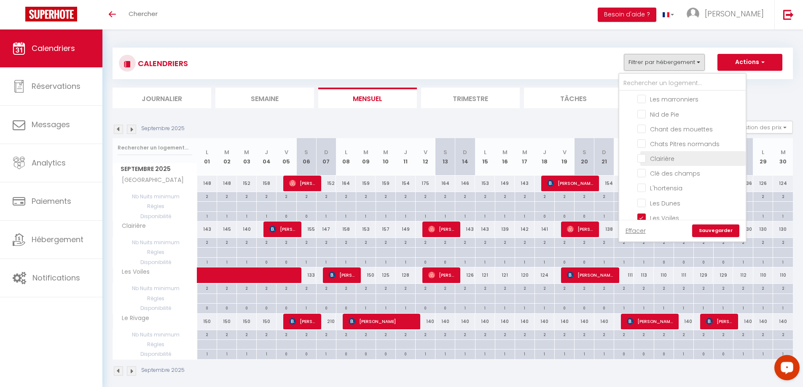
checkbox input "false"
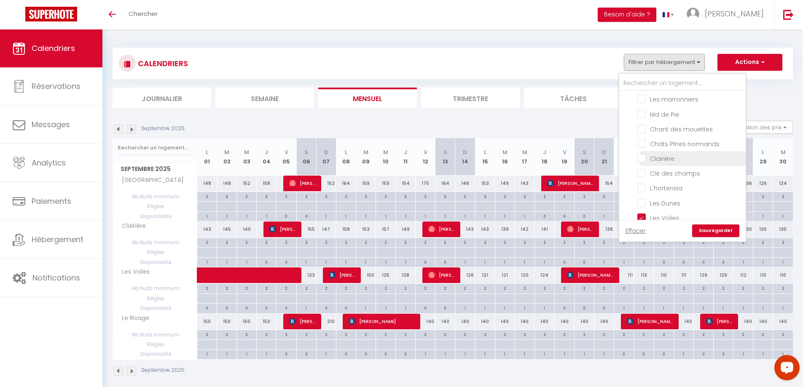
checkbox input "false"
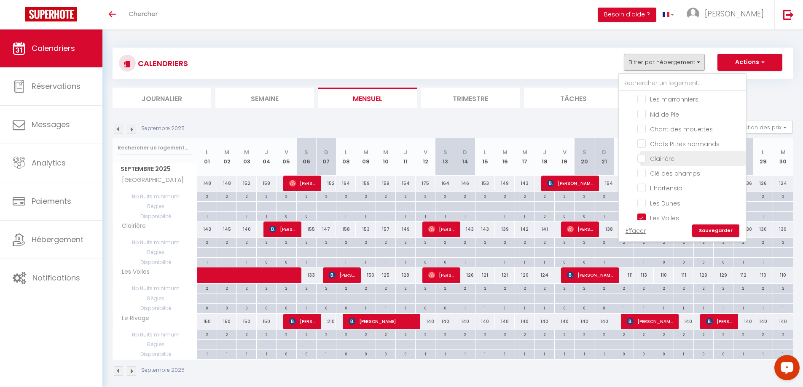
checkbox input "false"
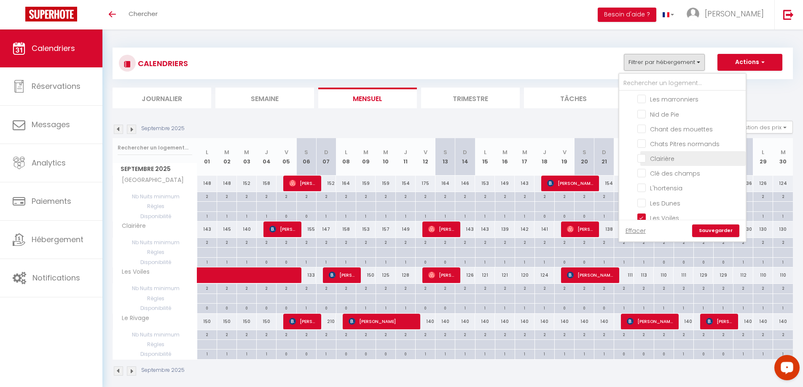
checkbox input "false"
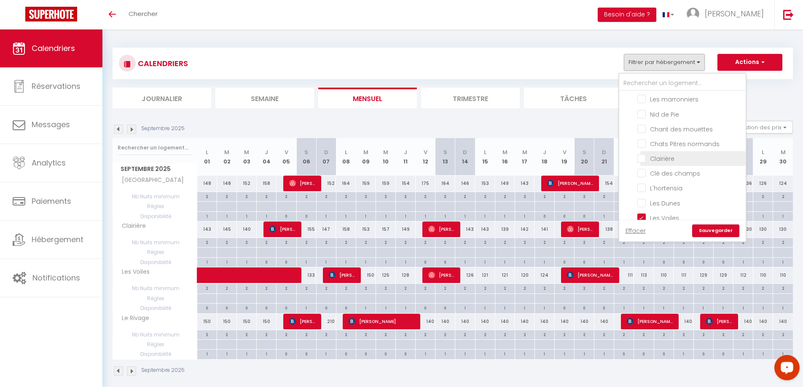
checkbox input "false"
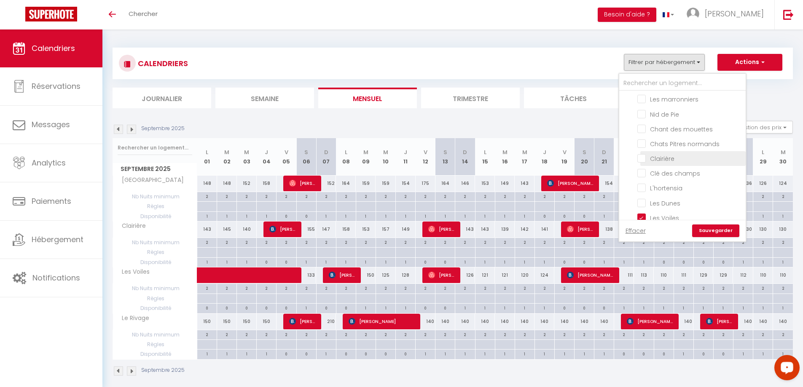
checkbox input "false"
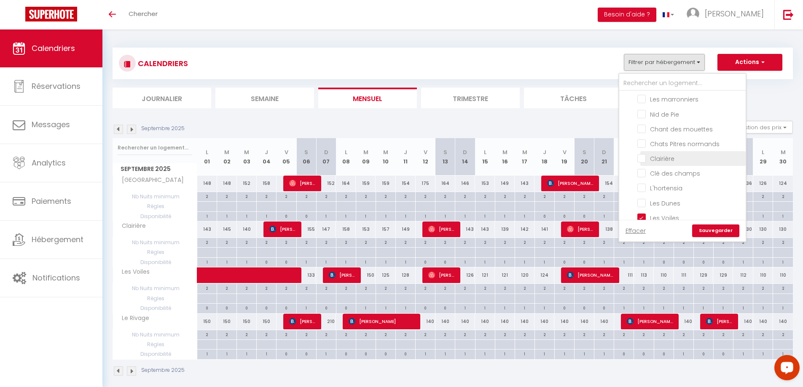
checkbox input "false"
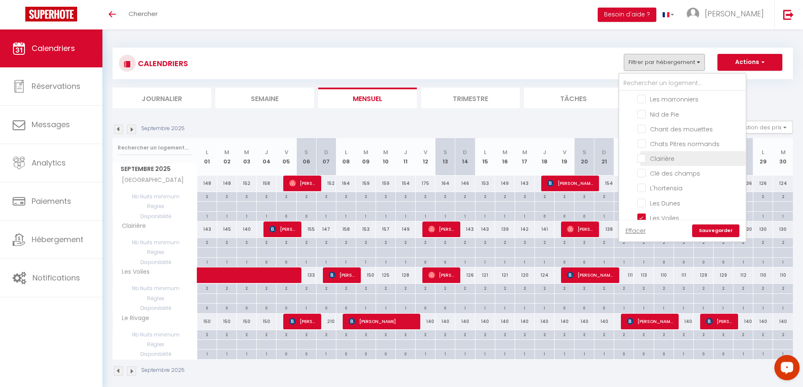
checkbox input "false"
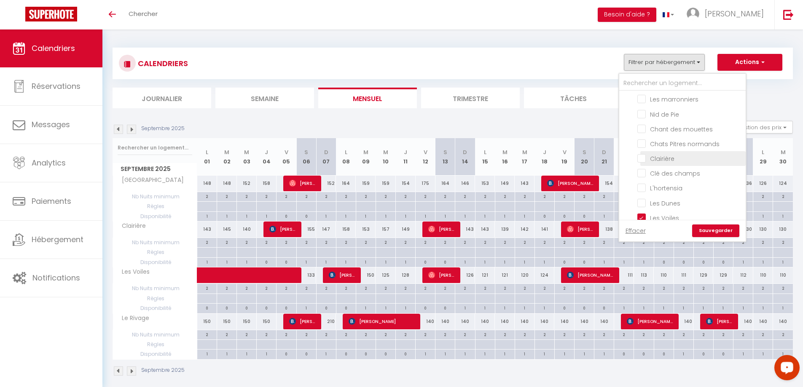
checkbox input "false"
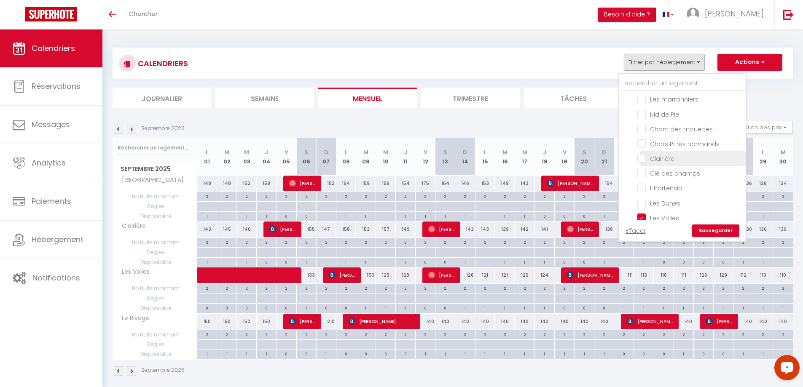
checkbox input "false"
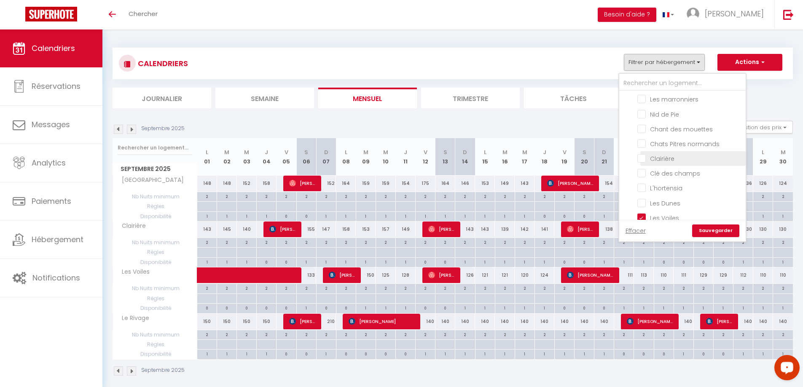
checkbox input "false"
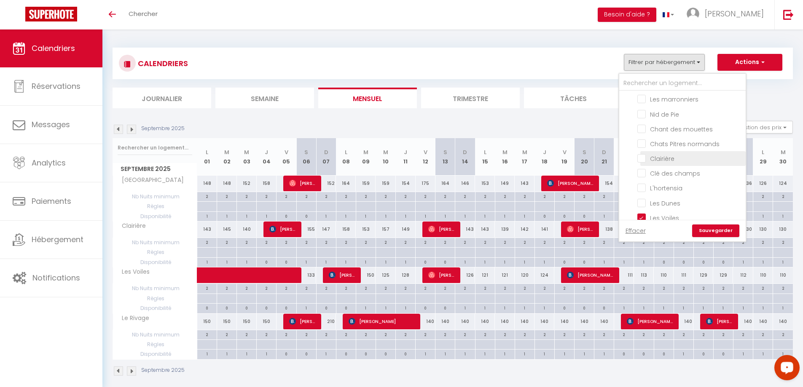
checkbox input "false"
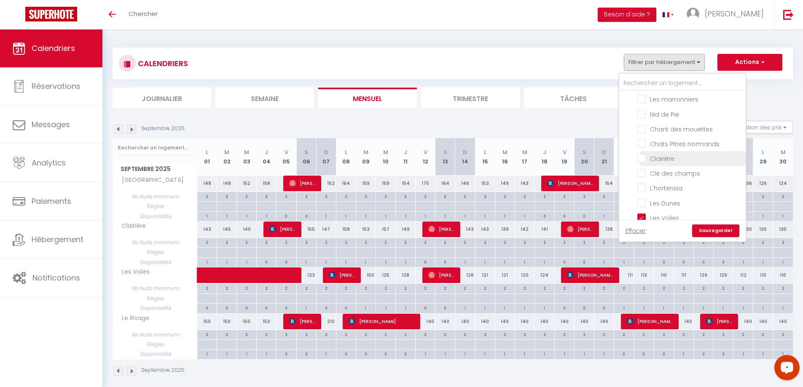
checkbox input "false"
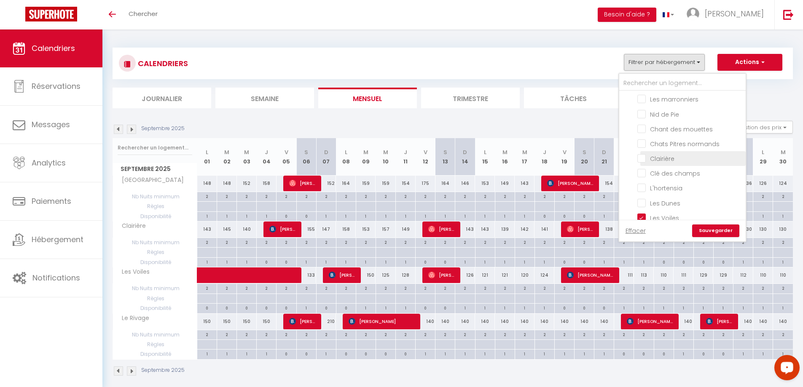
checkbox input "false"
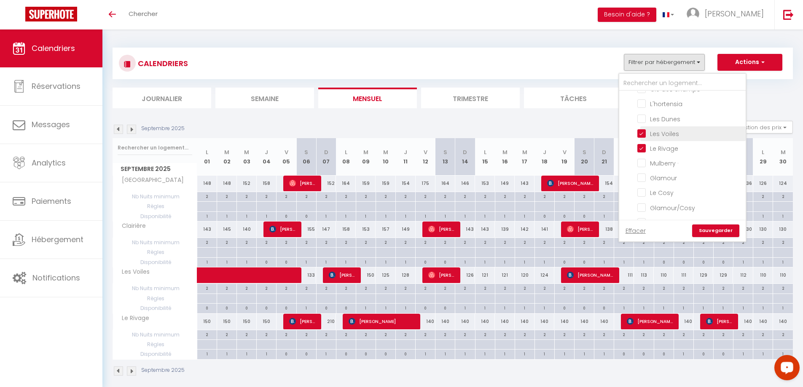
click at [641, 131] on input "Les Voiles" at bounding box center [689, 133] width 105 height 8
checkbox input "false"
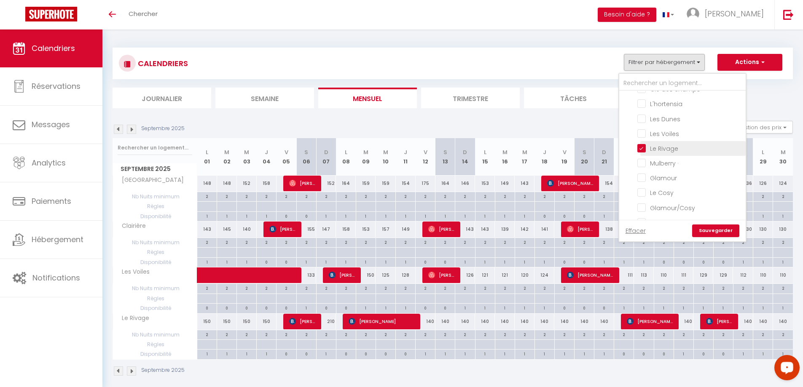
checkbox input "false"
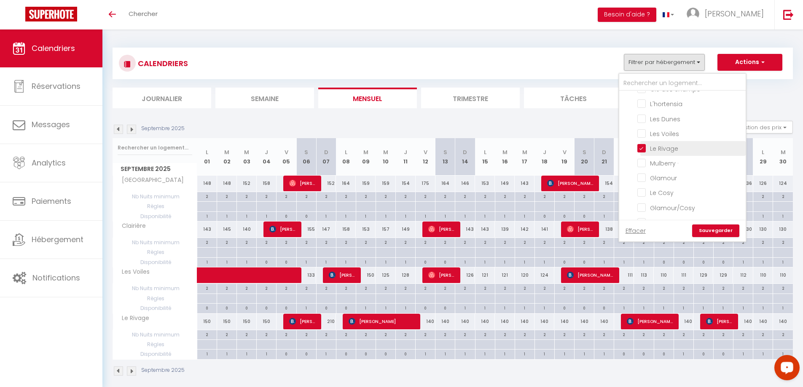
checkbox input "false"
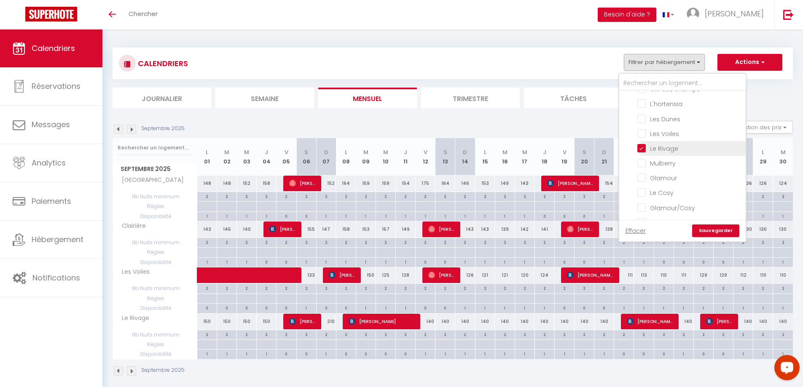
checkbox input "false"
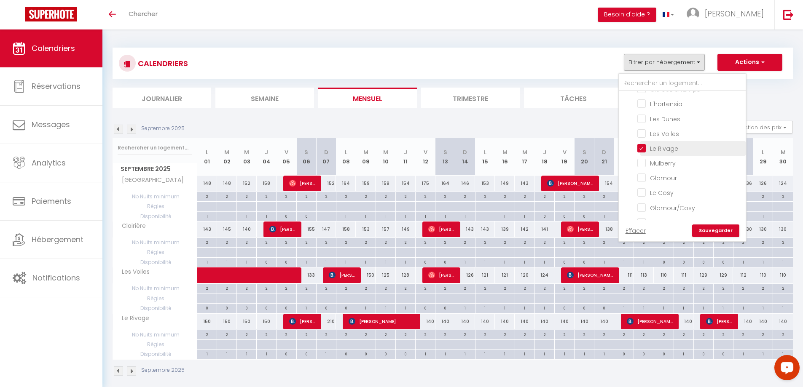
checkbox input "false"
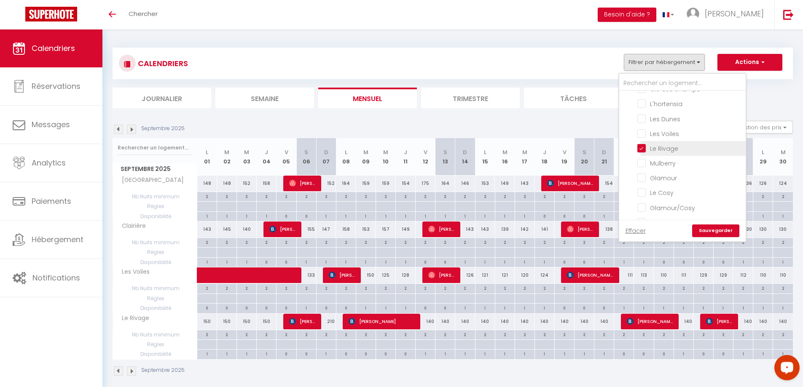
checkbox input "false"
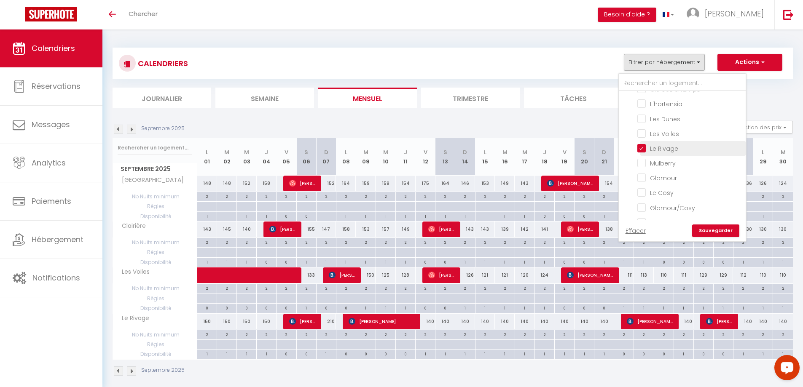
checkbox input "false"
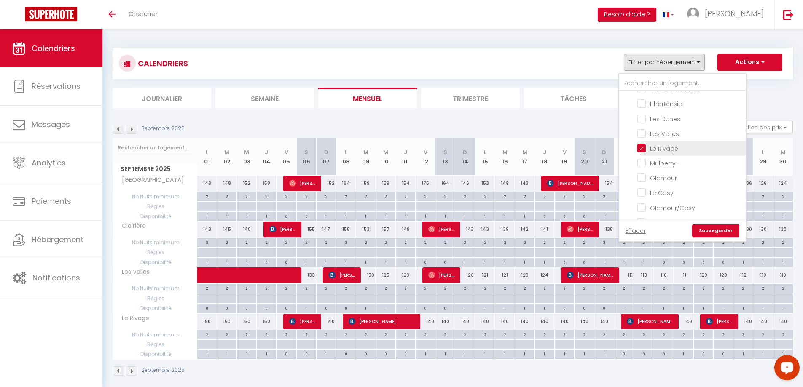
checkbox input "false"
click at [641, 146] on input "Le Rivage" at bounding box center [689, 148] width 105 height 8
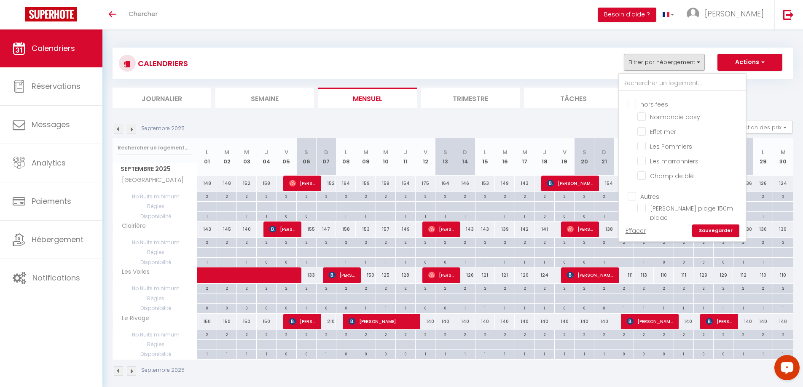
scroll to position [1229, 0]
click at [717, 226] on link "Sauvegarder" at bounding box center [715, 231] width 47 height 13
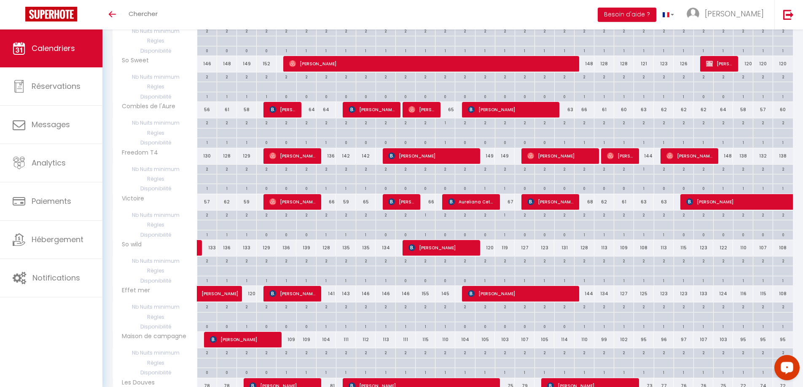
scroll to position [0, 0]
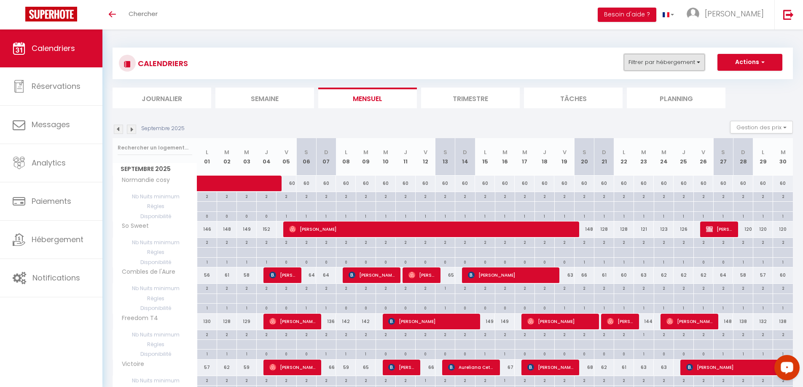
click at [699, 61] on button "Filtrer par hébergement" at bounding box center [664, 62] width 81 height 17
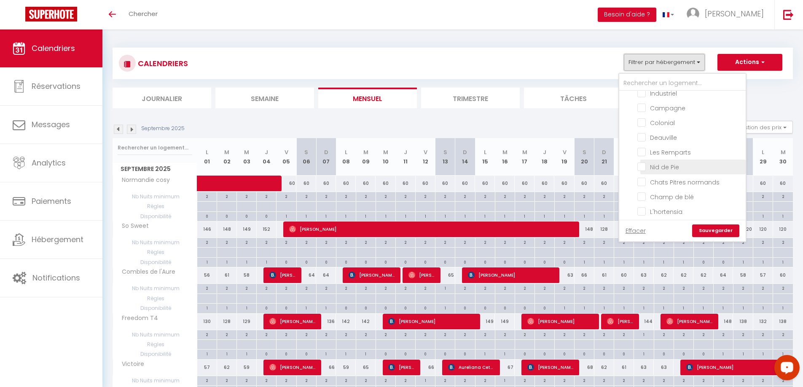
scroll to position [126, 0]
click at [644, 196] on input "Chats Pitres normands" at bounding box center [689, 192] width 105 height 8
click at [642, 150] on input "Deauville" at bounding box center [689, 148] width 105 height 8
click at [640, 165] on input "Les Remparts" at bounding box center [689, 163] width 105 height 8
click at [643, 132] on input "Colonial" at bounding box center [689, 133] width 105 height 8
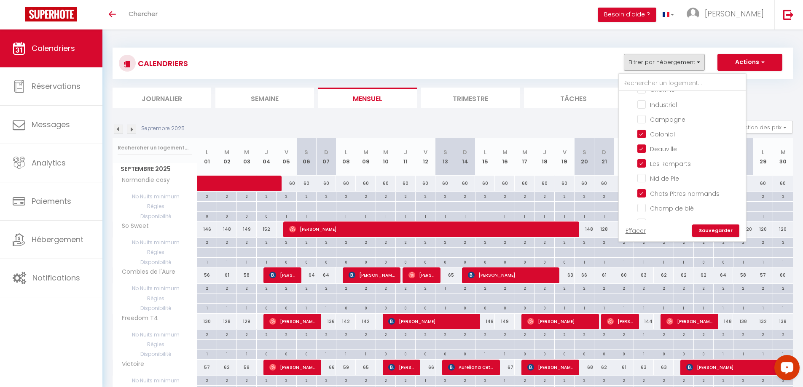
click at [725, 230] on link "Sauvegarder" at bounding box center [715, 231] width 47 height 13
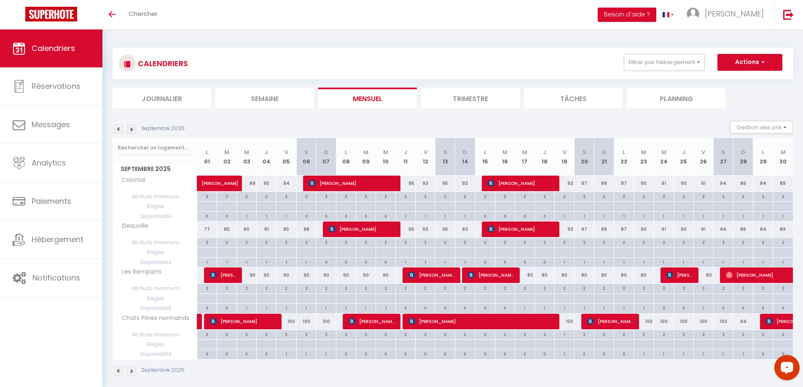
click at [707, 292] on div "2" at bounding box center [703, 288] width 19 height 8
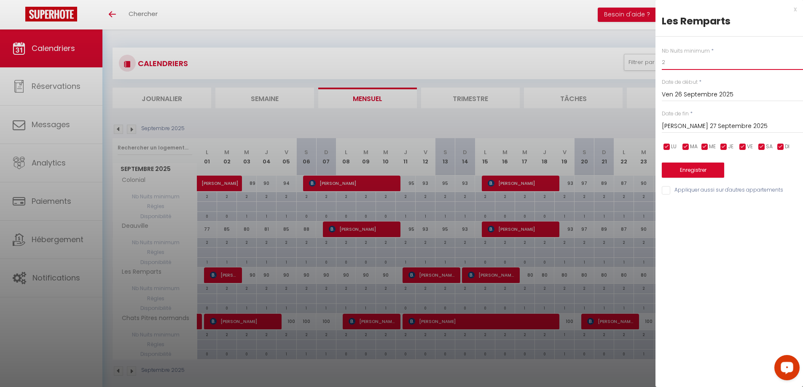
drag, startPoint x: 667, startPoint y: 64, endPoint x: 651, endPoint y: 68, distance: 17.1
click at [651, 64] on body "Questions et aide sur la MIGRATION - [GEOGRAPHIC_DATA] ouverte de 13 à 14h puis…" at bounding box center [401, 223] width 803 height 387
click at [684, 169] on button "Enregistrer" at bounding box center [693, 170] width 62 height 15
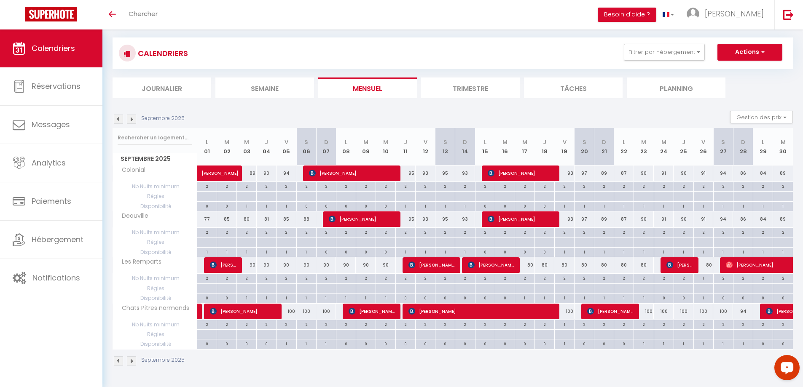
scroll to position [0, 0]
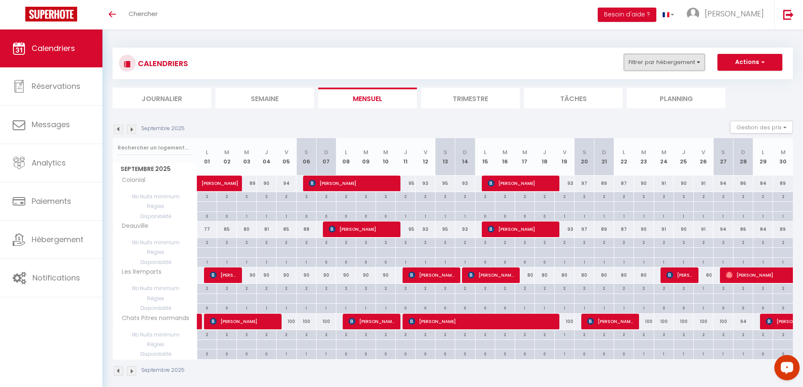
click at [697, 62] on button "Filtrer par hébergement" at bounding box center [664, 62] width 81 height 17
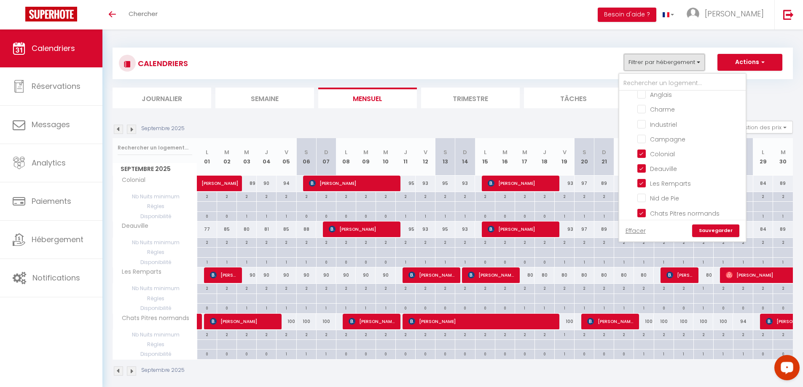
scroll to position [126, 0]
click at [642, 132] on input "Colonial" at bounding box center [689, 133] width 105 height 8
click at [641, 147] on input "Deauville" at bounding box center [689, 148] width 105 height 8
click at [641, 162] on input "Les Remparts" at bounding box center [689, 163] width 105 height 8
click at [643, 190] on input "Chats Pitres normands" at bounding box center [689, 192] width 105 height 8
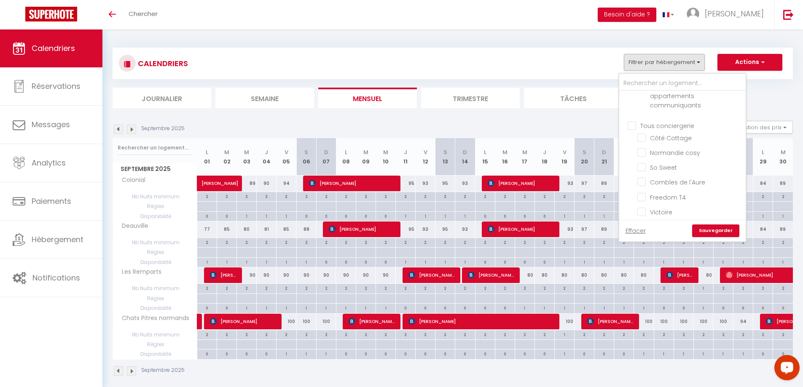
scroll to position [421, 0]
click at [639, 129] on input "Côté Cottage" at bounding box center [689, 130] width 105 height 8
click at [642, 159] on input "L'escale" at bounding box center [689, 156] width 105 height 8
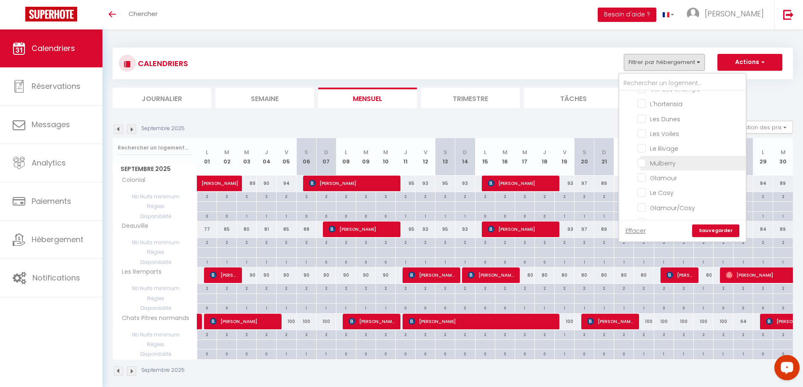
click at [641, 163] on input "Mulberry ·" at bounding box center [689, 162] width 105 height 8
click at [709, 228] on link "Sauvegarder" at bounding box center [715, 231] width 47 height 13
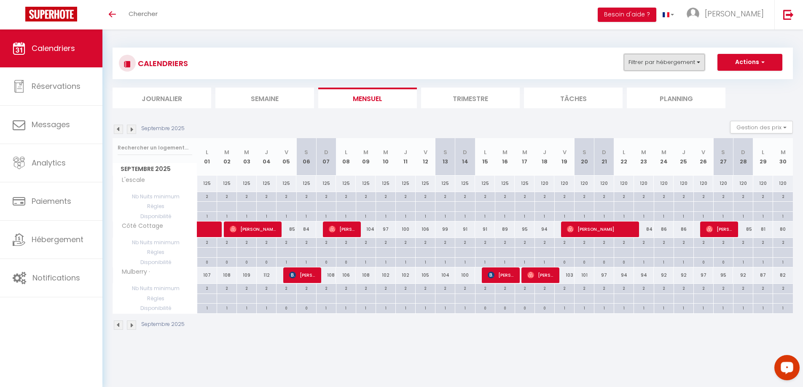
click at [695, 63] on button "Filtrer par hébergement" at bounding box center [664, 62] width 81 height 17
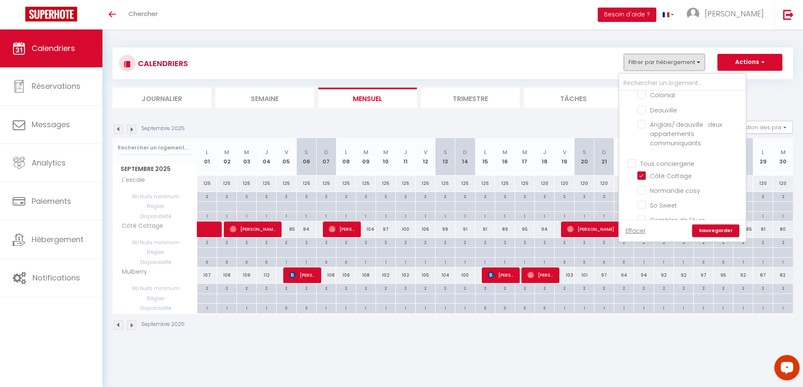
scroll to position [379, 0]
click at [640, 171] on input "Côté Cottage" at bounding box center [689, 172] width 105 height 8
click at [641, 157] on input "L'escale" at bounding box center [689, 156] width 105 height 8
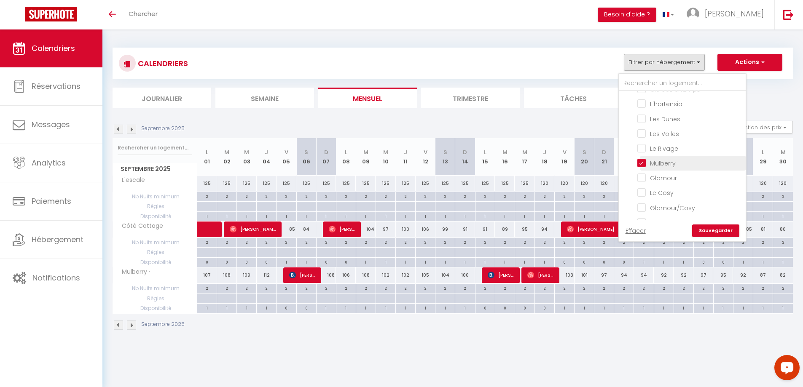
click at [643, 164] on input "Mulberry ·" at bounding box center [689, 162] width 105 height 8
click at [641, 164] on input "Les Dunes" at bounding box center [689, 160] width 105 height 8
click at [639, 174] on input "Clé des champs" at bounding box center [689, 173] width 105 height 8
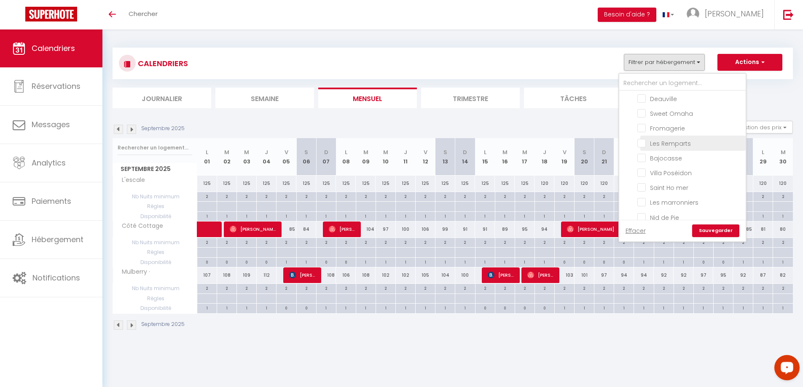
scroll to position [843, 0]
click at [639, 168] on input "Saint Ho mer" at bounding box center [689, 168] width 105 height 8
click at [641, 138] on input "Sweet Omaha" at bounding box center [689, 136] width 105 height 8
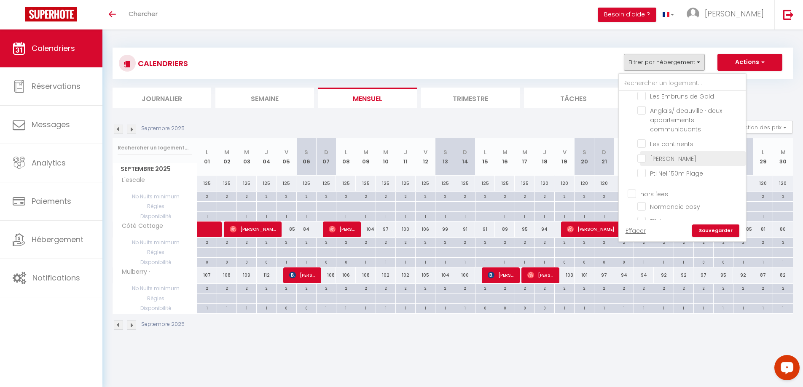
click at [639, 159] on input "[PERSON_NAME]" at bounding box center [689, 158] width 105 height 8
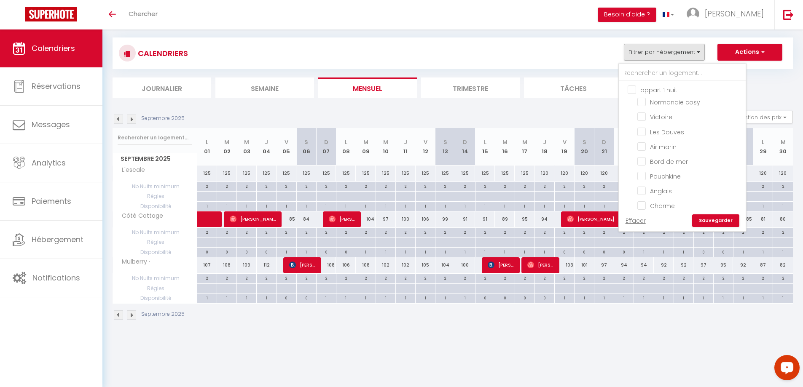
scroll to position [0, 0]
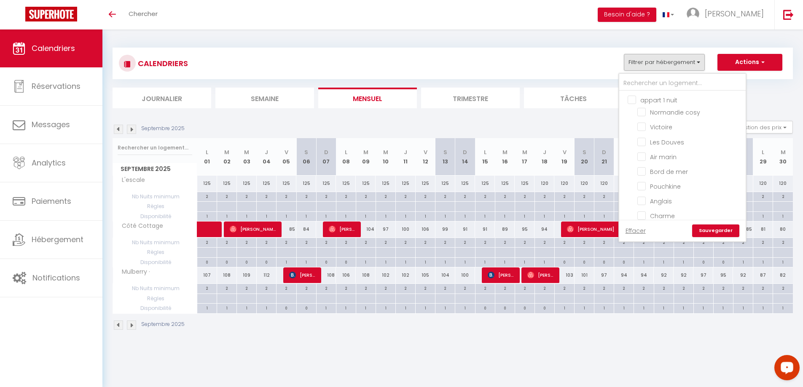
click at [720, 229] on link "Sauvegarder" at bounding box center [715, 231] width 47 height 13
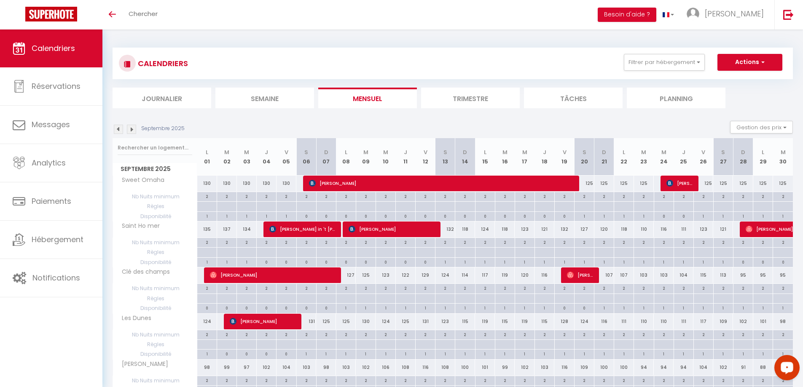
click at [588, 186] on div "125" at bounding box center [584, 184] width 20 height 16
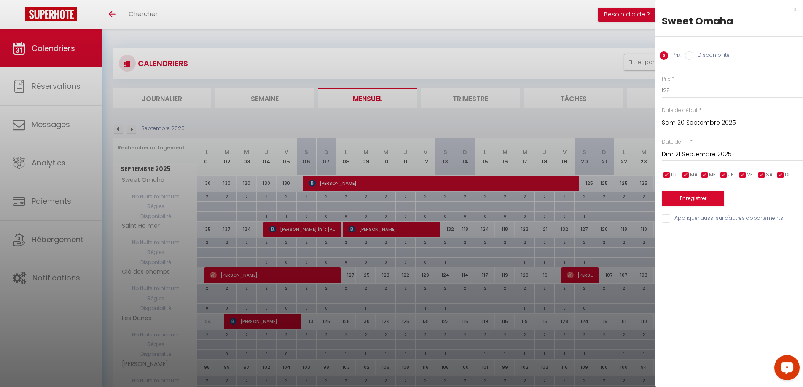
click at [714, 156] on input "Dim 21 Septembre 2025" at bounding box center [732, 154] width 141 height 11
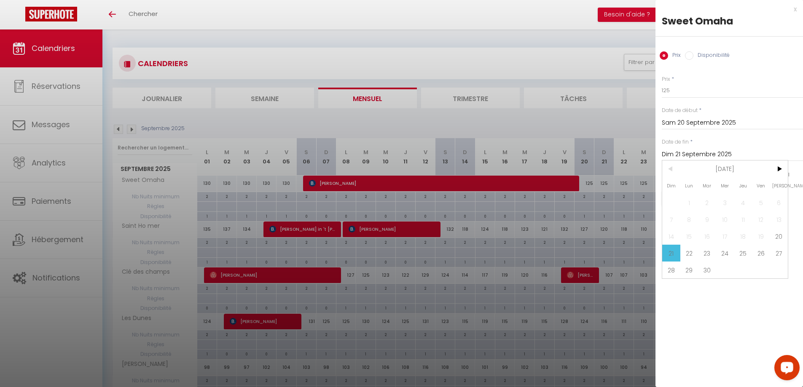
drag, startPoint x: 711, startPoint y: 274, endPoint x: 716, endPoint y: 205, distance: 69.8
click at [715, 268] on span "30" at bounding box center [707, 270] width 18 height 17
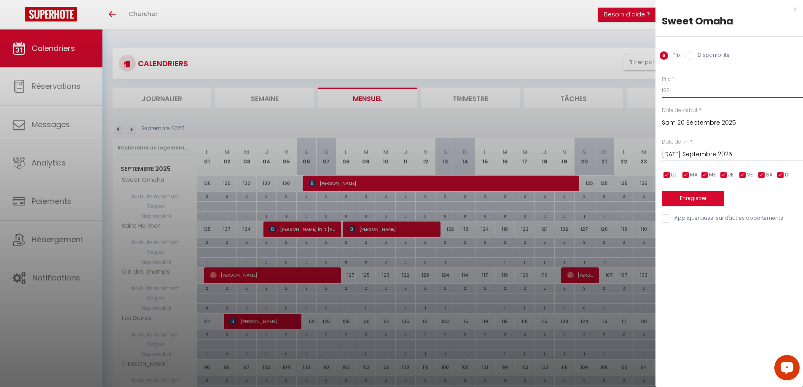
drag, startPoint x: 666, startPoint y: 93, endPoint x: 673, endPoint y: 93, distance: 7.2
click at [673, 93] on input "125" at bounding box center [732, 90] width 141 height 15
click at [689, 201] on button "Enregistrer" at bounding box center [693, 198] width 62 height 15
